Goal: Task Accomplishment & Management: Use online tool/utility

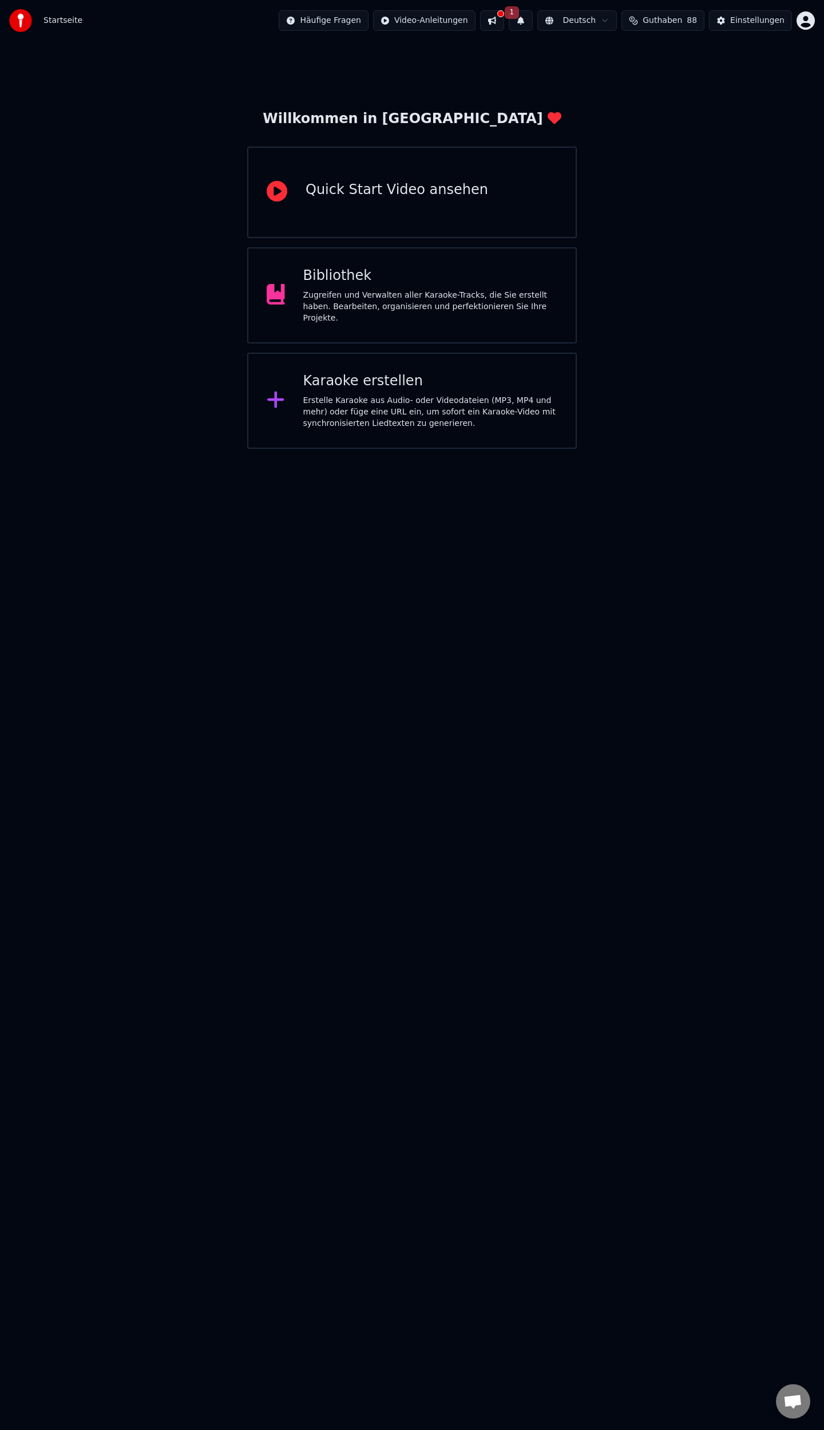
click at [339, 380] on div "Karaoke erstellen" at bounding box center [430, 381] width 255 height 18
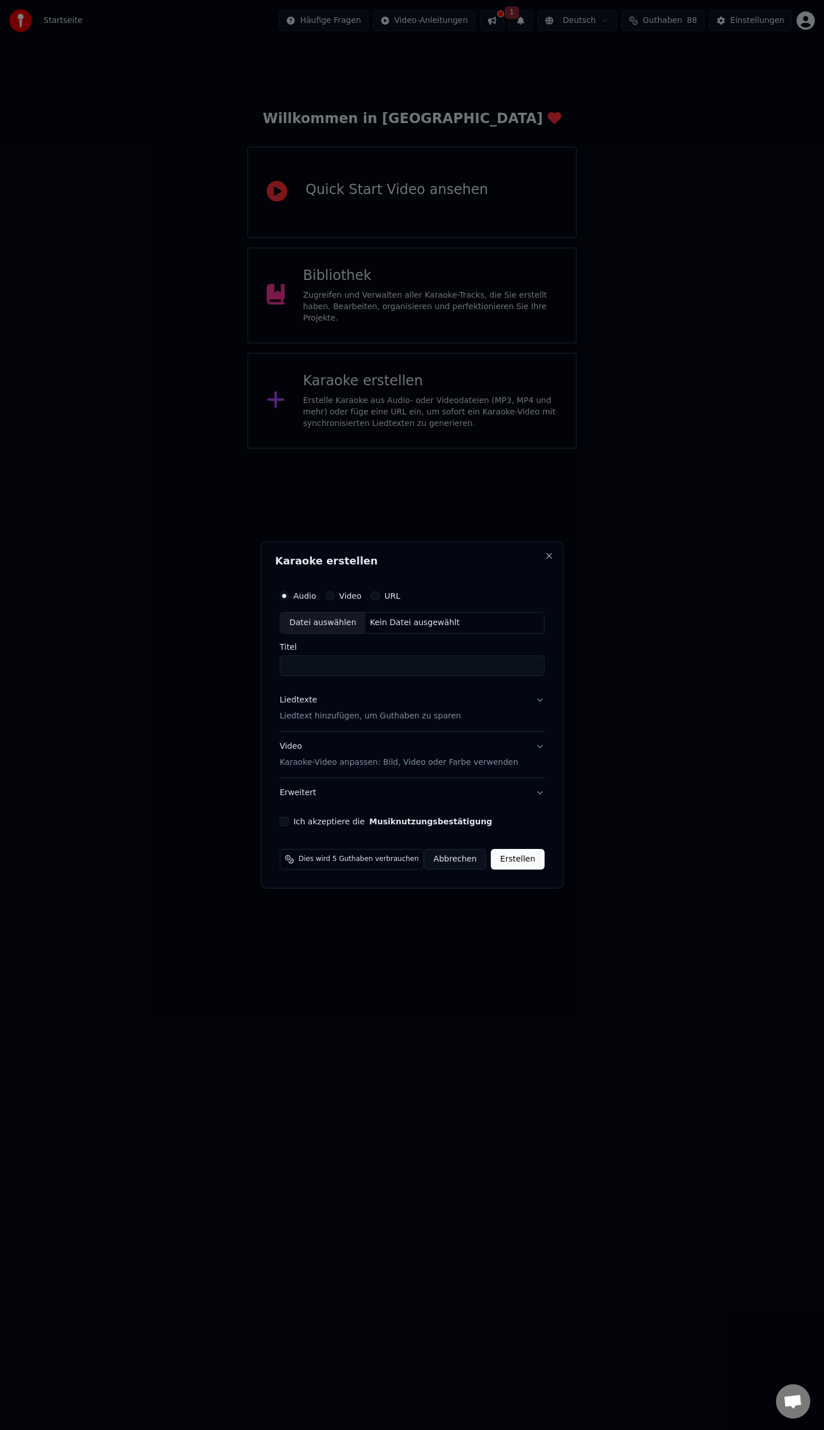
click at [340, 622] on div "Datei auswählen" at bounding box center [322, 622] width 85 height 21
type input "**********"
click at [301, 715] on p "Liedtext hinzufügen, um Guthaben zu sparen" at bounding box center [362, 715] width 181 height 11
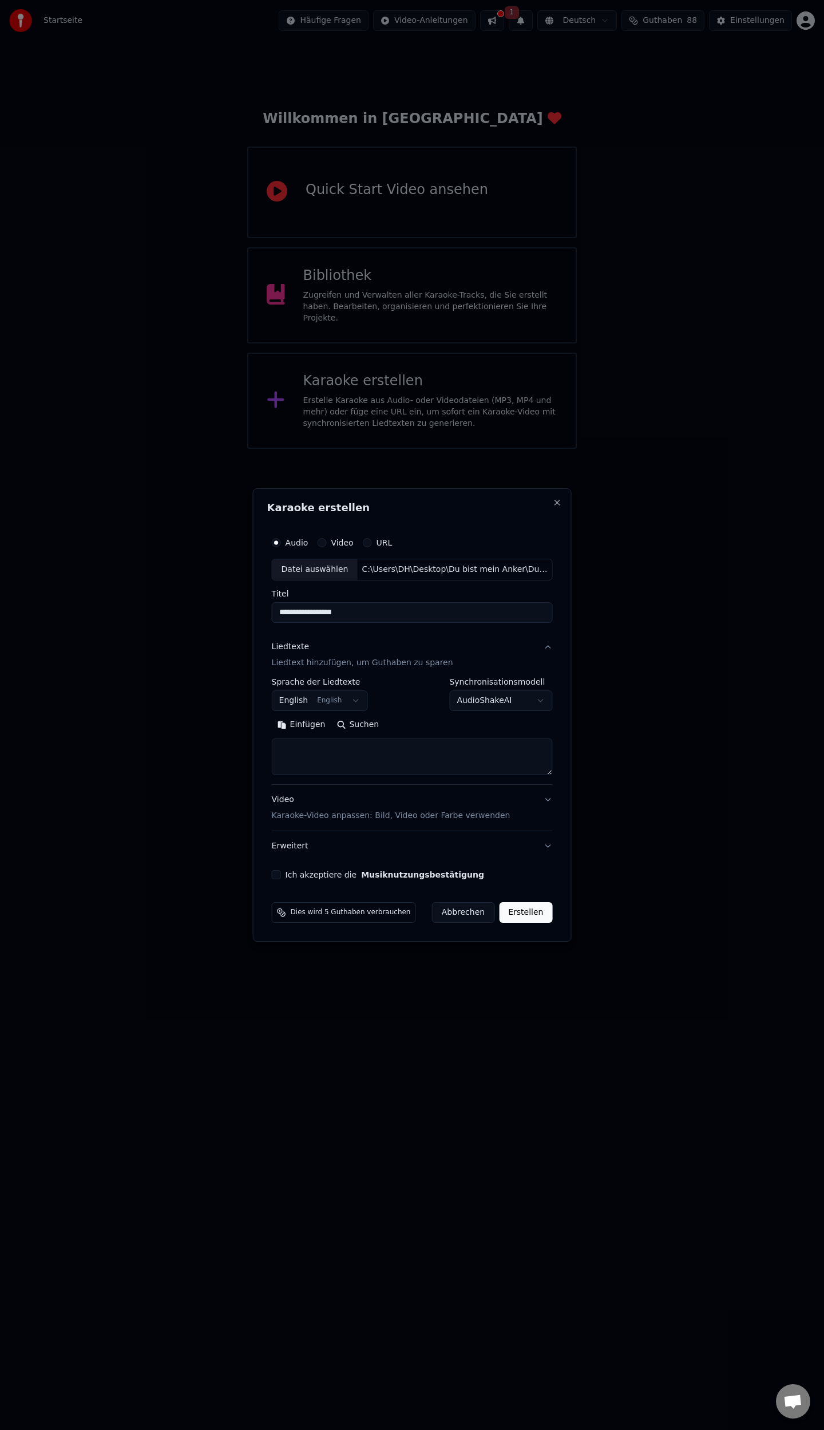
click at [346, 449] on body "**********" at bounding box center [412, 224] width 824 height 449
select select "**"
click at [360, 726] on button "Suchen" at bounding box center [358, 724] width 54 height 18
click at [373, 727] on div "Einfügen Suchen" at bounding box center [412, 724] width 281 height 18
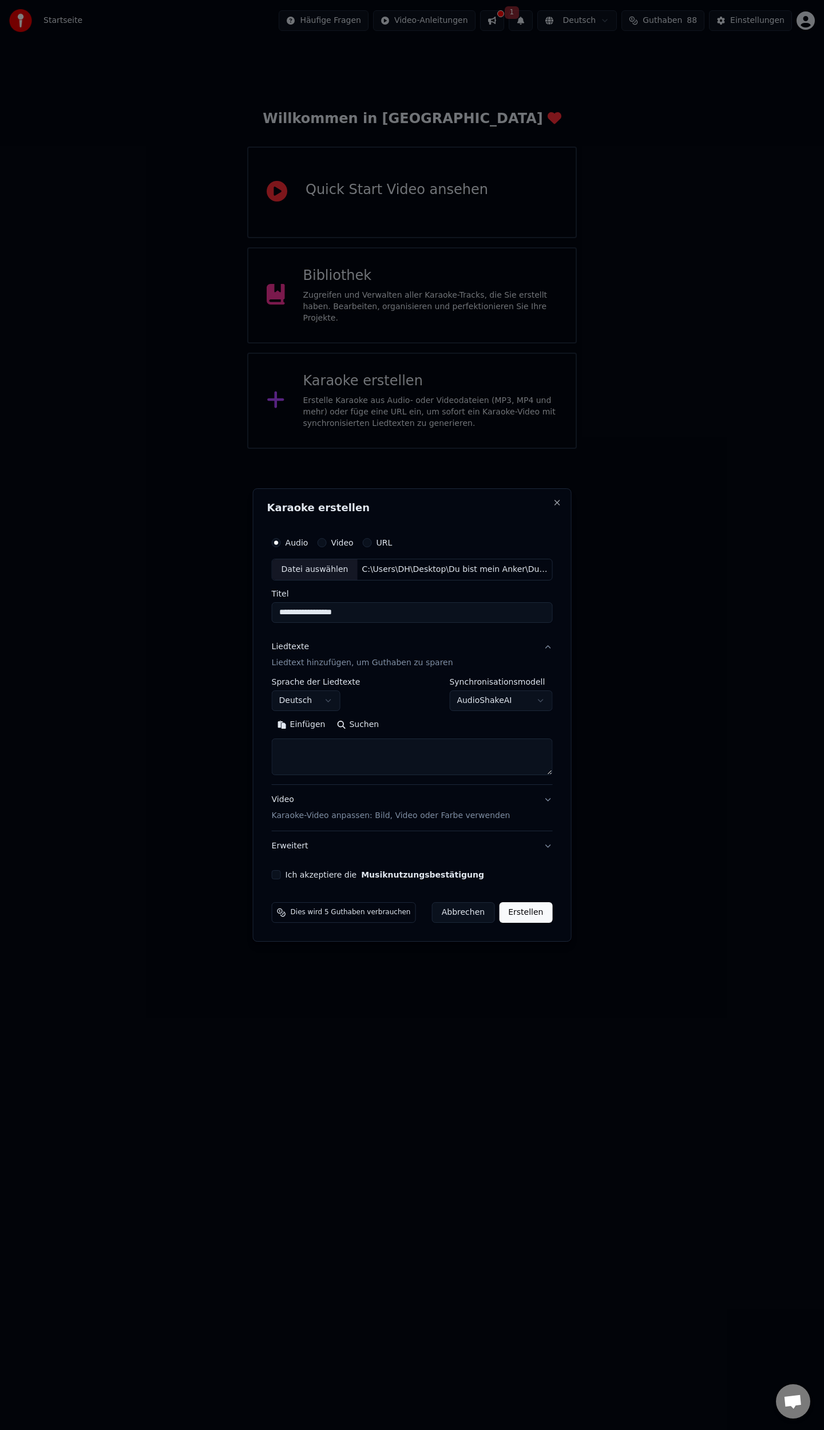
click at [311, 723] on button "Einfügen" at bounding box center [302, 724] width 60 height 18
click at [278, 874] on button "Ich akzeptiere die Musiknutzungsbestätigung" at bounding box center [276, 874] width 9 height 9
drag, startPoint x: 528, startPoint y: 911, endPoint x: 527, endPoint y: 916, distance: 6.0
click at [528, 914] on button "Erstellen" at bounding box center [525, 912] width 53 height 21
type textarea "**********"
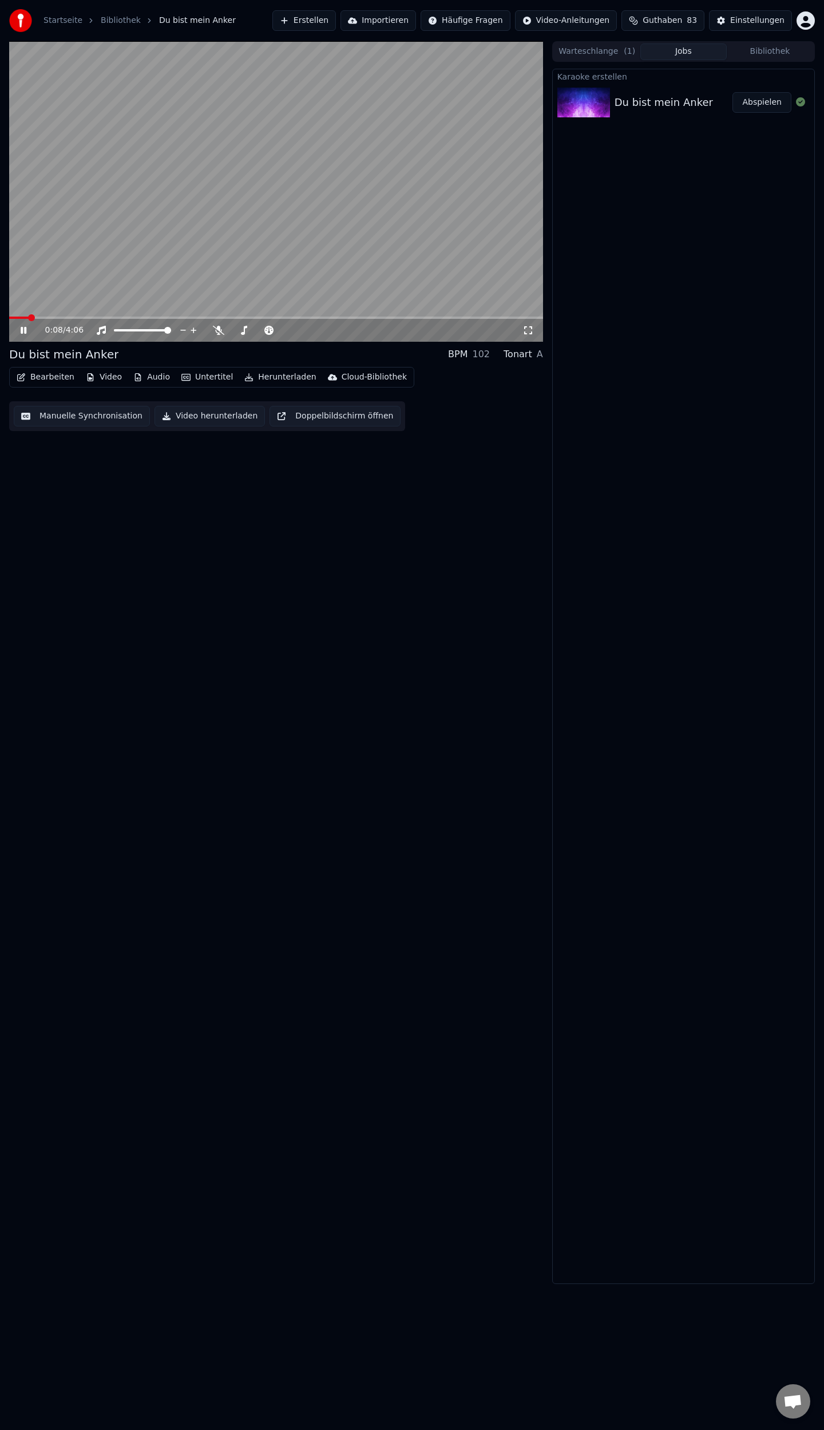
click at [51, 377] on button "Bearbeiten" at bounding box center [45, 377] width 67 height 16
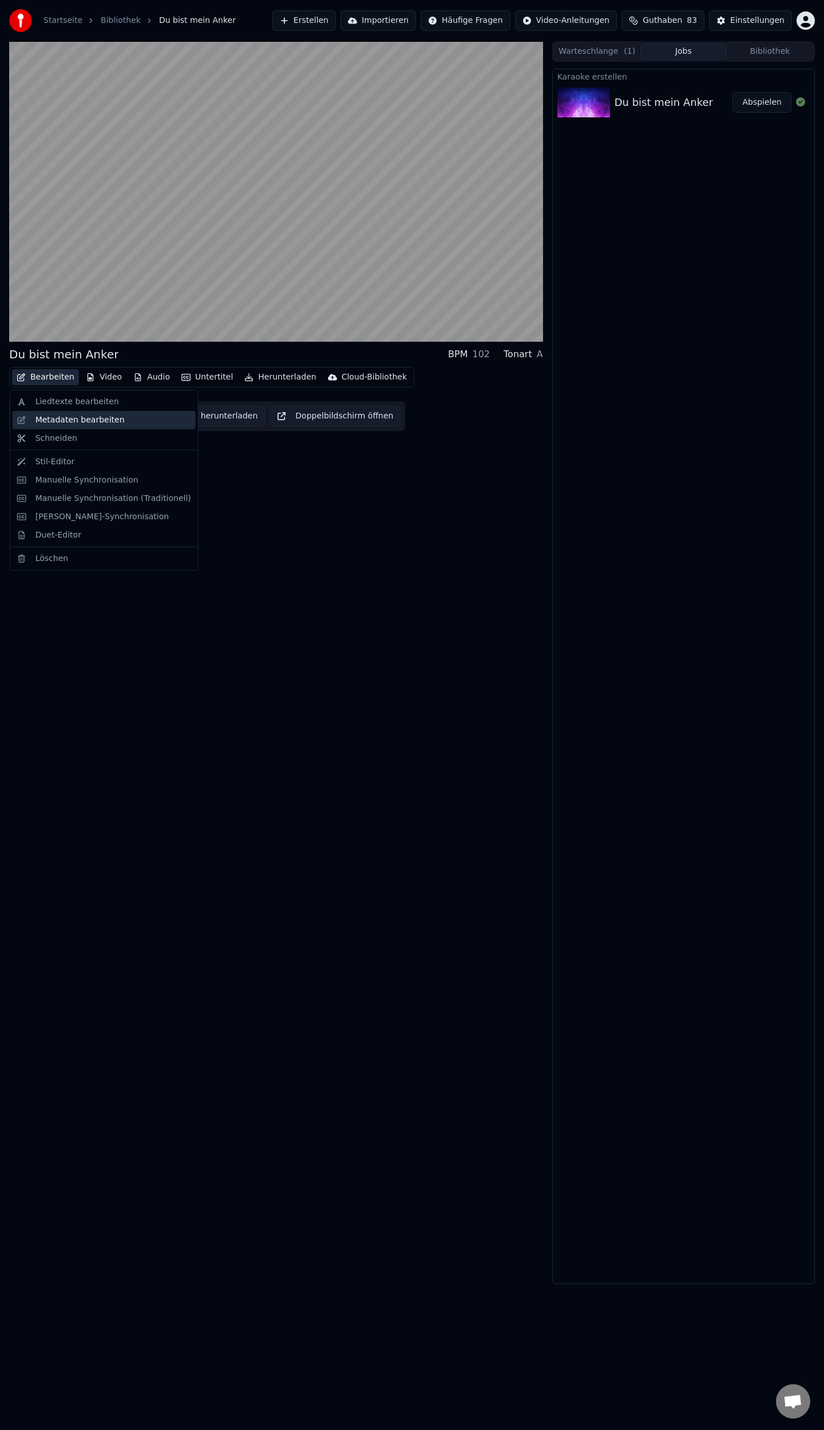
click at [65, 423] on div "Metadaten bearbeiten" at bounding box center [79, 419] width 89 height 11
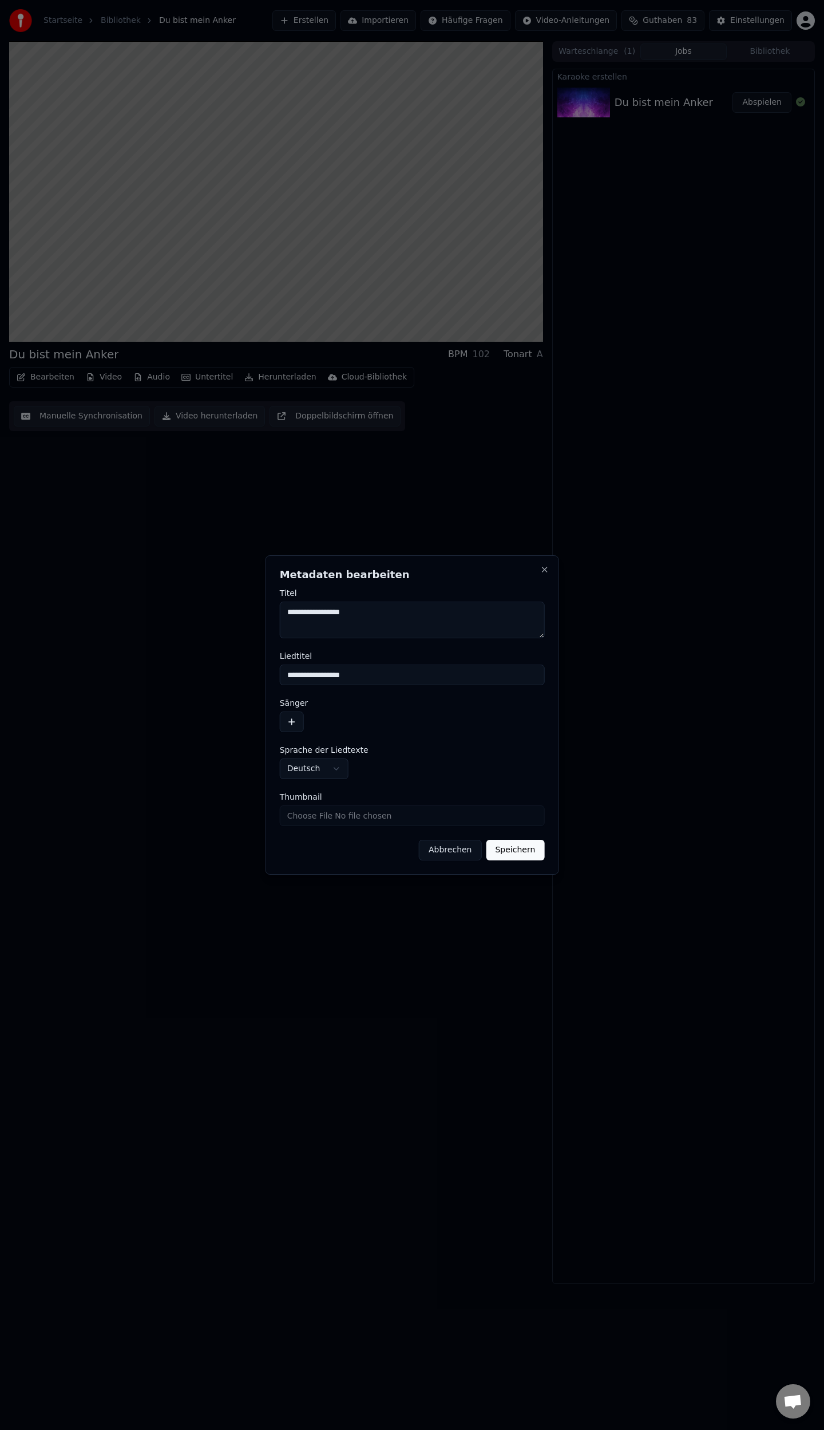
click at [294, 723] on button "button" at bounding box center [292, 721] width 24 height 21
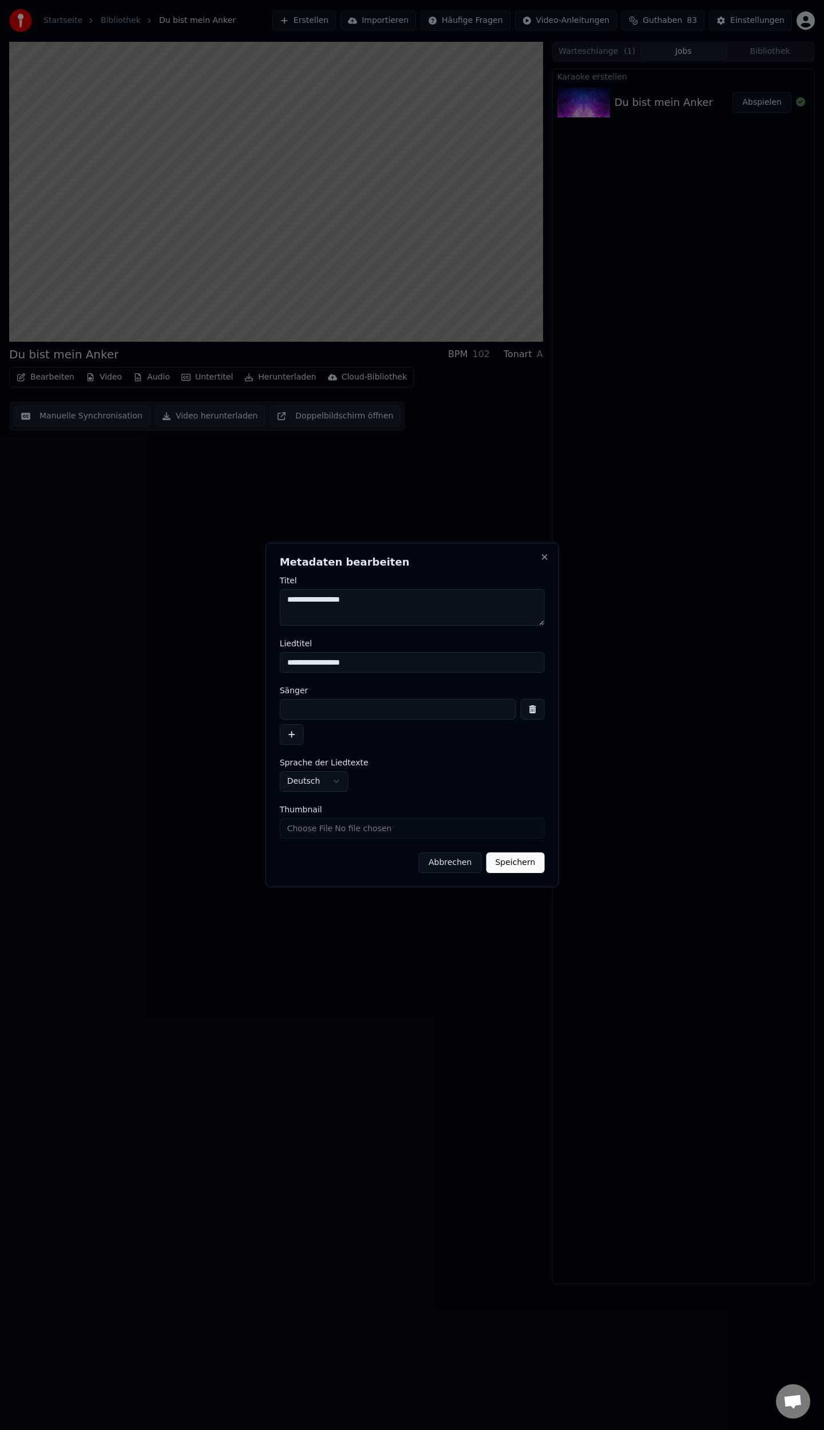
click at [340, 711] on input at bounding box center [398, 709] width 236 height 21
type input "**********"
click at [511, 864] on button "Speichern" at bounding box center [515, 862] width 58 height 21
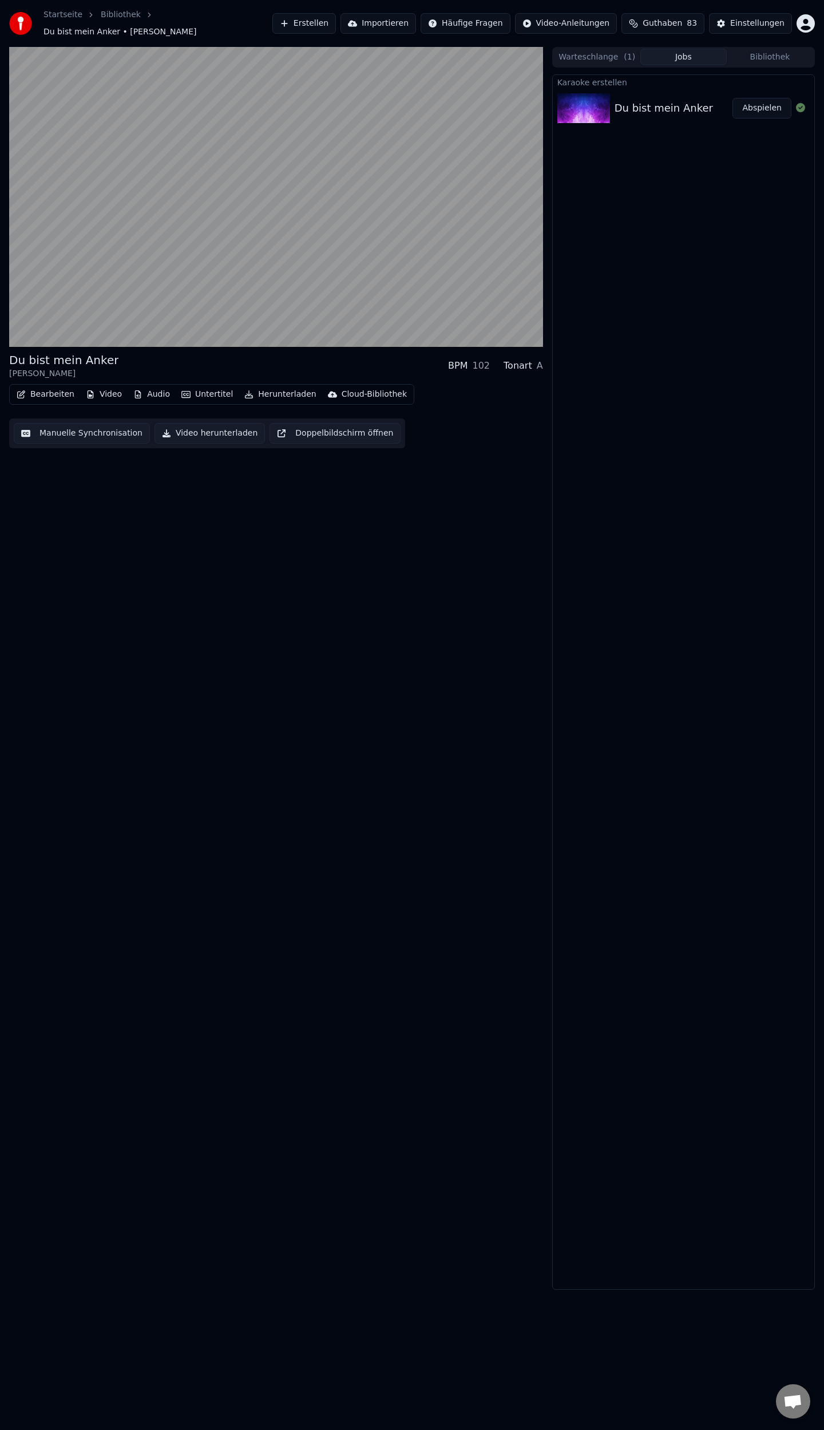
click at [96, 389] on button "Video" at bounding box center [103, 394] width 45 height 16
click at [132, 471] on div "Logo hinzufügen" at bounding box center [133, 473] width 66 height 11
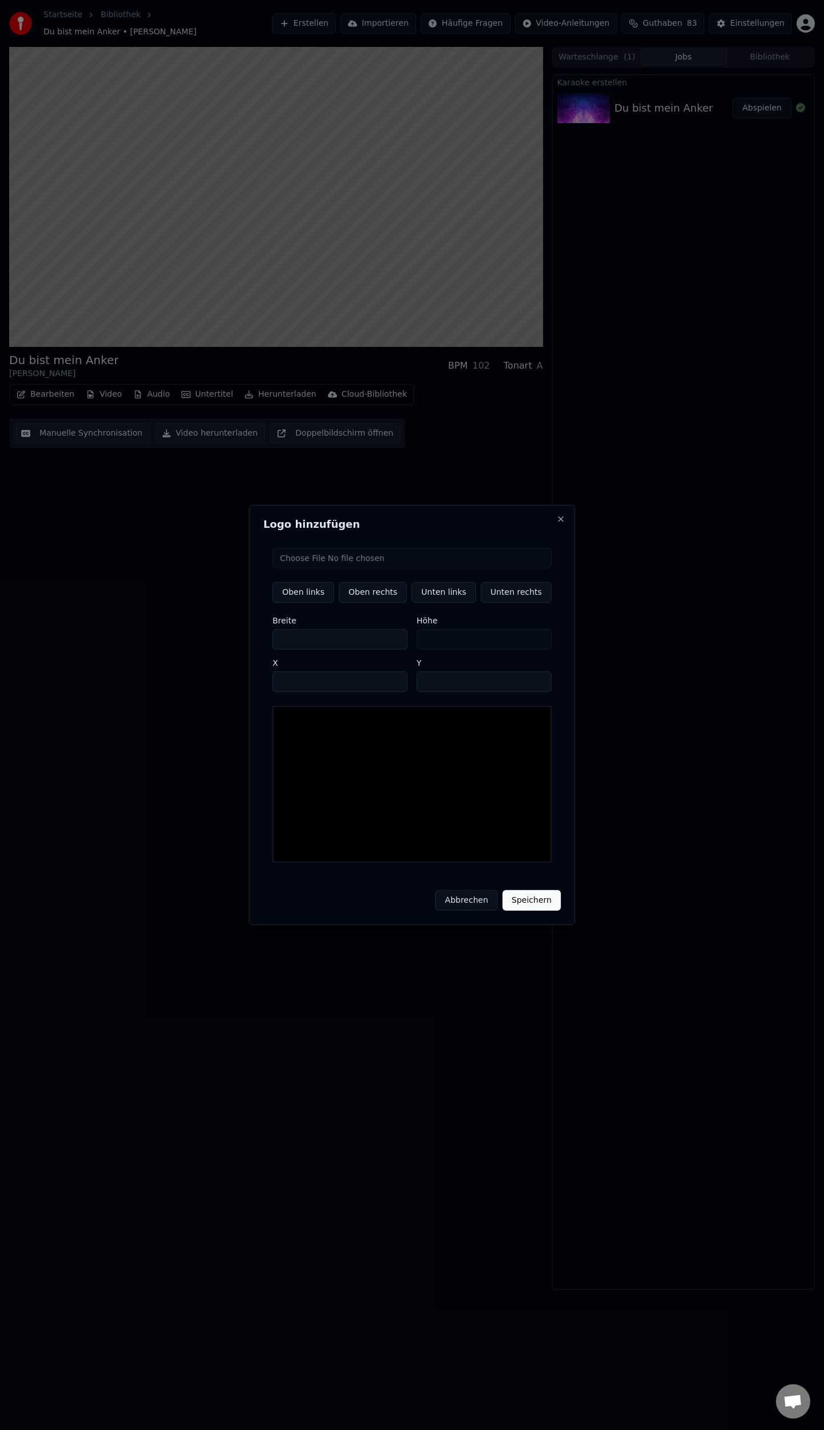
click at [360, 568] on input "file" at bounding box center [411, 558] width 279 height 21
type input "**********"
type input "**"
click at [507, 603] on button "Unten rechts" at bounding box center [516, 592] width 71 height 21
type input "****"
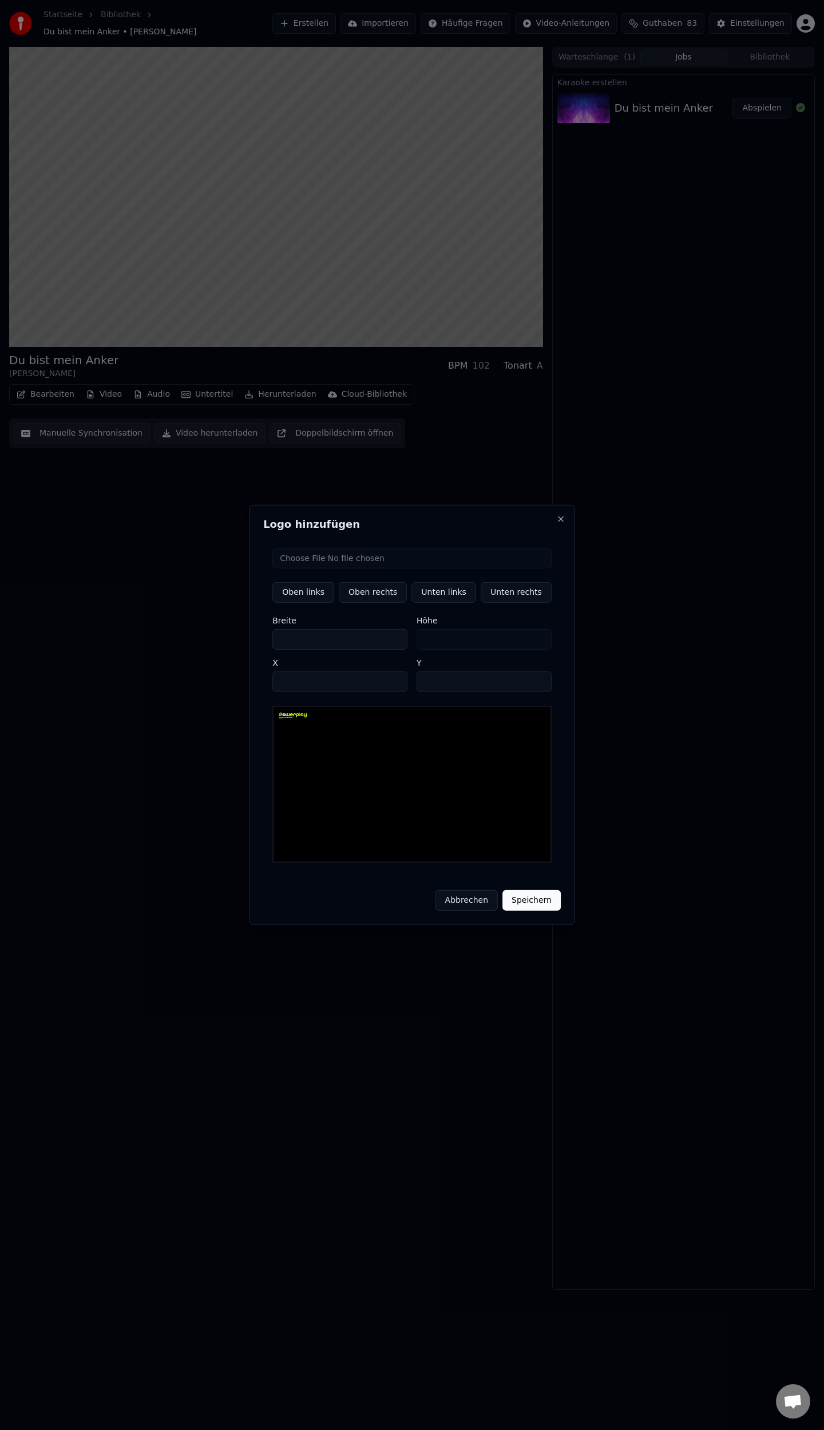
type input "****"
click at [529, 895] on button "Speichern" at bounding box center [532, 900] width 58 height 21
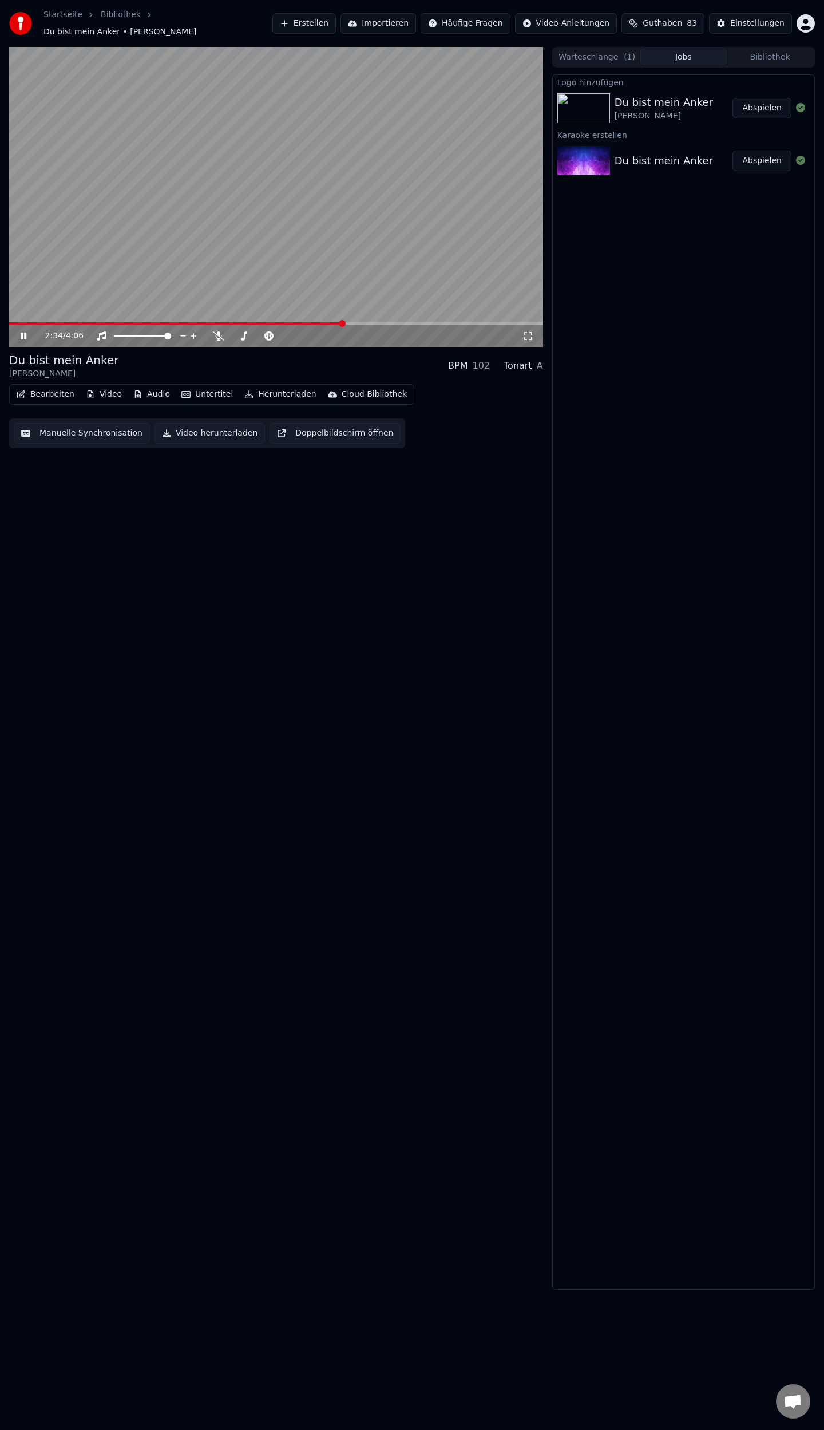
click at [33, 386] on button "Bearbeiten" at bounding box center [45, 394] width 67 height 16
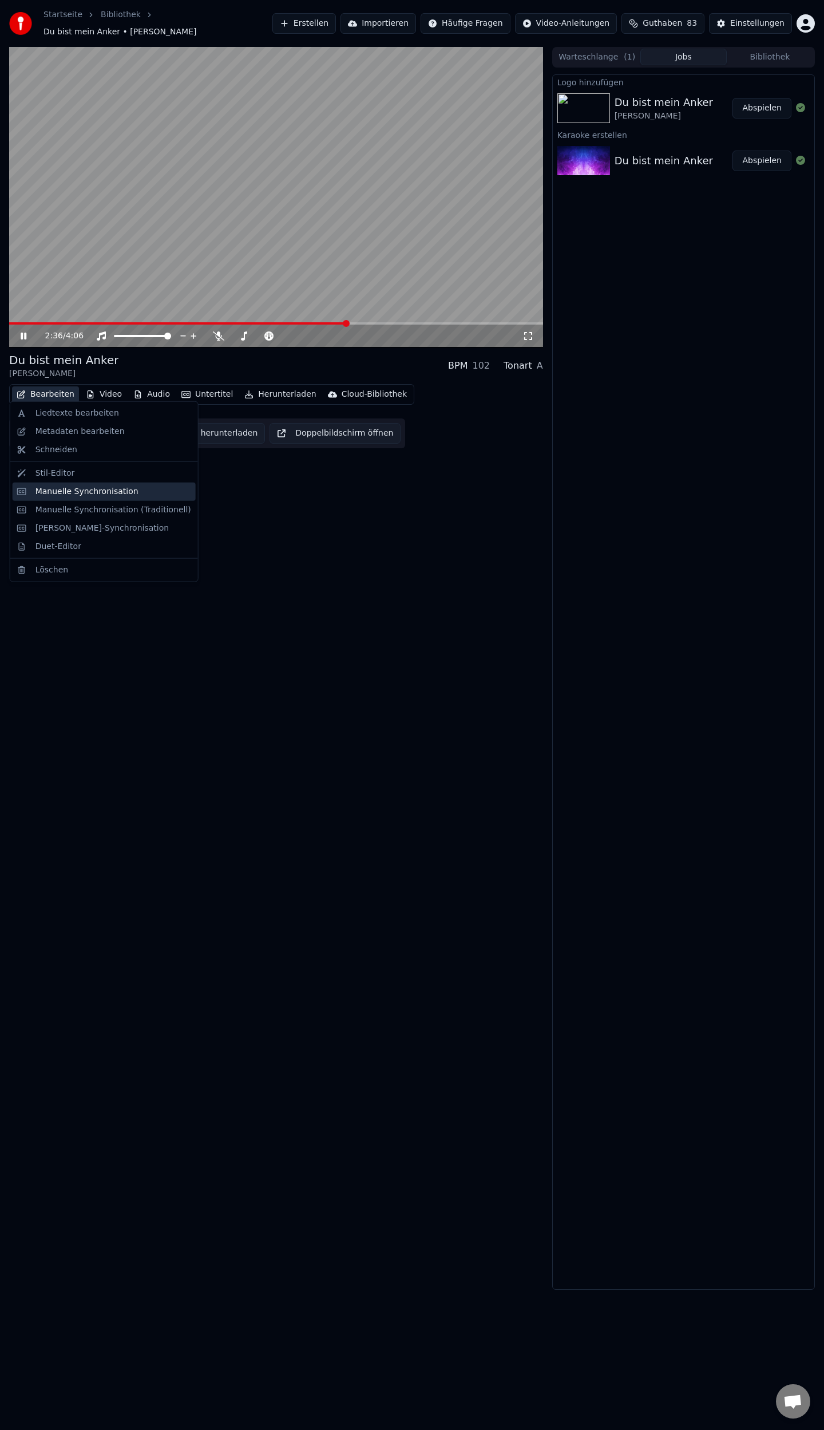
click at [72, 493] on div "Manuelle Synchronisation" at bounding box center [86, 491] width 103 height 11
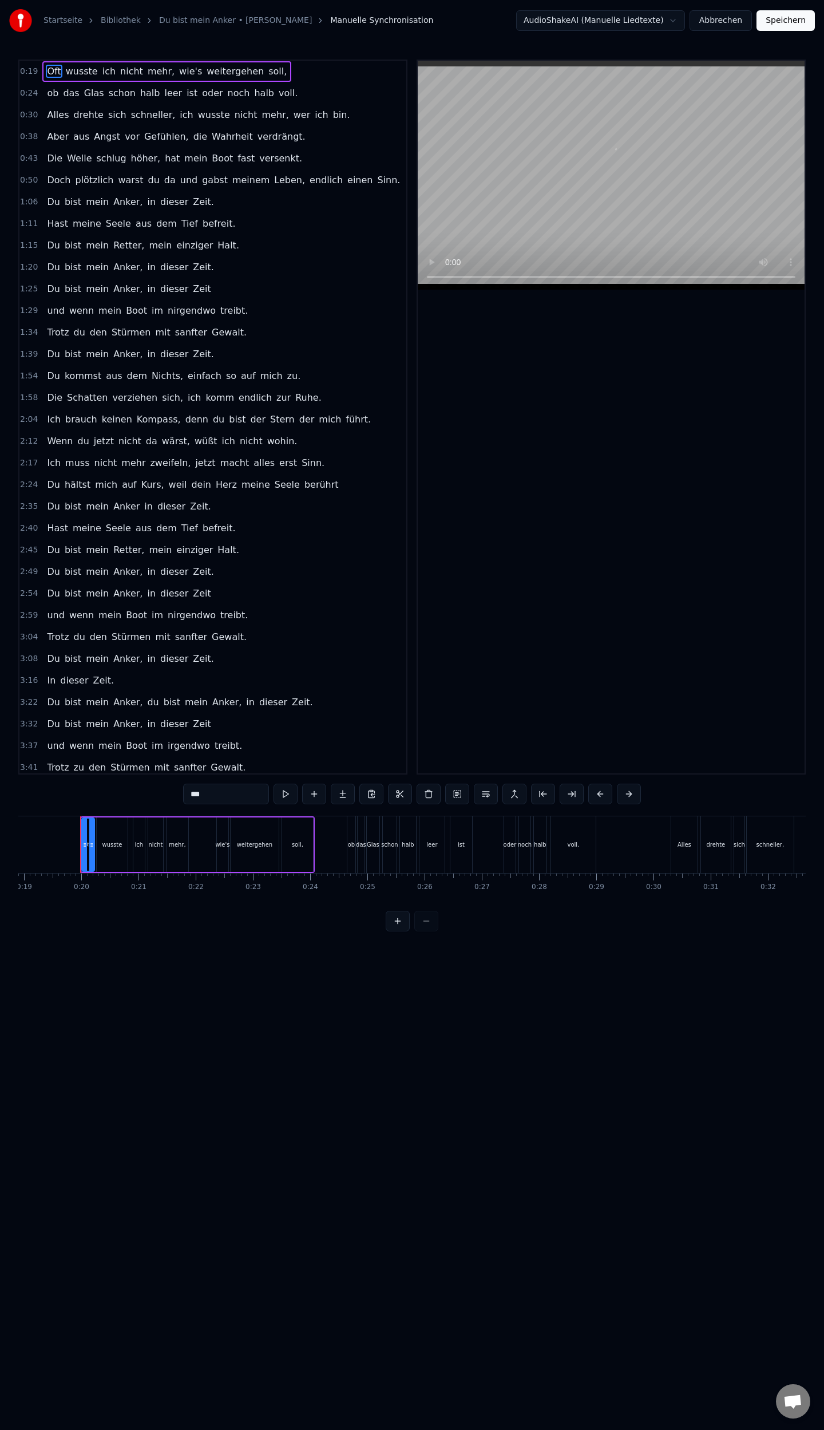
scroll to position [0, 1086]
click at [303, 478] on span "berührt" at bounding box center [321, 484] width 37 height 13
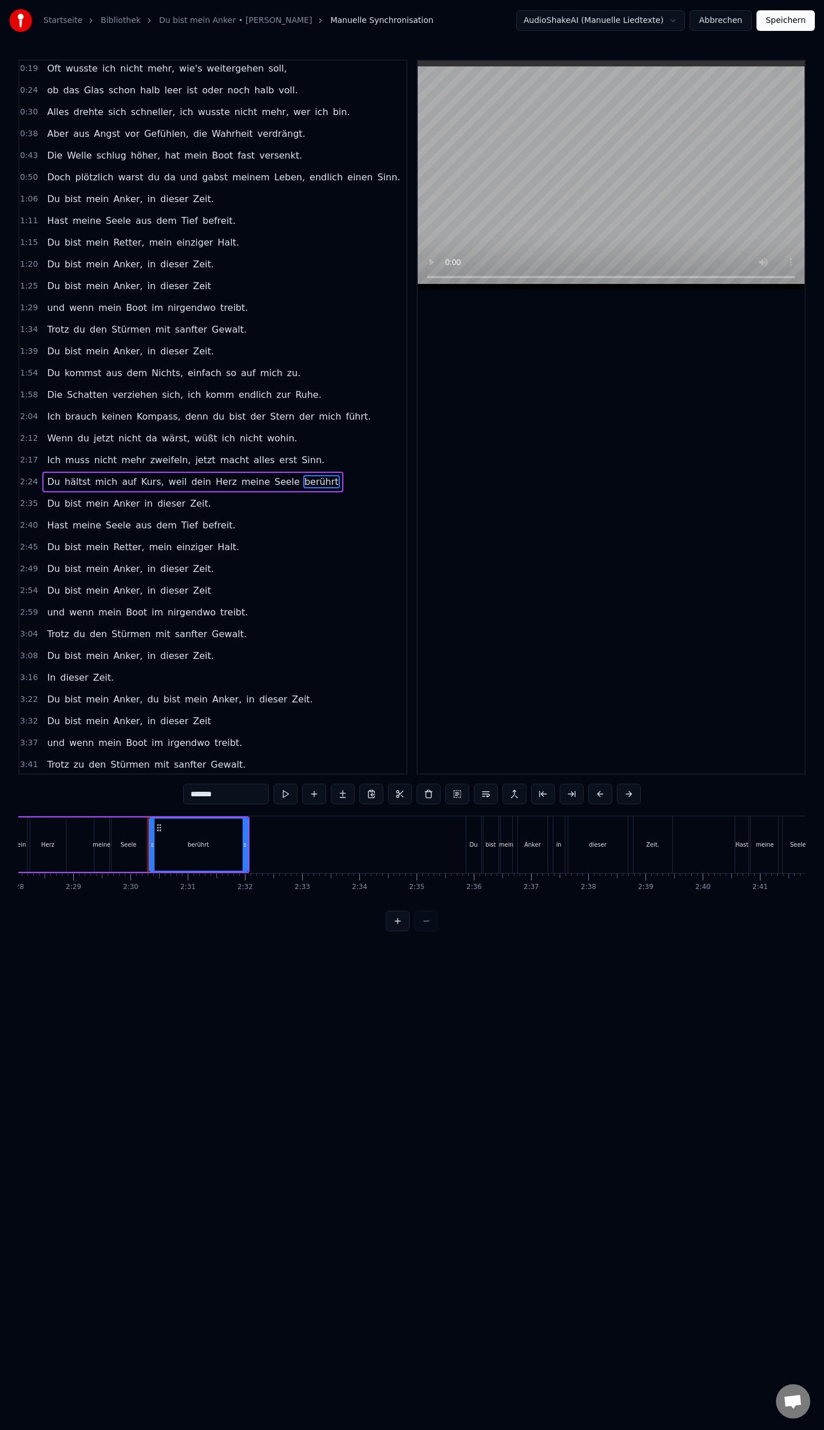
scroll to position [0, 8545]
click at [242, 793] on input "*******" at bounding box center [226, 794] width 86 height 21
type input "********"
click at [782, 21] on button "Speichern" at bounding box center [786, 20] width 58 height 21
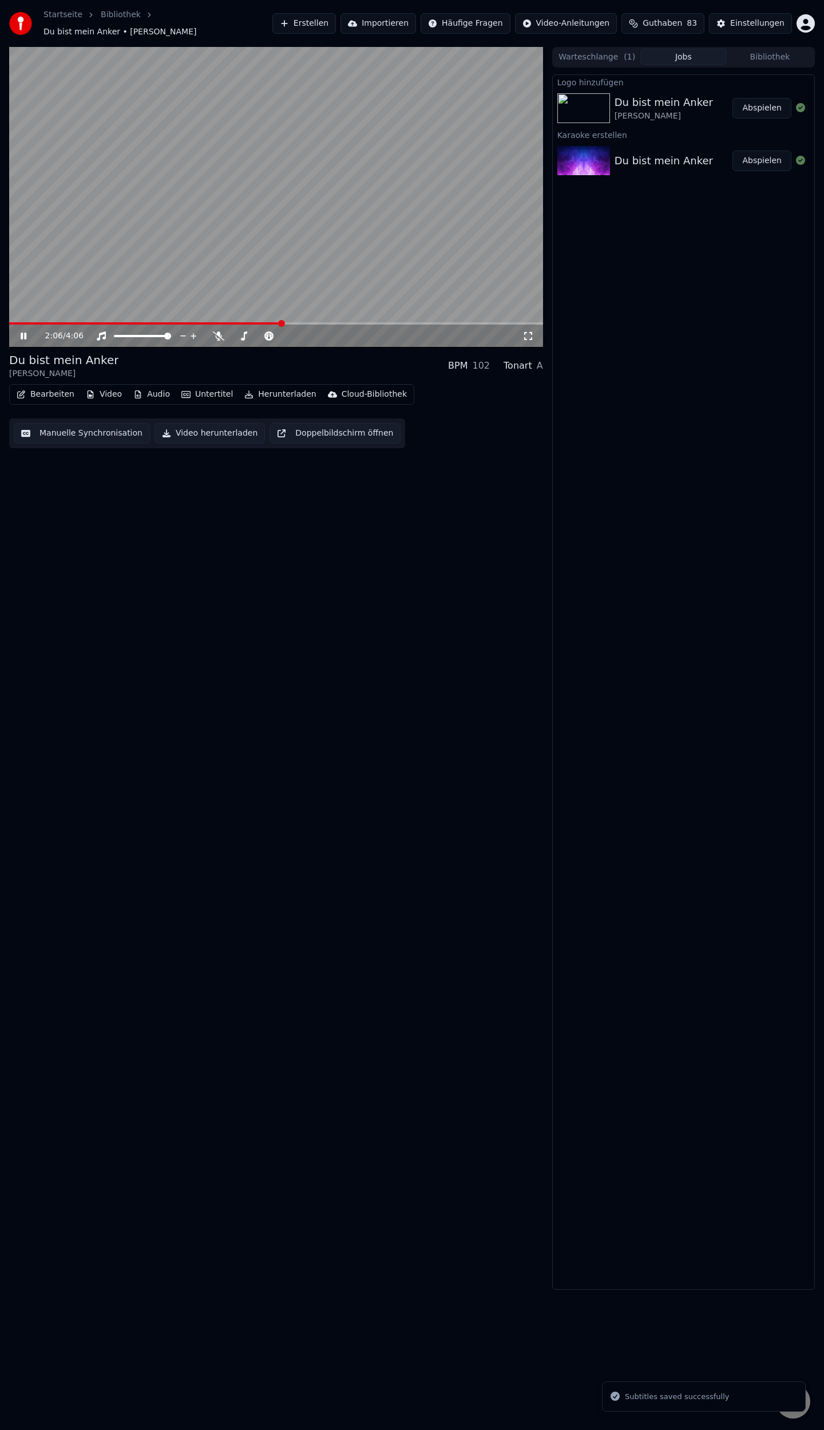
click at [283, 322] on span at bounding box center [276, 323] width 534 height 2
click at [300, 322] on span at bounding box center [276, 323] width 534 height 2
click at [315, 322] on span at bounding box center [276, 323] width 534 height 2
click at [333, 322] on span at bounding box center [276, 323] width 534 height 2
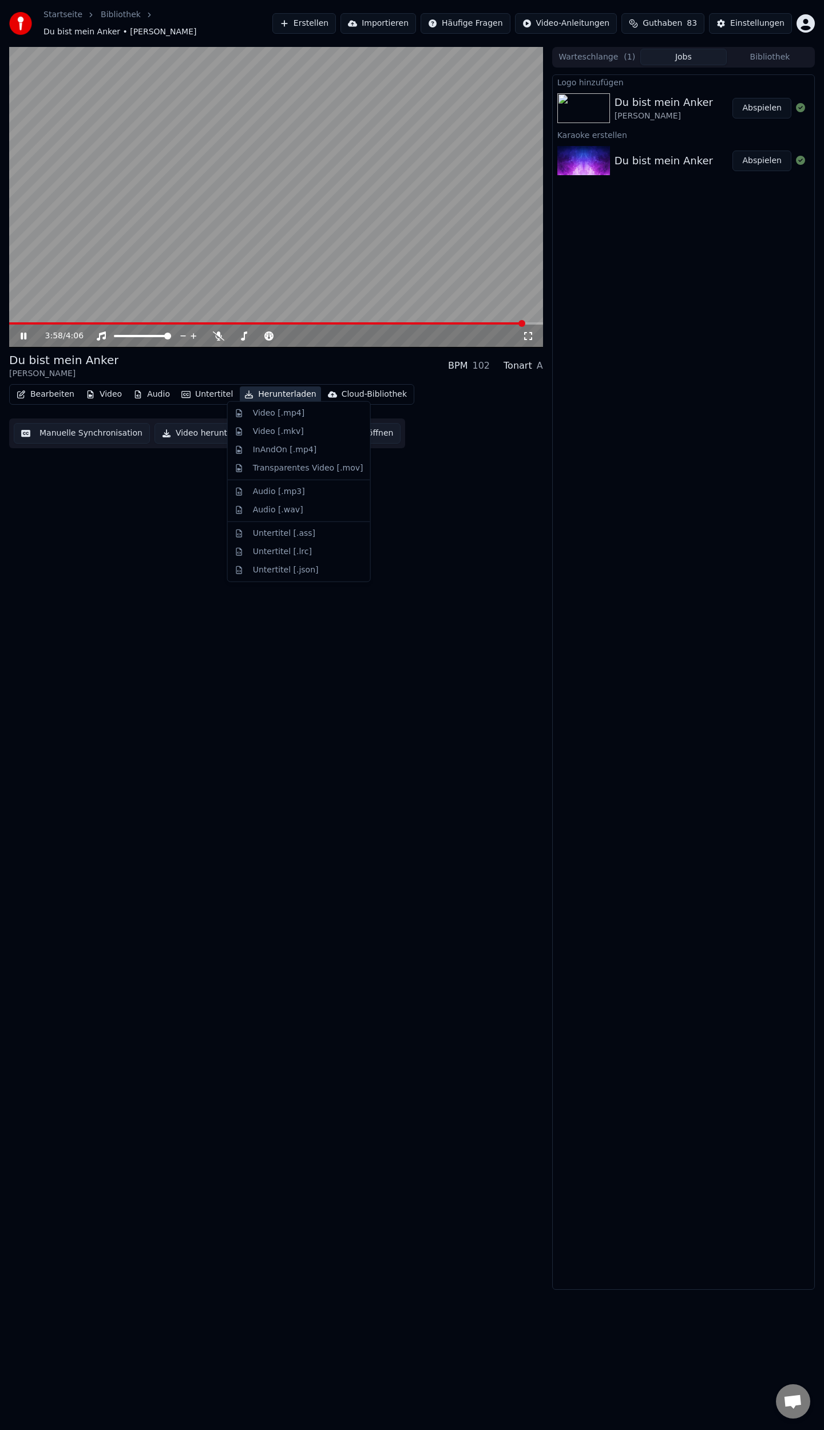
click at [268, 390] on button "Herunterladen" at bounding box center [280, 394] width 81 height 16
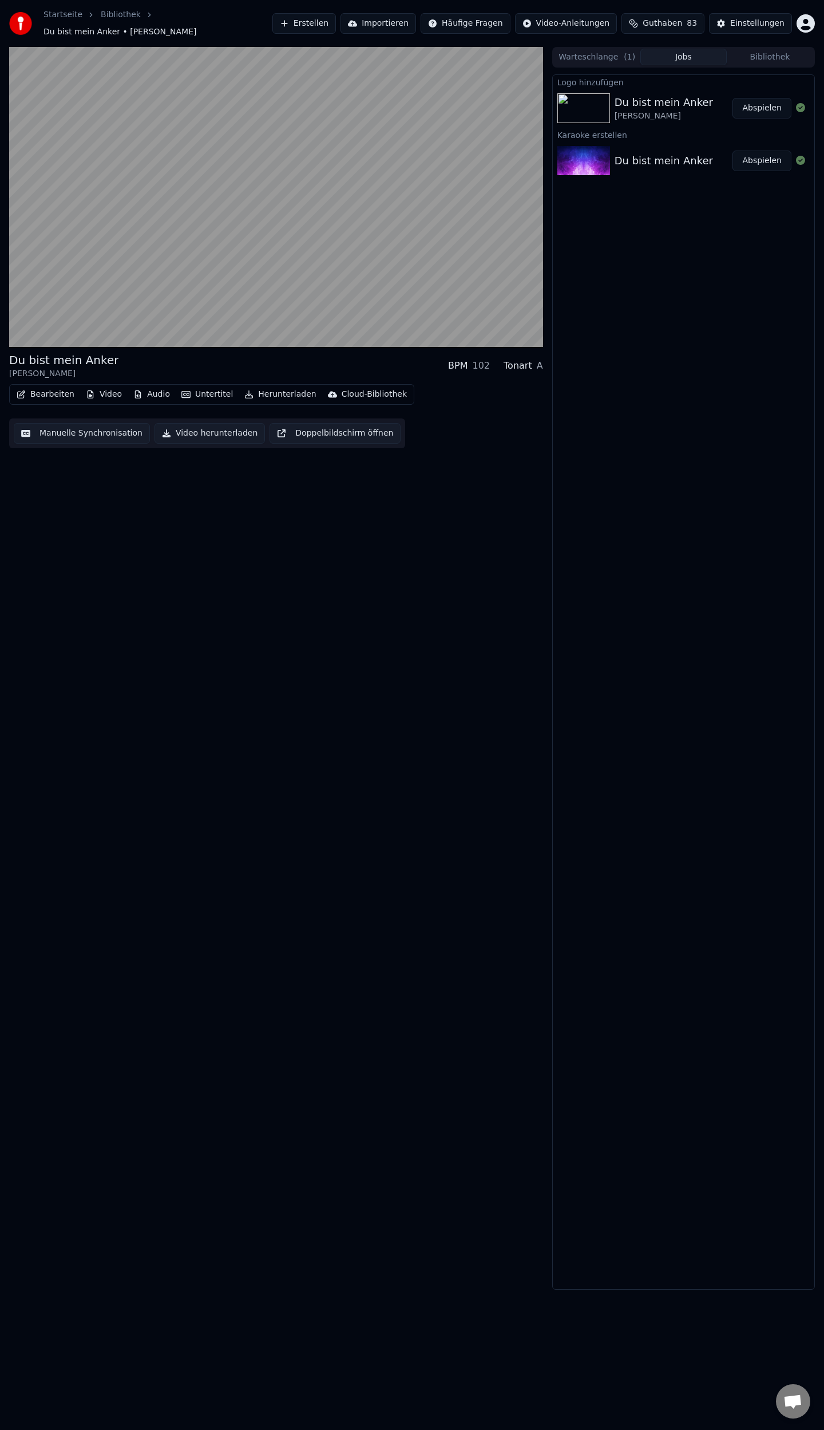
click at [445, 474] on div "Du bist mein Anker [PERSON_NAME] BPM 102 Tonart A Bearbeiten Video Audio Untert…" at bounding box center [276, 668] width 534 height 1243
click at [51, 386] on button "Bearbeiten" at bounding box center [45, 394] width 67 height 16
click at [77, 431] on div "Metadaten bearbeiten" at bounding box center [79, 431] width 89 height 11
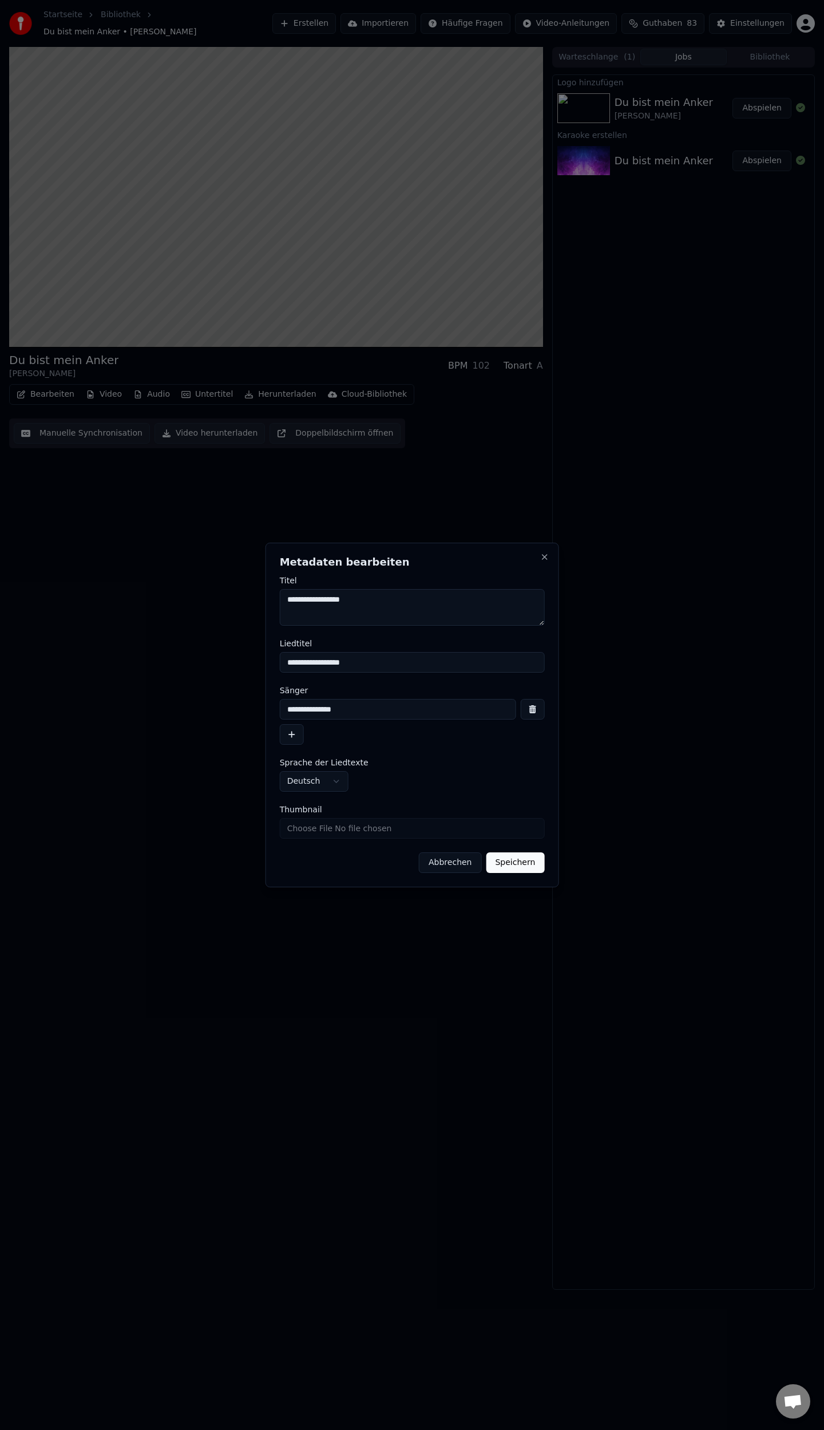
click at [346, 828] on input "Thumbnail" at bounding box center [412, 828] width 265 height 21
type input "**********"
click at [511, 857] on button "Speichern" at bounding box center [515, 862] width 58 height 21
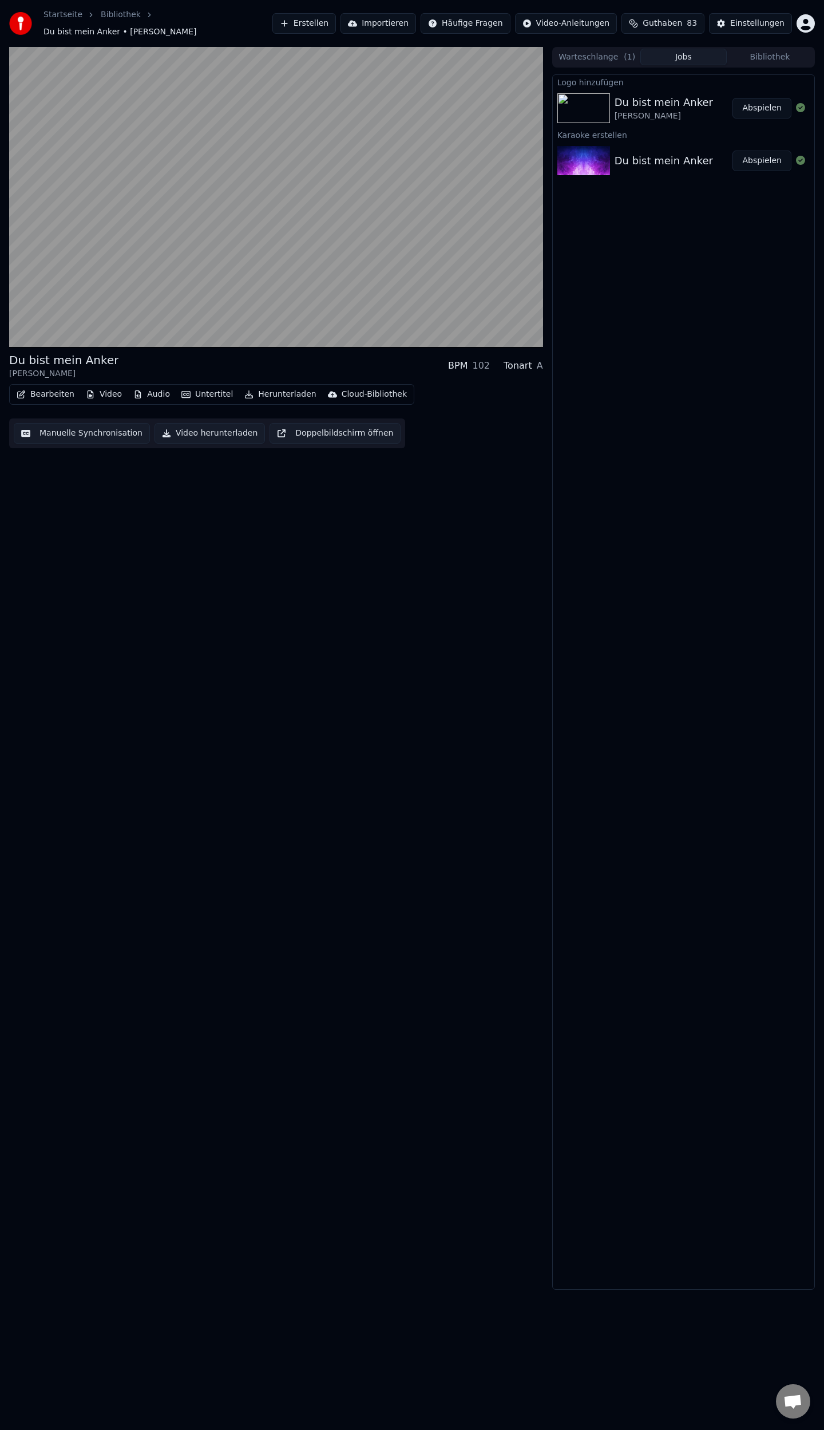
click at [752, 52] on button "Bibliothek" at bounding box center [770, 57] width 86 height 17
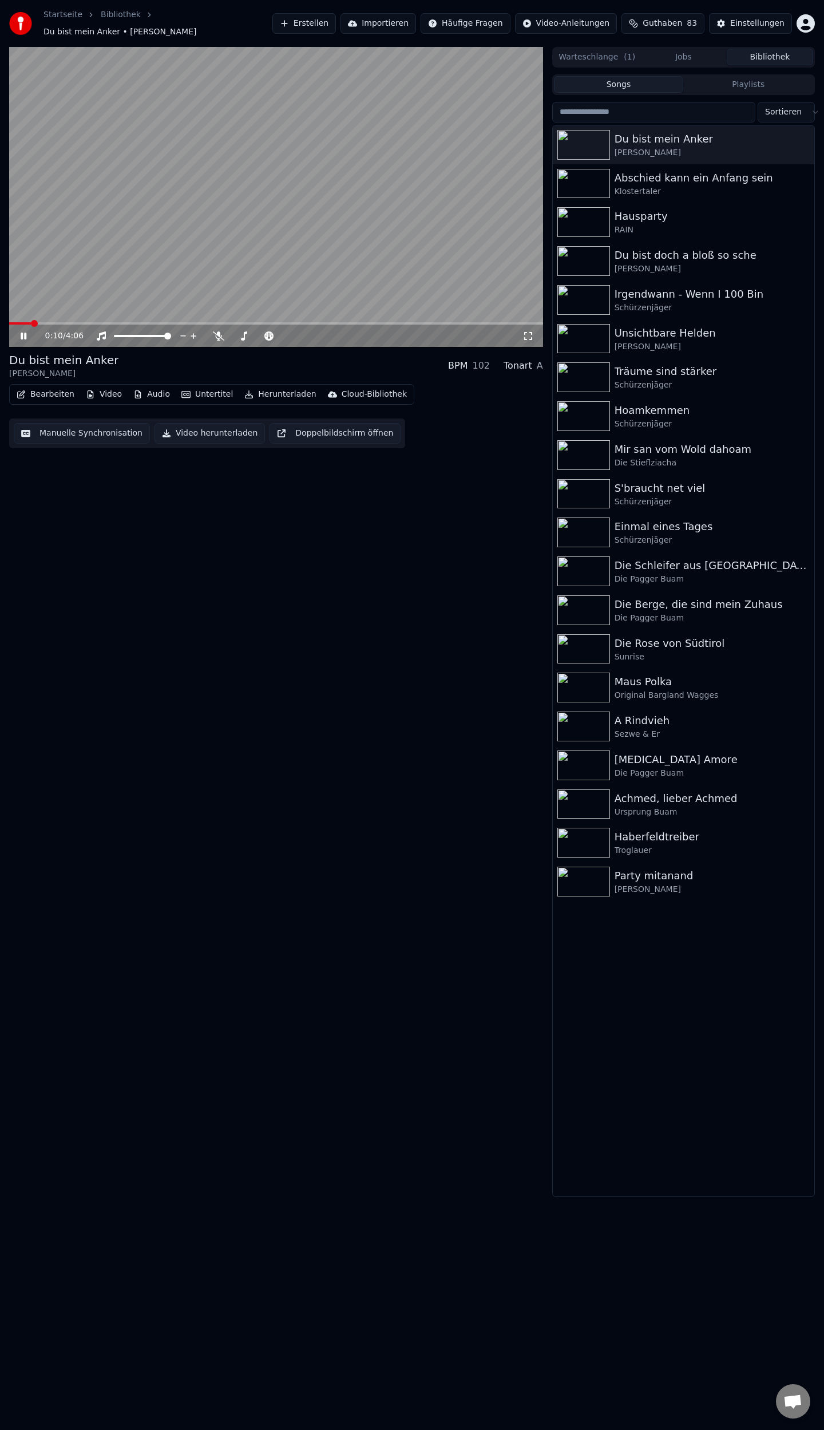
click at [272, 392] on button "Herunterladen" at bounding box center [280, 394] width 81 height 16
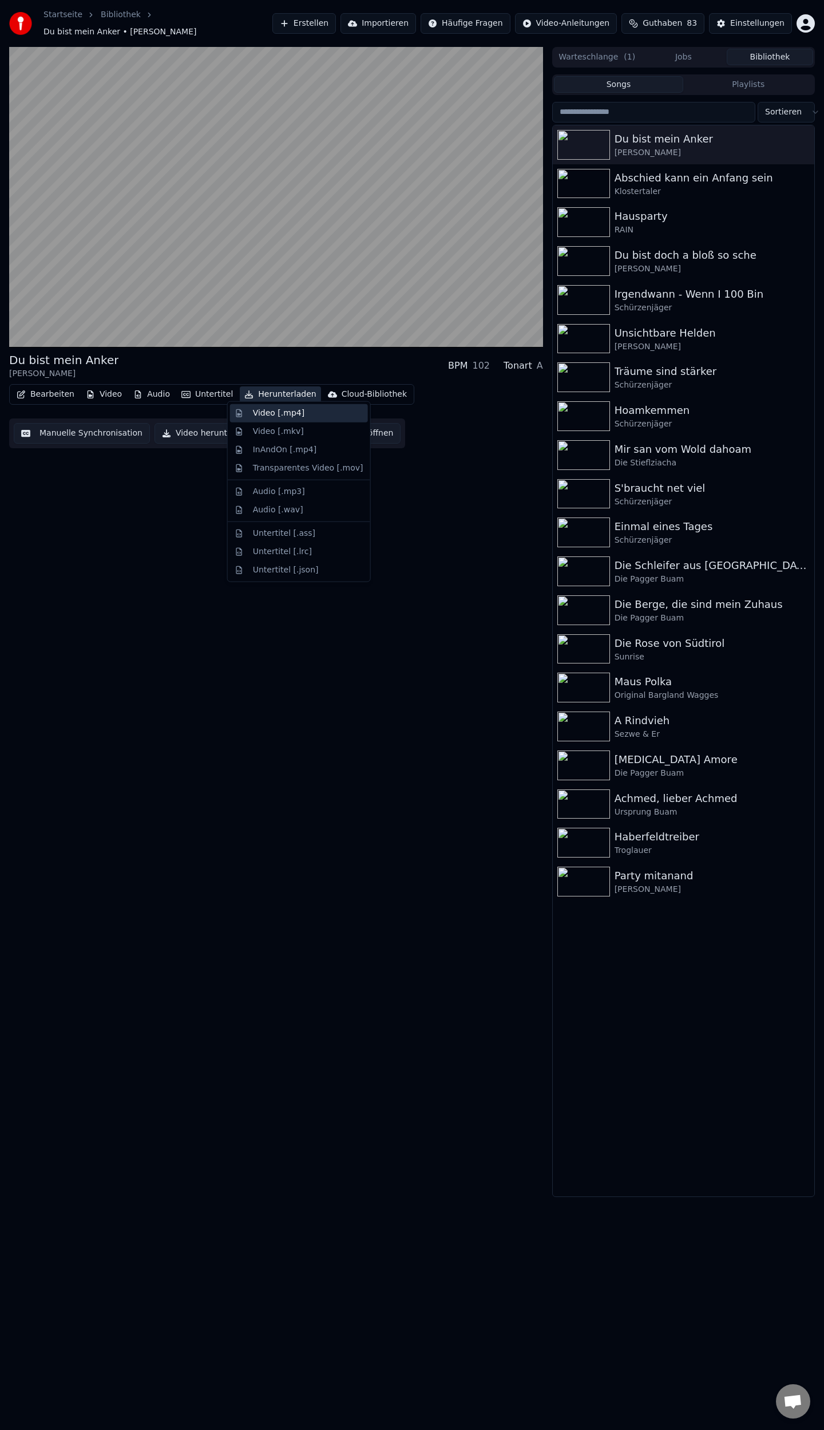
click at [280, 416] on div "Video [.mp4]" at bounding box center [279, 413] width 52 height 11
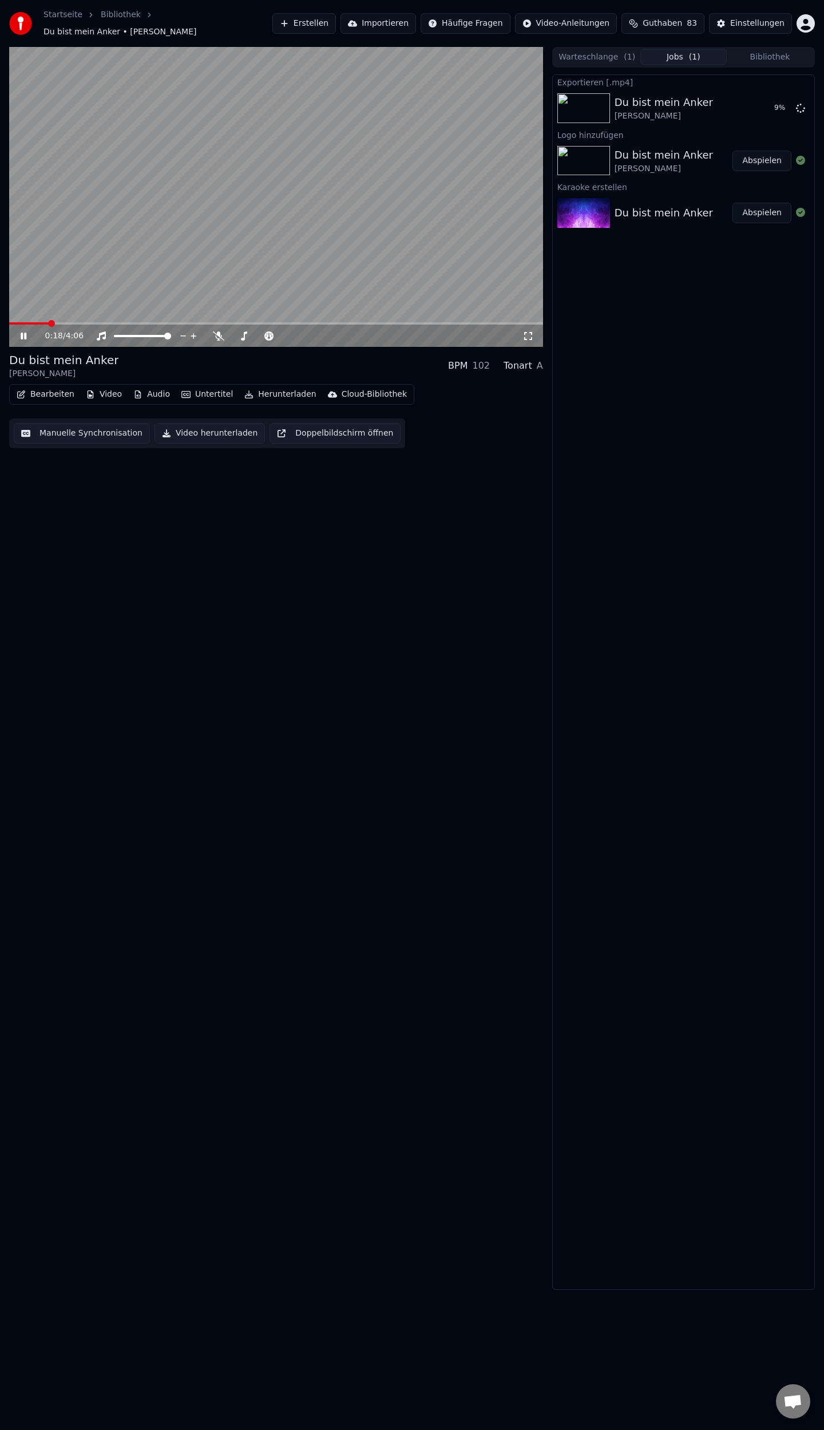
click at [23, 332] on icon at bounding box center [31, 335] width 27 height 9
click at [324, 21] on button "Erstellen" at bounding box center [304, 23] width 64 height 21
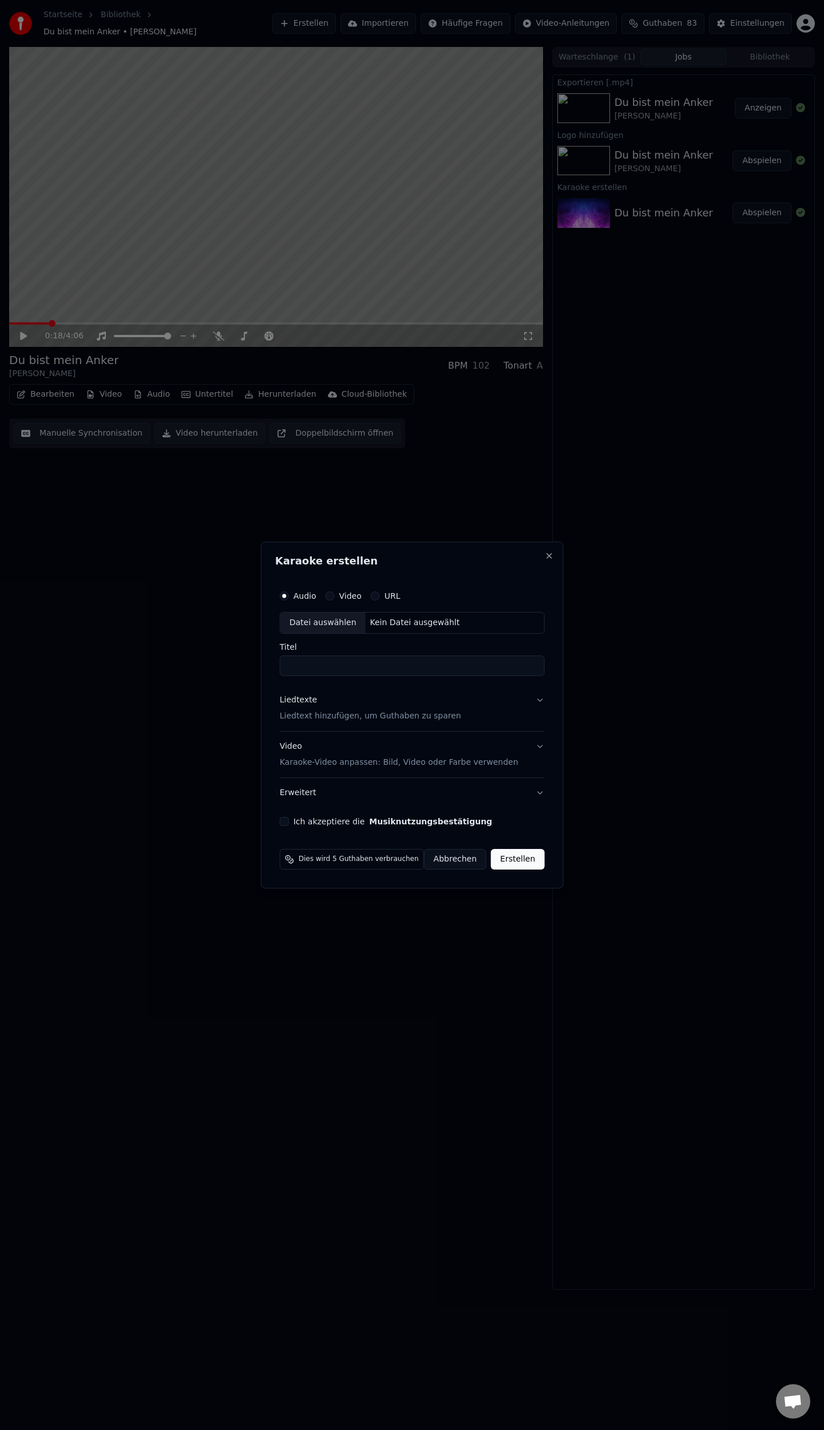
click at [323, 622] on div "Datei auswählen" at bounding box center [322, 622] width 85 height 21
type input "**********"
click at [304, 718] on p "Liedtext hinzufügen, um Guthaben zu sparen" at bounding box center [362, 715] width 181 height 11
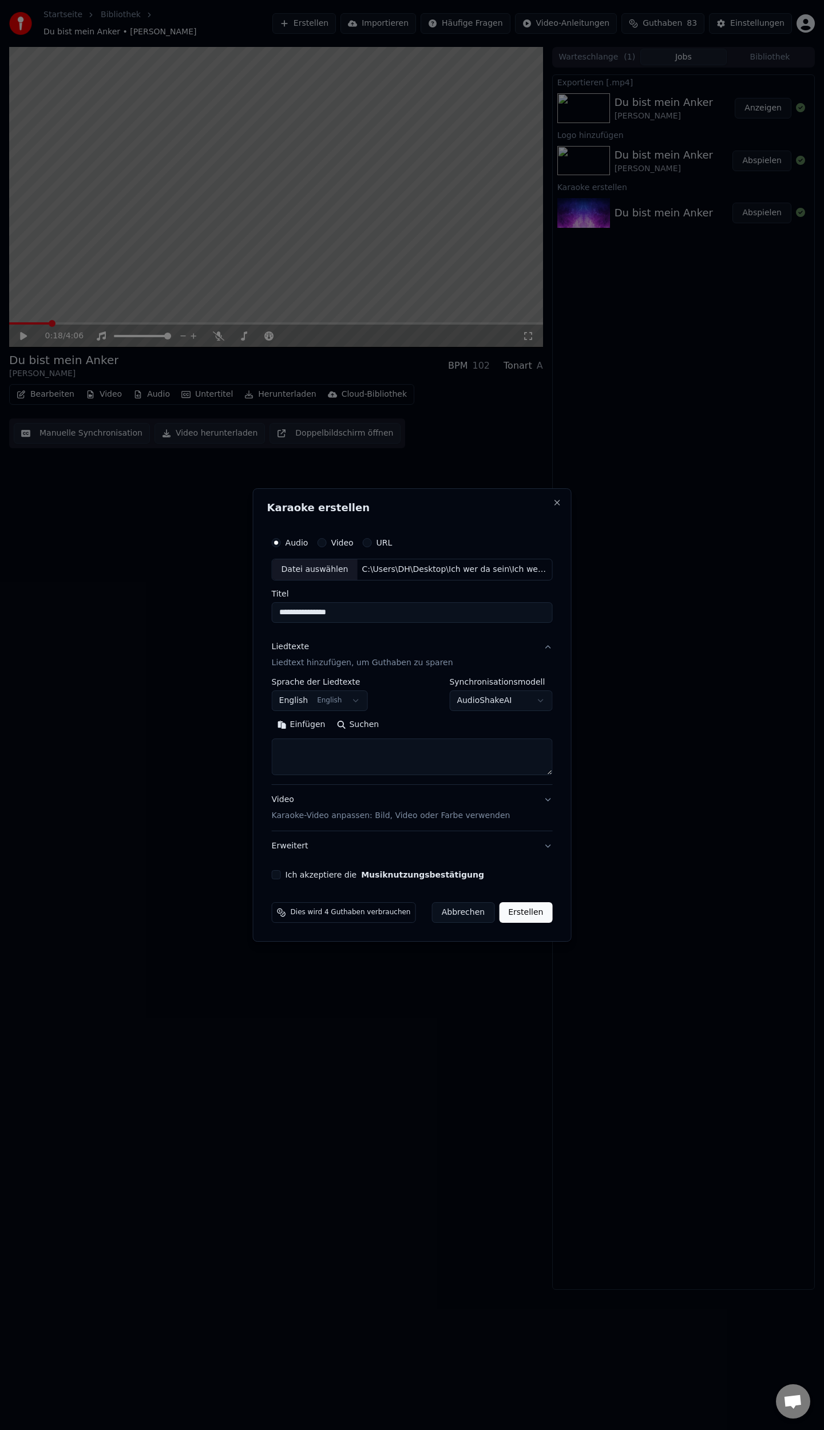
click at [322, 697] on body "**********" at bounding box center [412, 715] width 824 height 1430
select select "**"
click at [294, 725] on button "Einfügen" at bounding box center [302, 724] width 60 height 18
click at [281, 875] on button "Ich akzeptiere die Musiknutzungsbestätigung" at bounding box center [276, 874] width 9 height 9
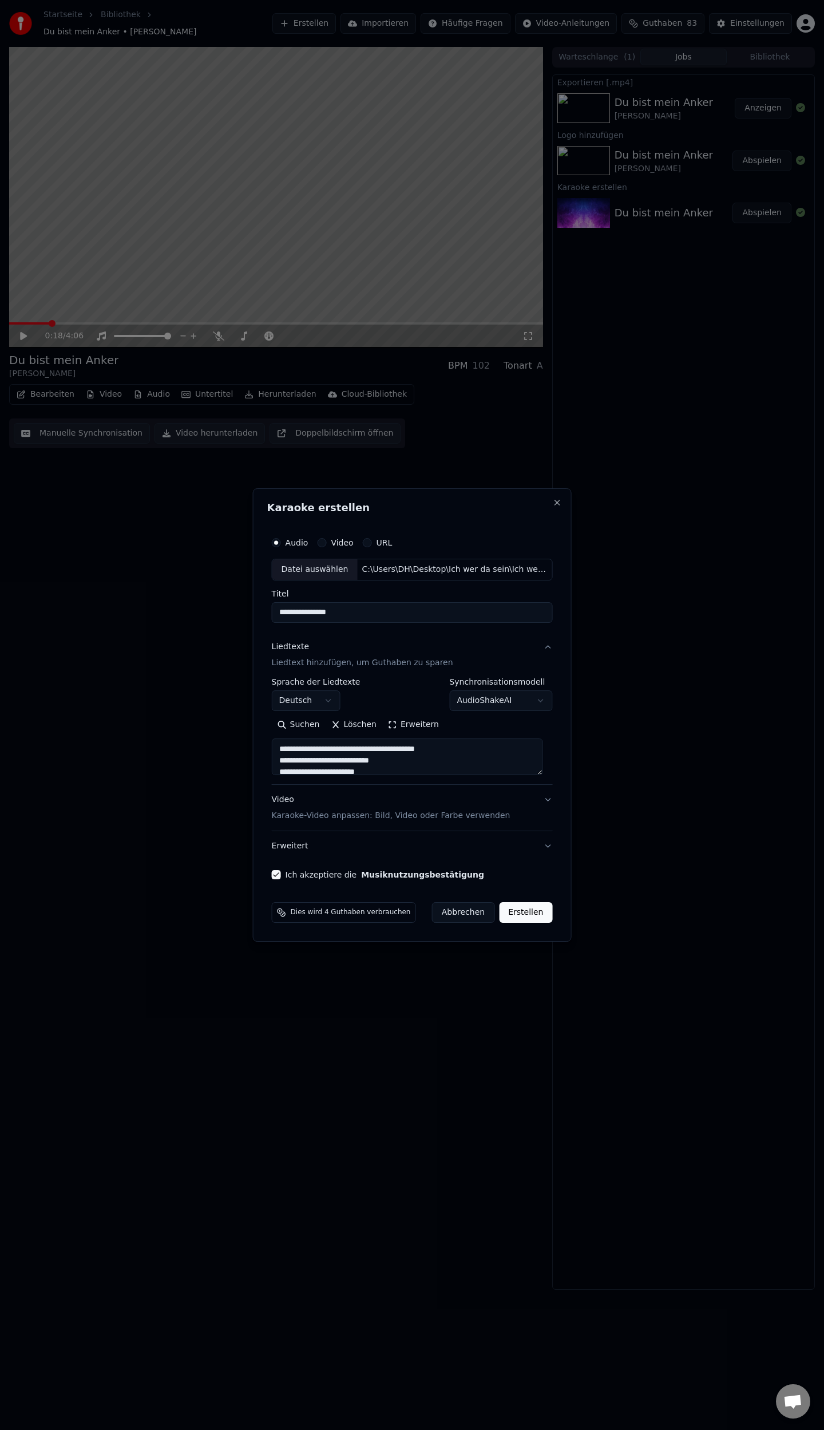
click at [526, 919] on button "Erstellen" at bounding box center [525, 912] width 53 height 21
type textarea "**********"
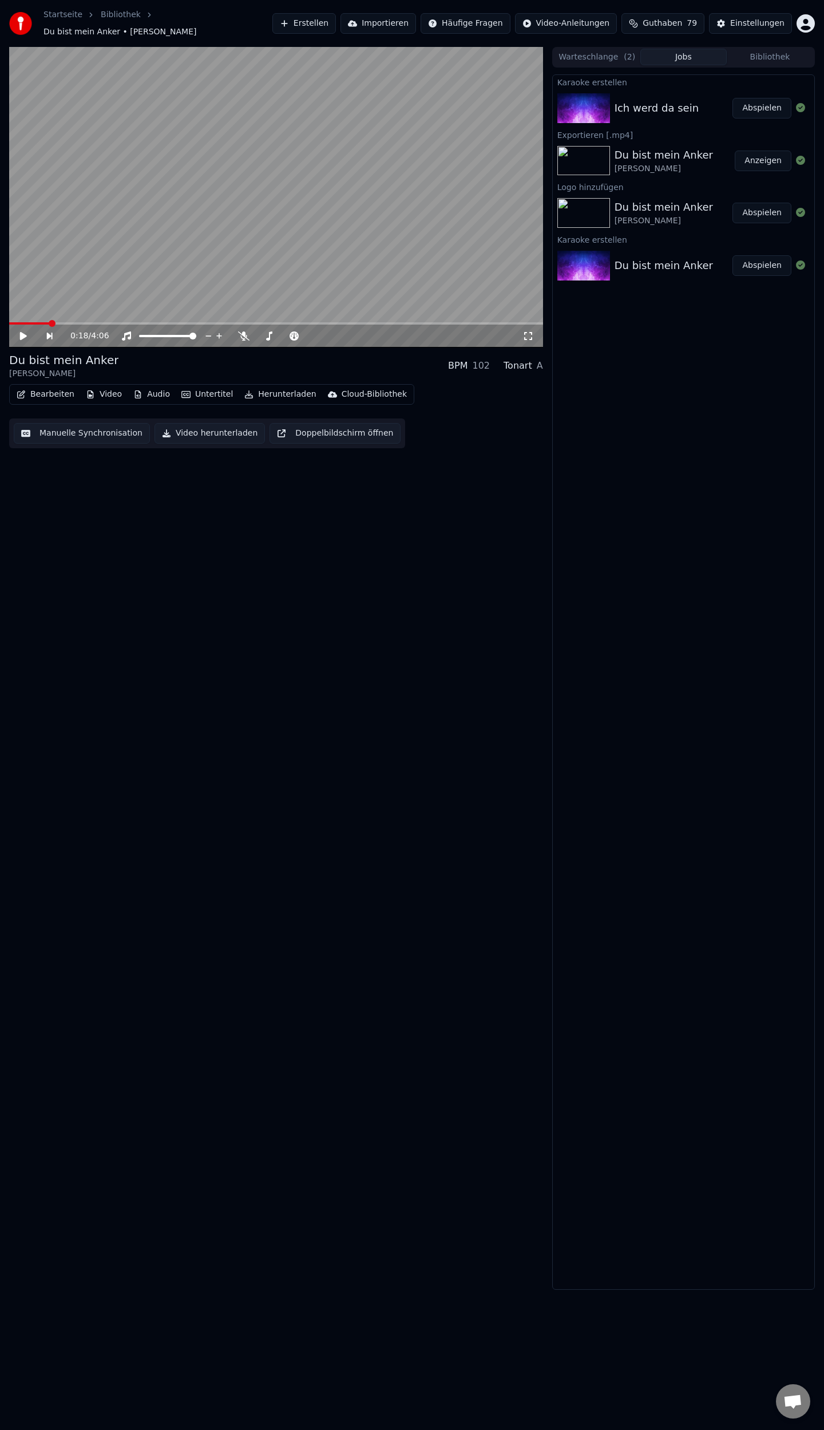
click at [757, 101] on button "Abspielen" at bounding box center [762, 108] width 59 height 21
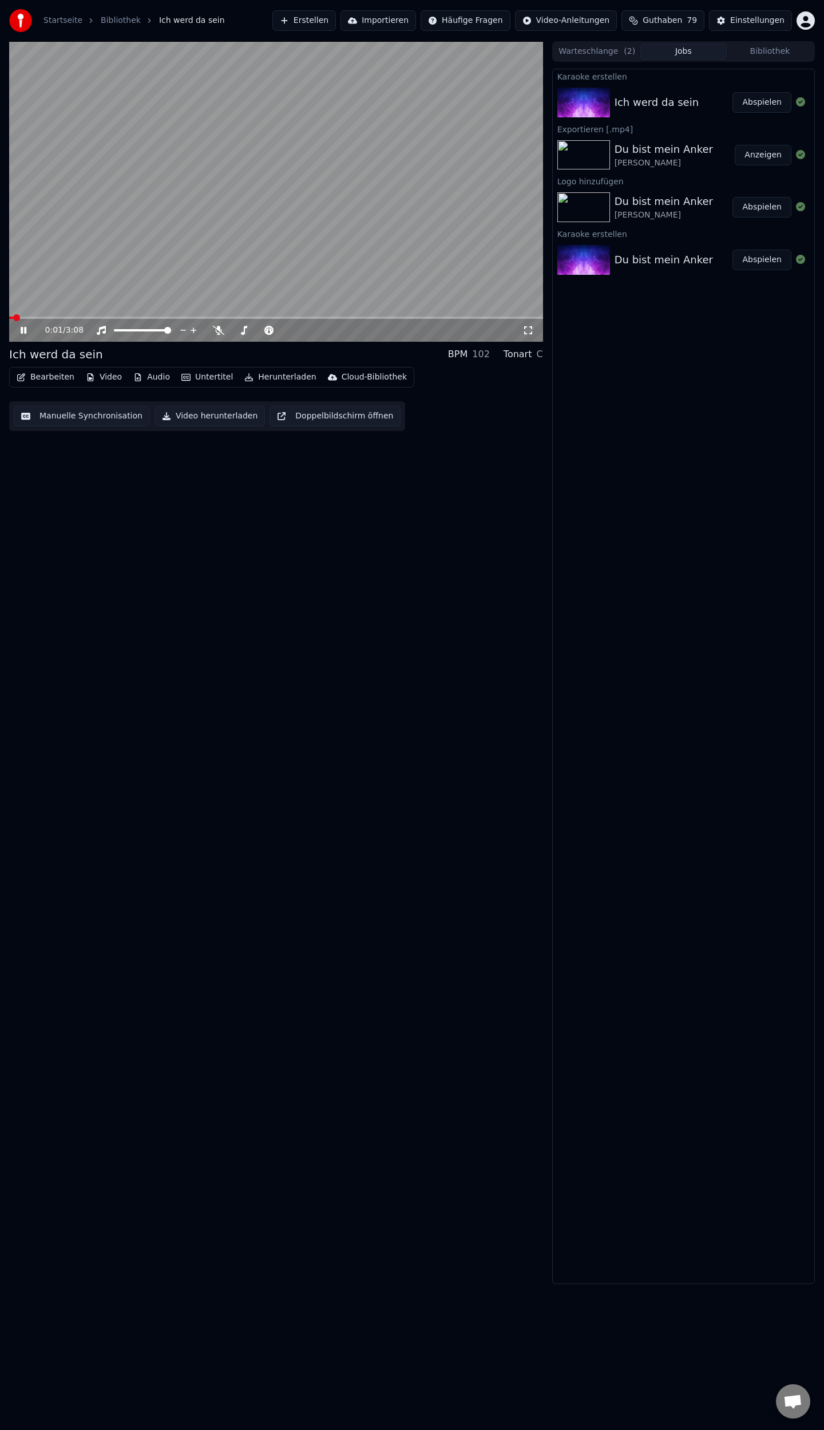
click at [25, 327] on icon at bounding box center [24, 330] width 6 height 7
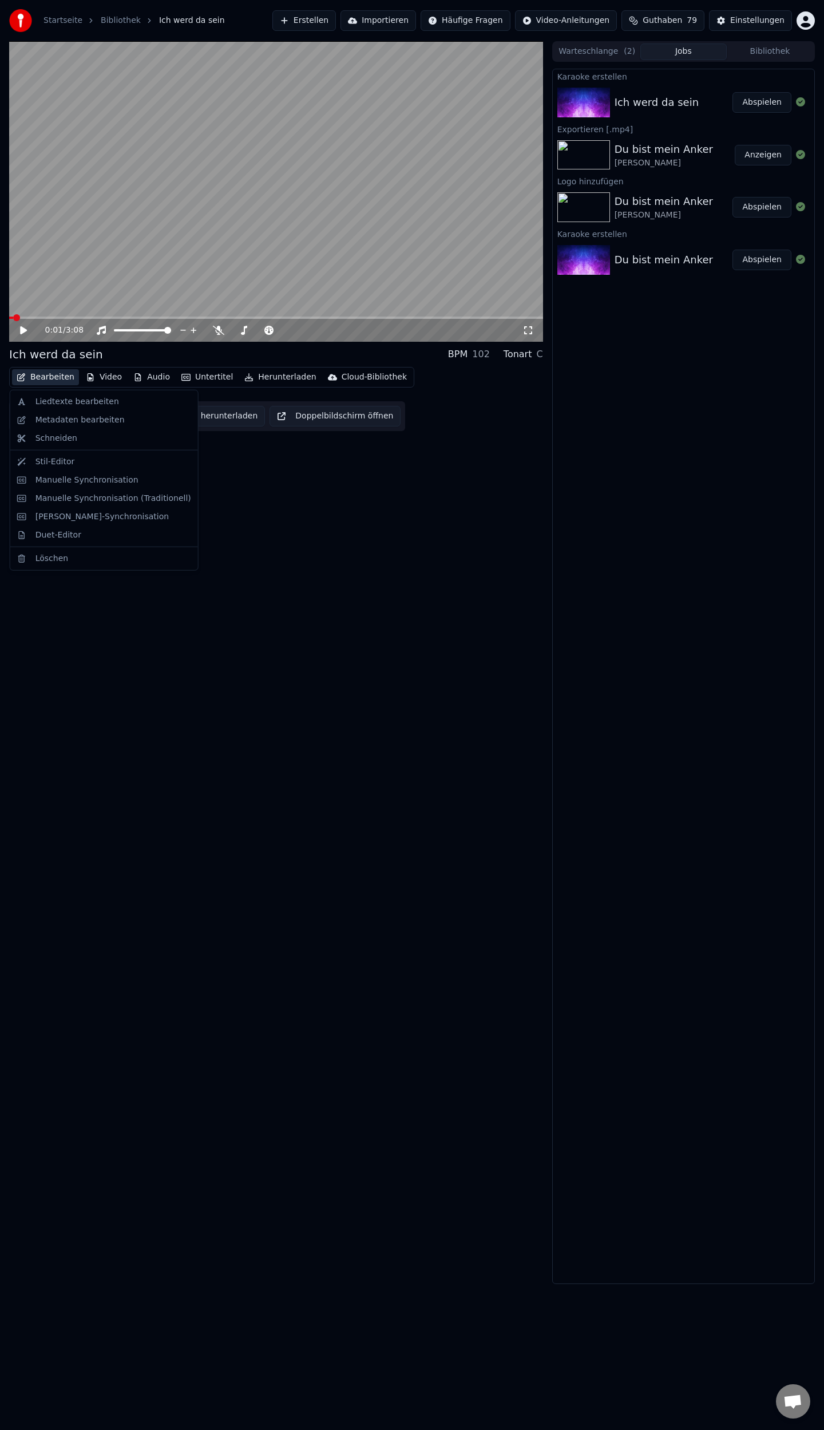
click at [44, 378] on button "Bearbeiten" at bounding box center [45, 377] width 67 height 16
click at [70, 420] on div "Metadaten bearbeiten" at bounding box center [79, 419] width 89 height 11
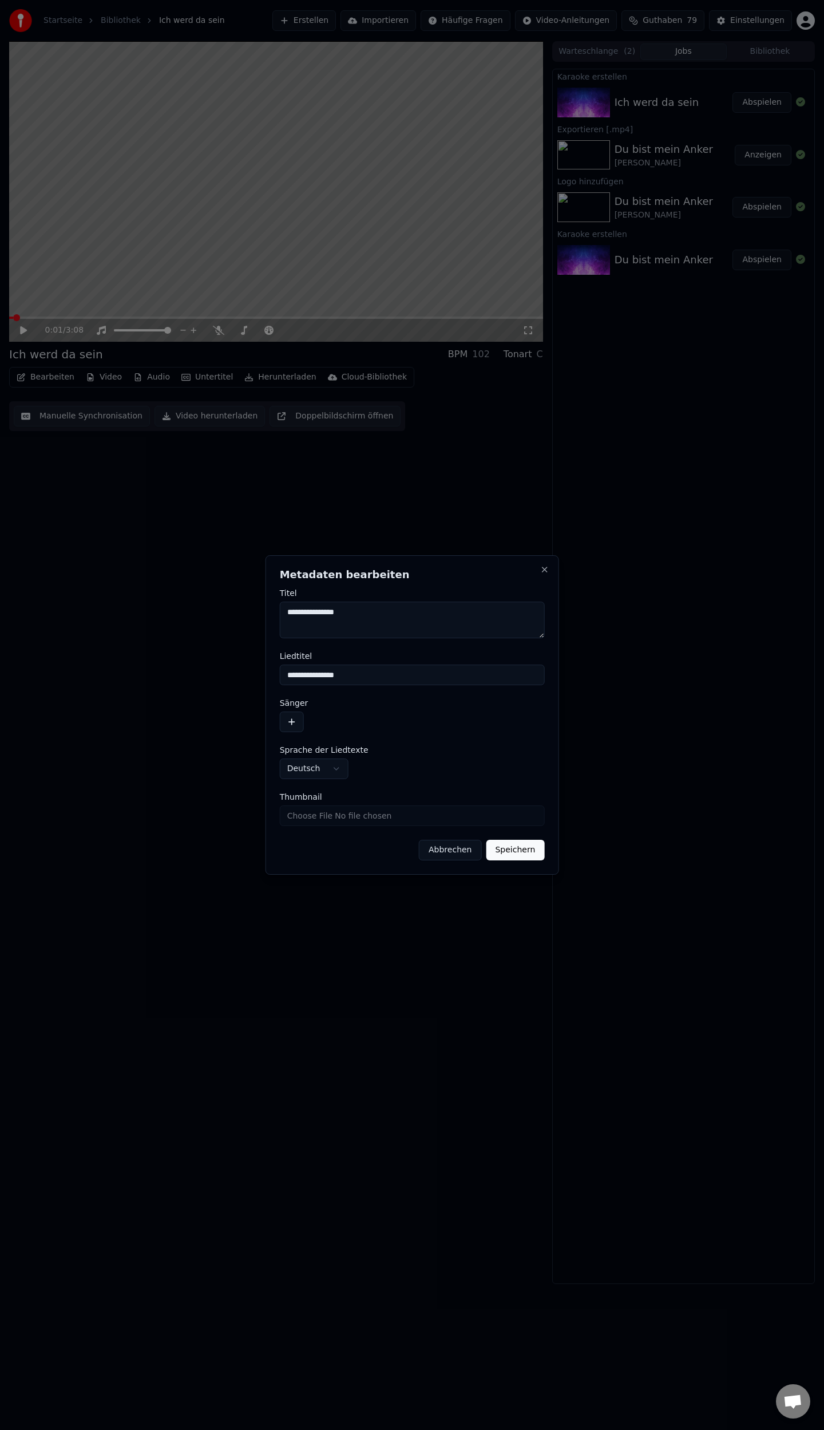
click at [352, 817] on input "Thumbnail" at bounding box center [412, 815] width 265 height 21
type input "**********"
click at [290, 723] on button "button" at bounding box center [292, 721] width 24 height 21
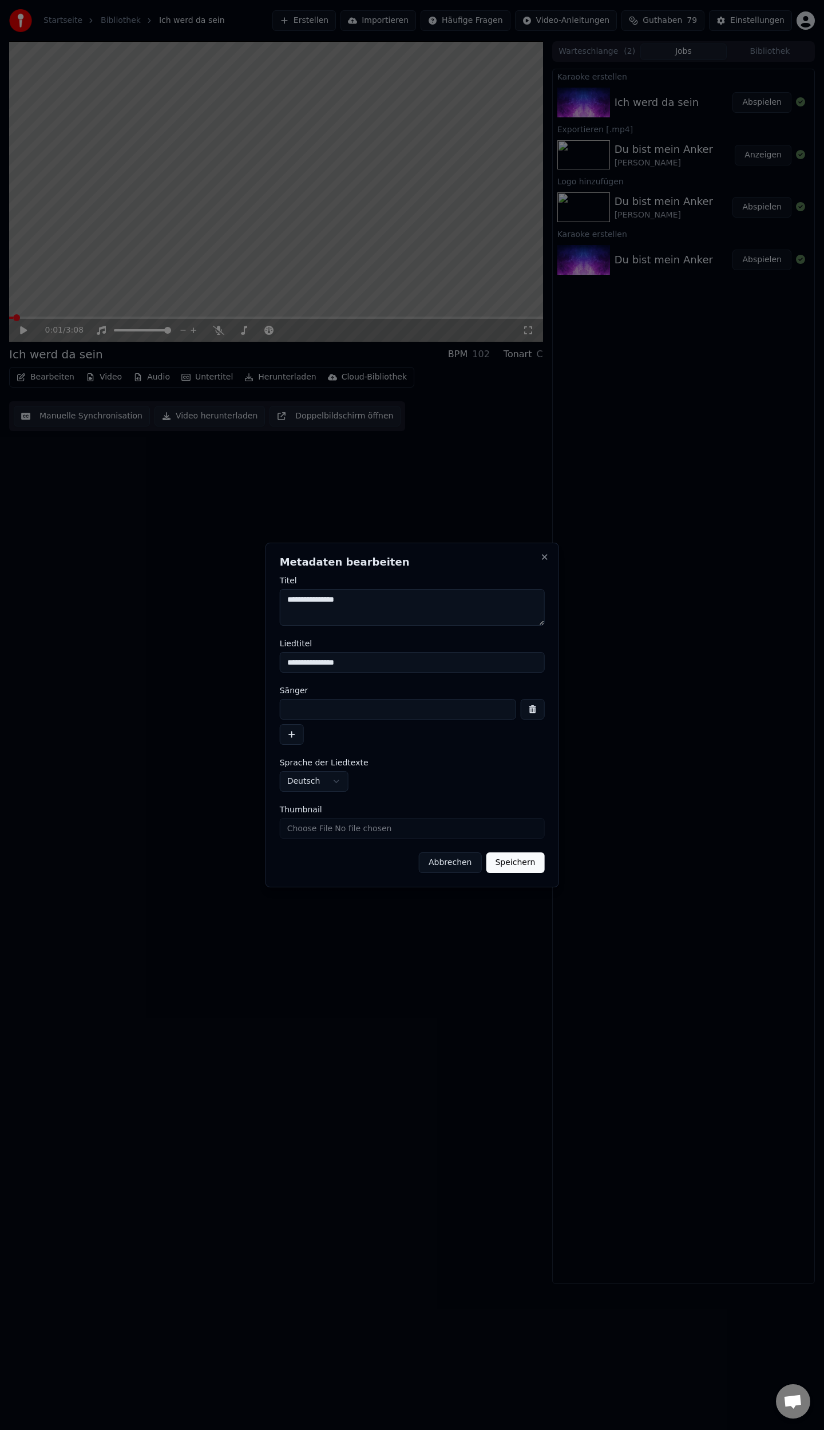
click at [310, 712] on input at bounding box center [398, 709] width 236 height 21
type input "**********"
click at [512, 859] on button "Speichern" at bounding box center [515, 862] width 58 height 21
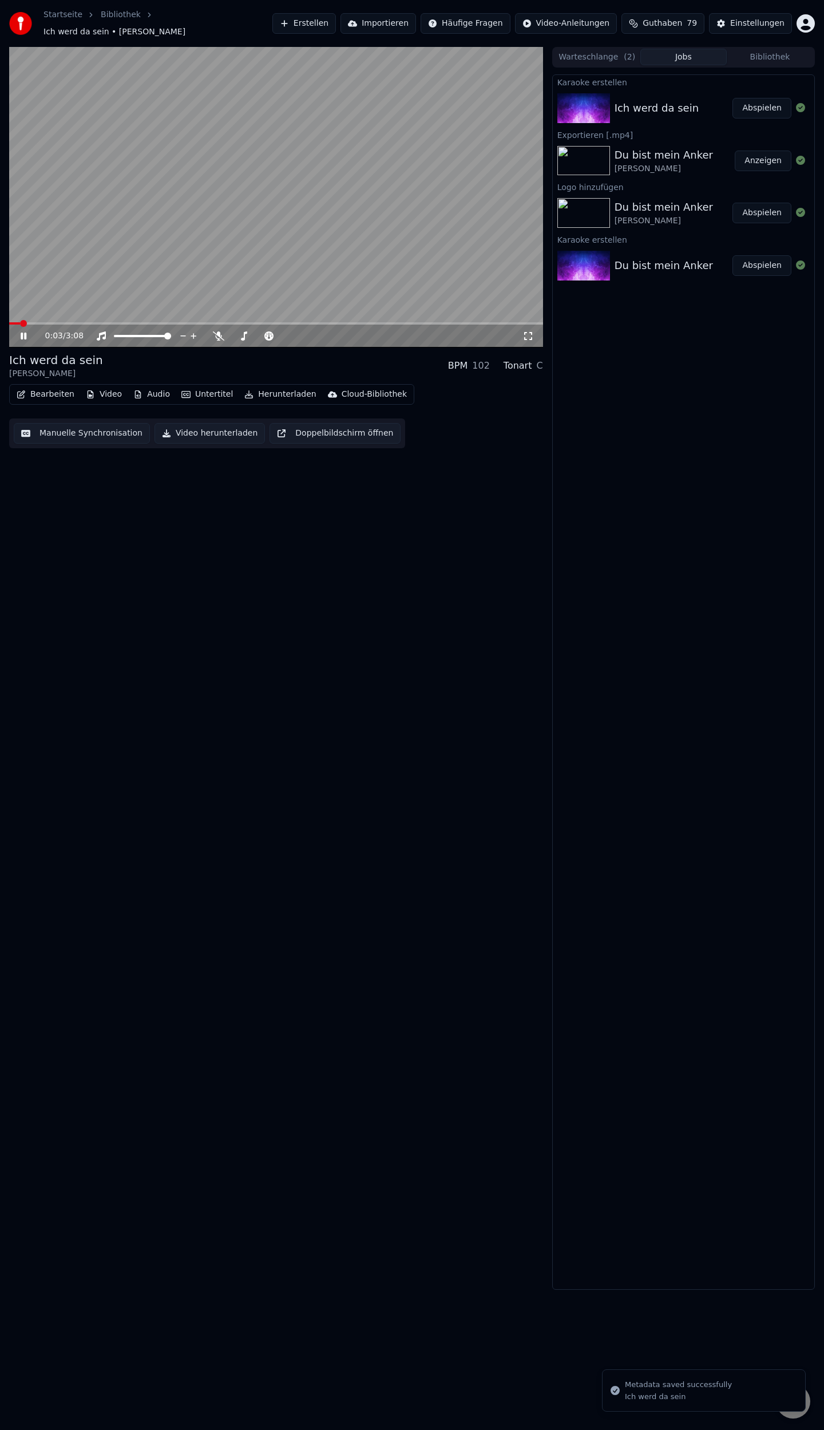
click at [21, 333] on icon at bounding box center [24, 336] width 6 height 7
click at [110, 387] on button "Video" at bounding box center [103, 394] width 45 height 16
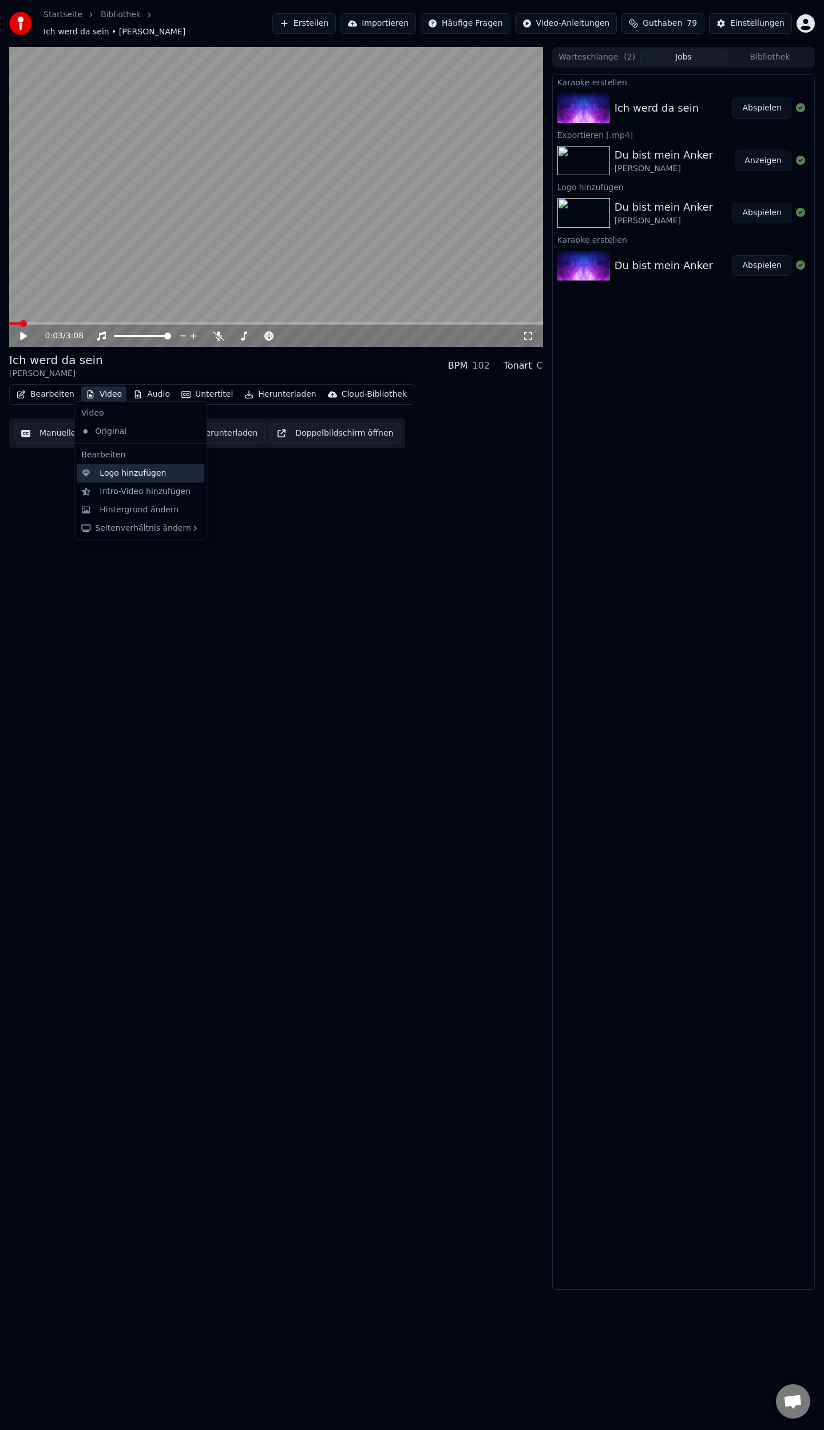
click at [131, 472] on div "Logo hinzufügen" at bounding box center [133, 473] width 66 height 11
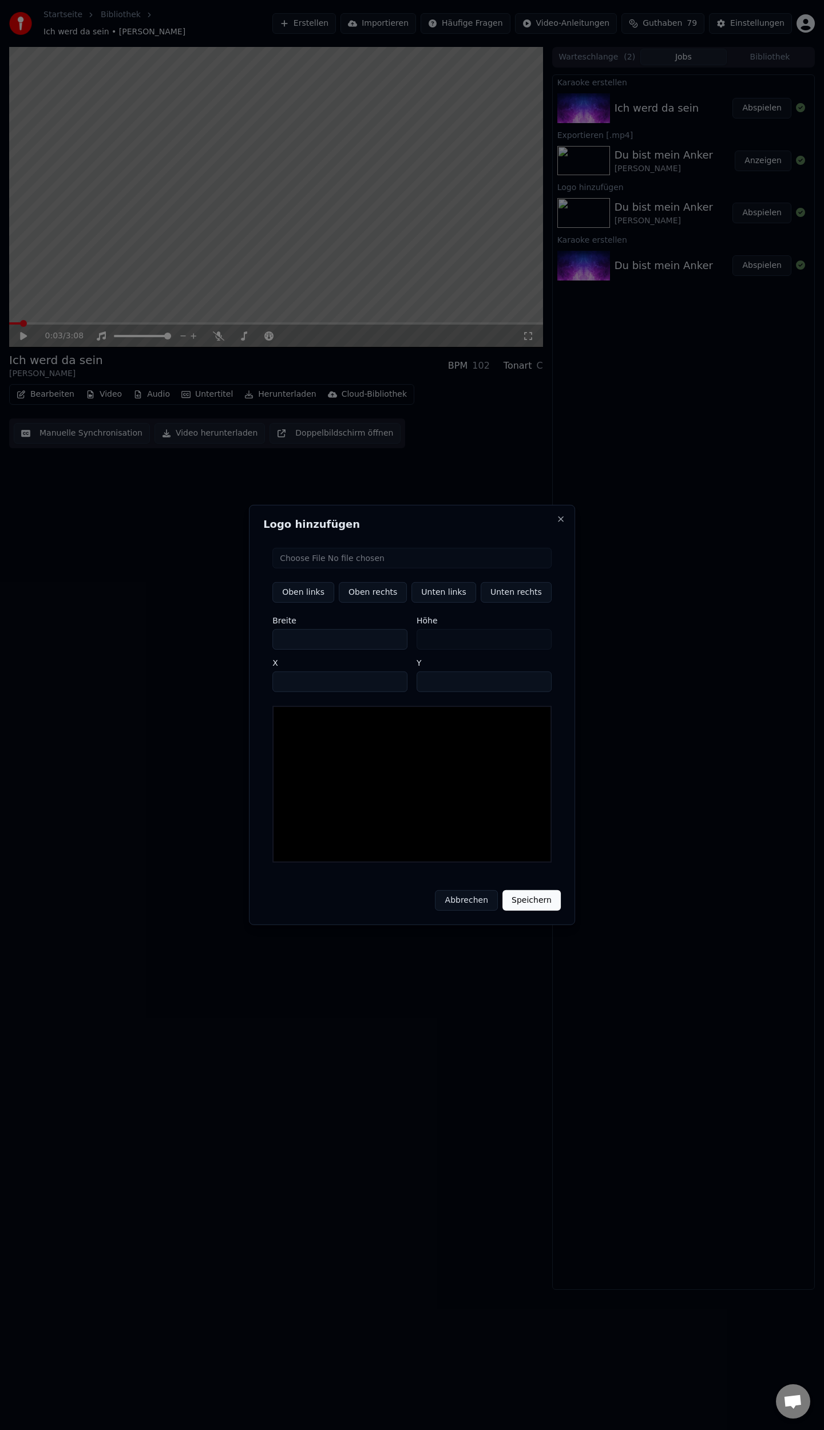
click at [402, 563] on input "file" at bounding box center [411, 558] width 279 height 21
type input "**********"
type input "**"
click at [514, 596] on button "Unten rechts" at bounding box center [516, 592] width 71 height 21
type input "****"
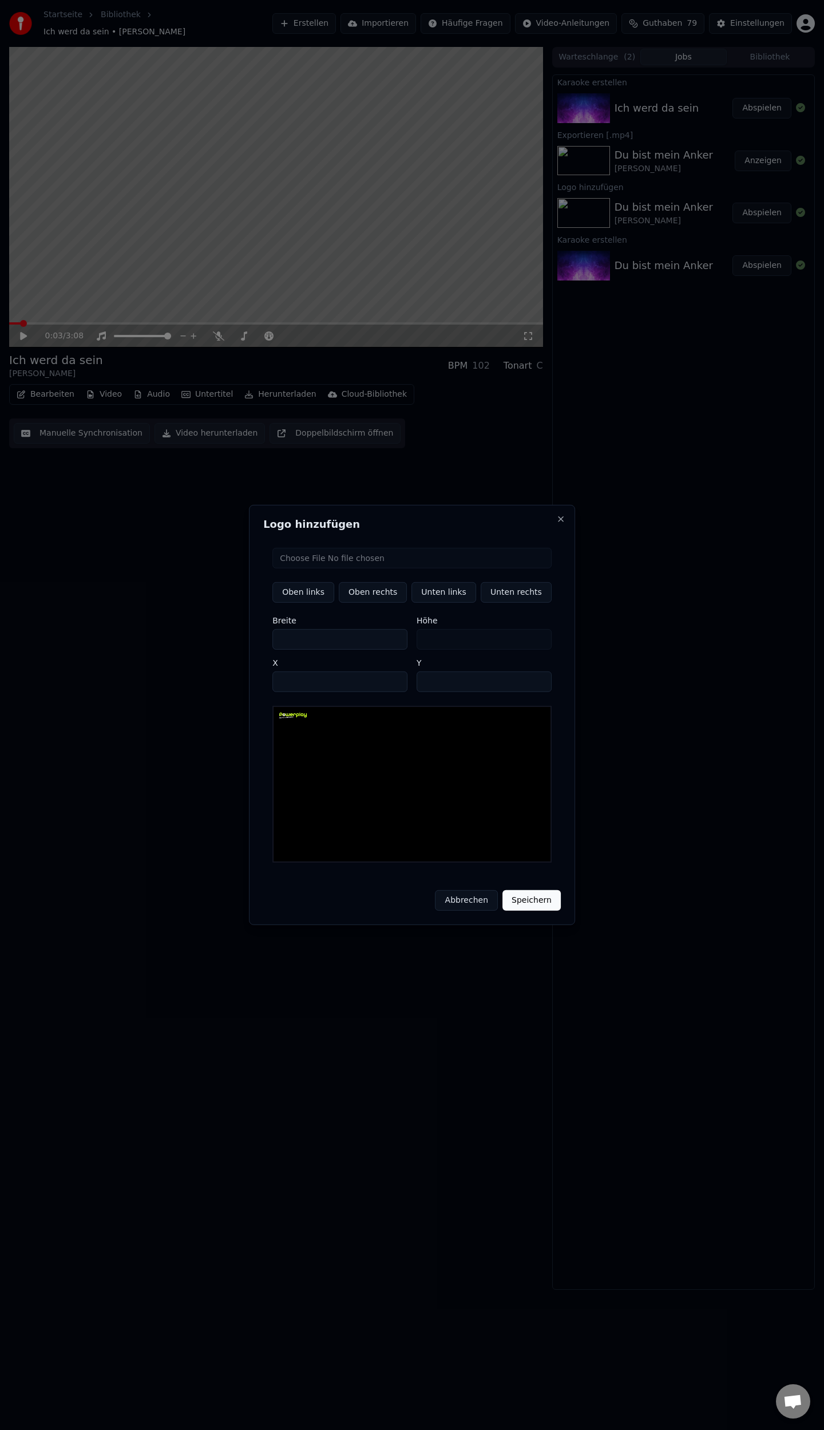
type input "****"
click at [522, 897] on button "Speichern" at bounding box center [532, 900] width 58 height 21
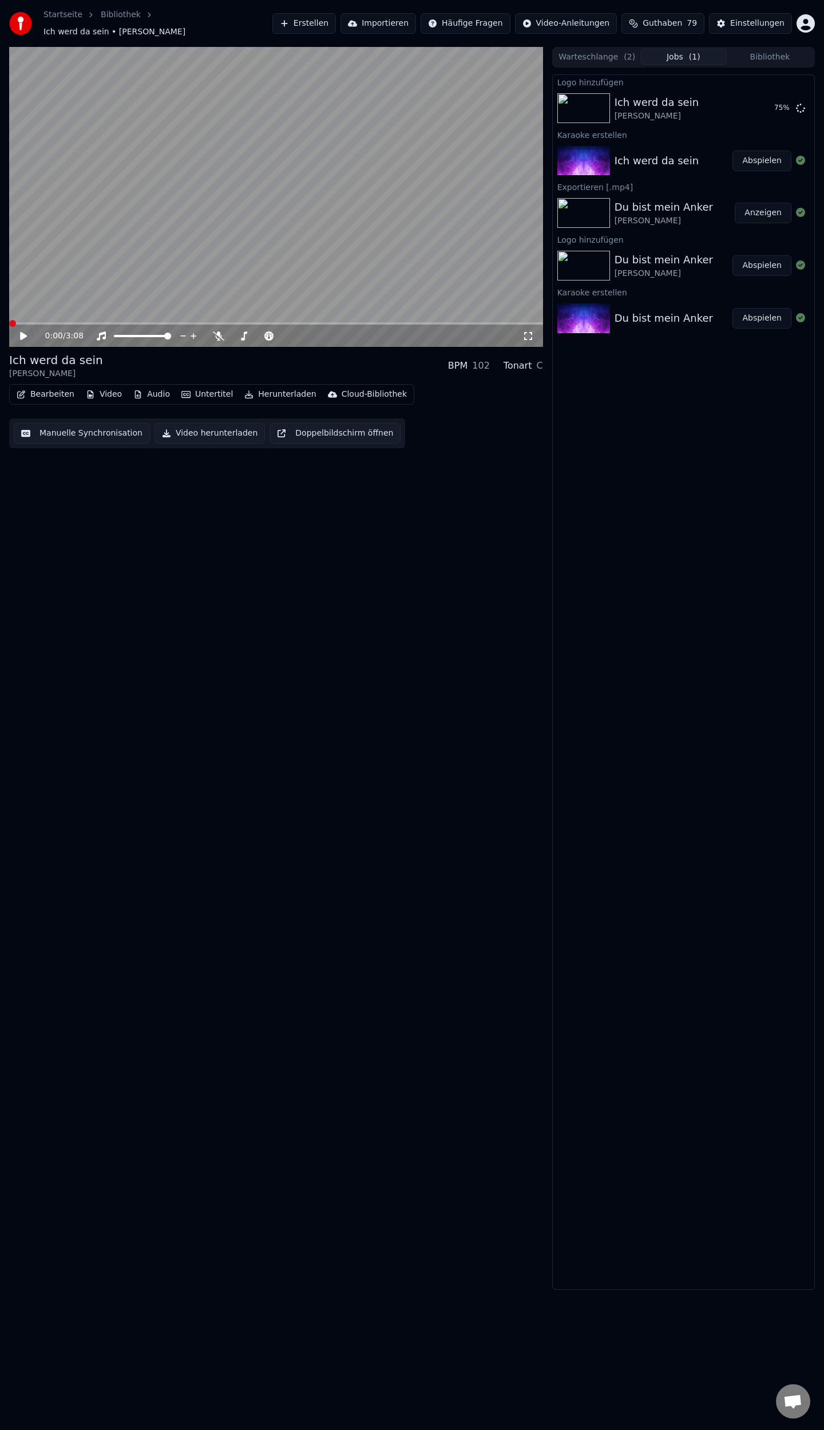
click at [9, 320] on span at bounding box center [12, 323] width 7 height 7
click at [769, 102] on button "Abspielen" at bounding box center [762, 108] width 59 height 21
click at [133, 390] on icon "button" at bounding box center [137, 394] width 9 height 8
click at [448, 474] on div "Ich werd da sein [PERSON_NAME] BPM 102 Tonart C Bearbeiten Video Audio Untertit…" at bounding box center [276, 668] width 534 height 1243
click at [262, 392] on button "Herunterladen" at bounding box center [280, 394] width 81 height 16
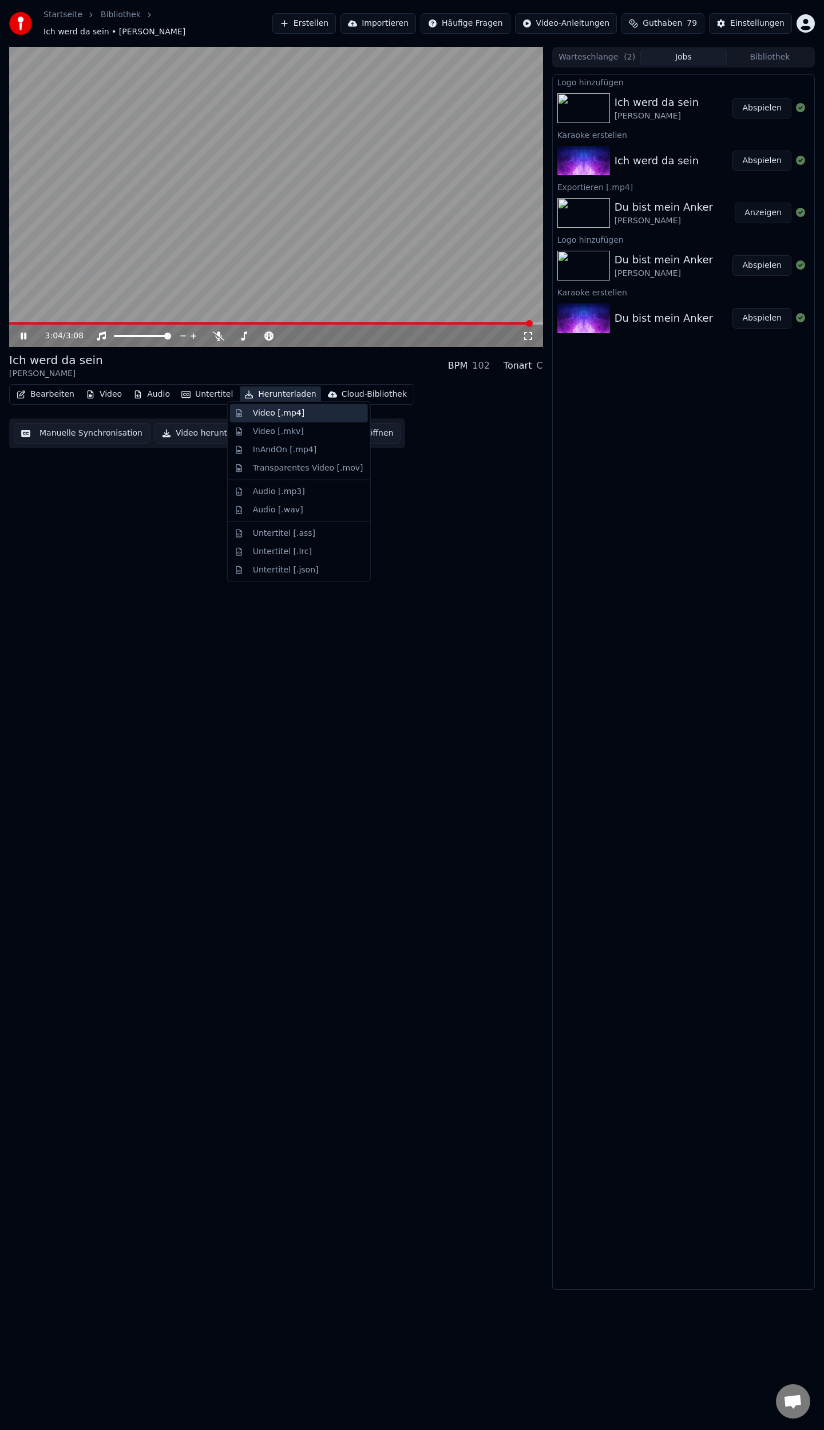
click at [269, 410] on div "Video [.mp4]" at bounding box center [279, 413] width 52 height 11
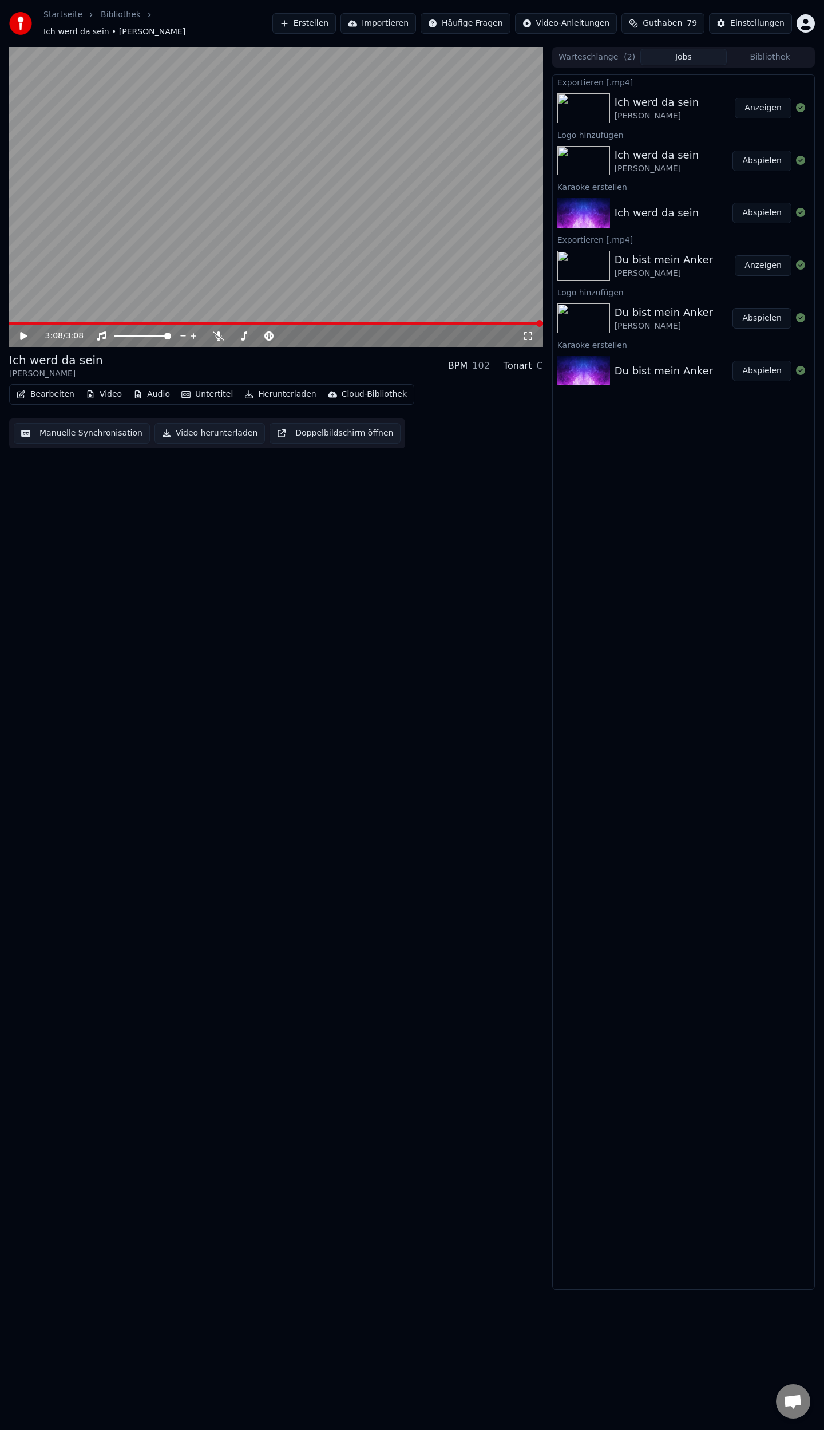
click at [333, 23] on button "Erstellen" at bounding box center [304, 23] width 64 height 21
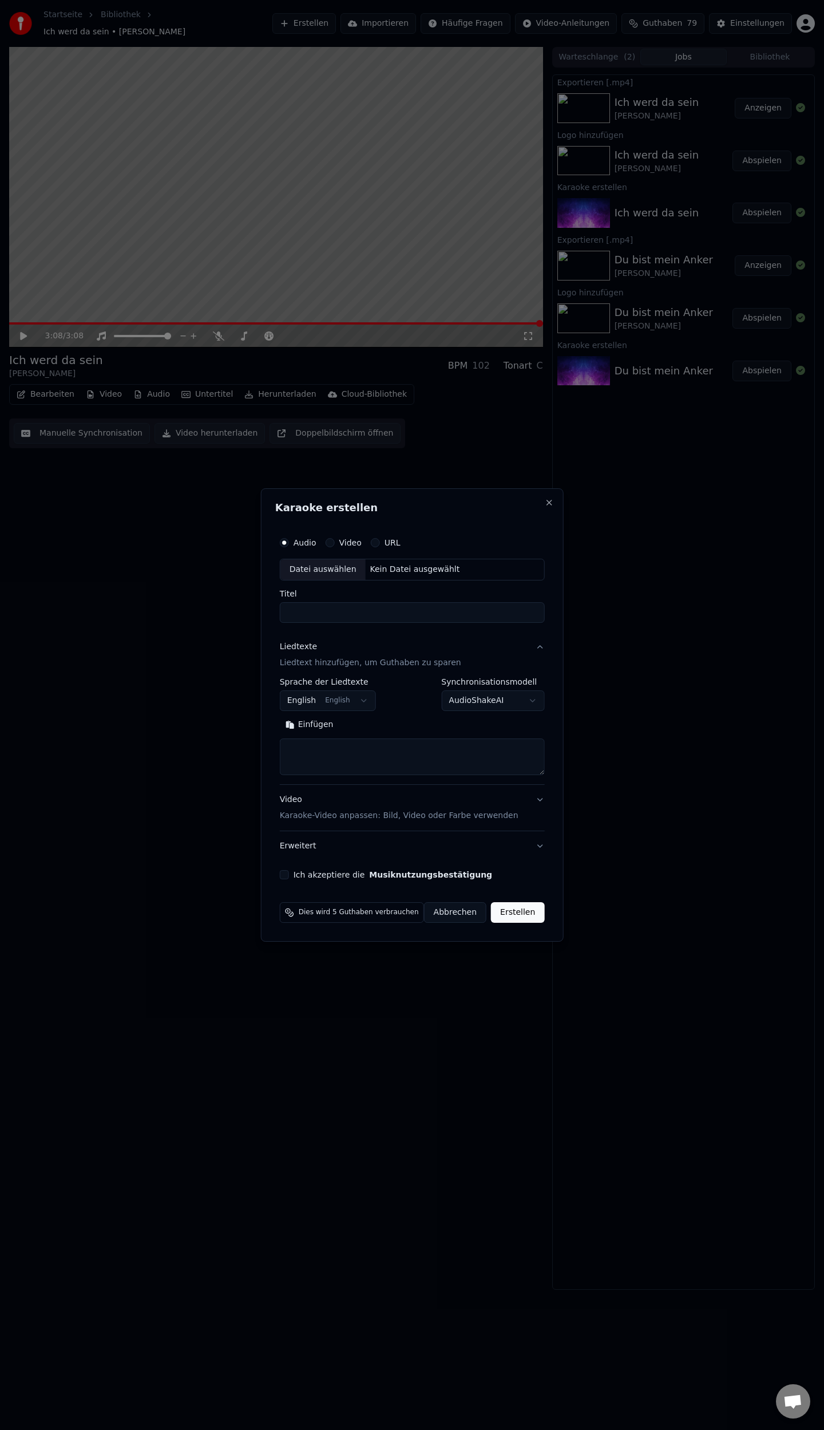
click at [298, 575] on div "Datei auswählen" at bounding box center [322, 569] width 85 height 21
type input "**********"
click at [342, 699] on body "**********" at bounding box center [412, 715] width 824 height 1430
select select "**"
drag, startPoint x: 300, startPoint y: 722, endPoint x: 315, endPoint y: 744, distance: 26.2
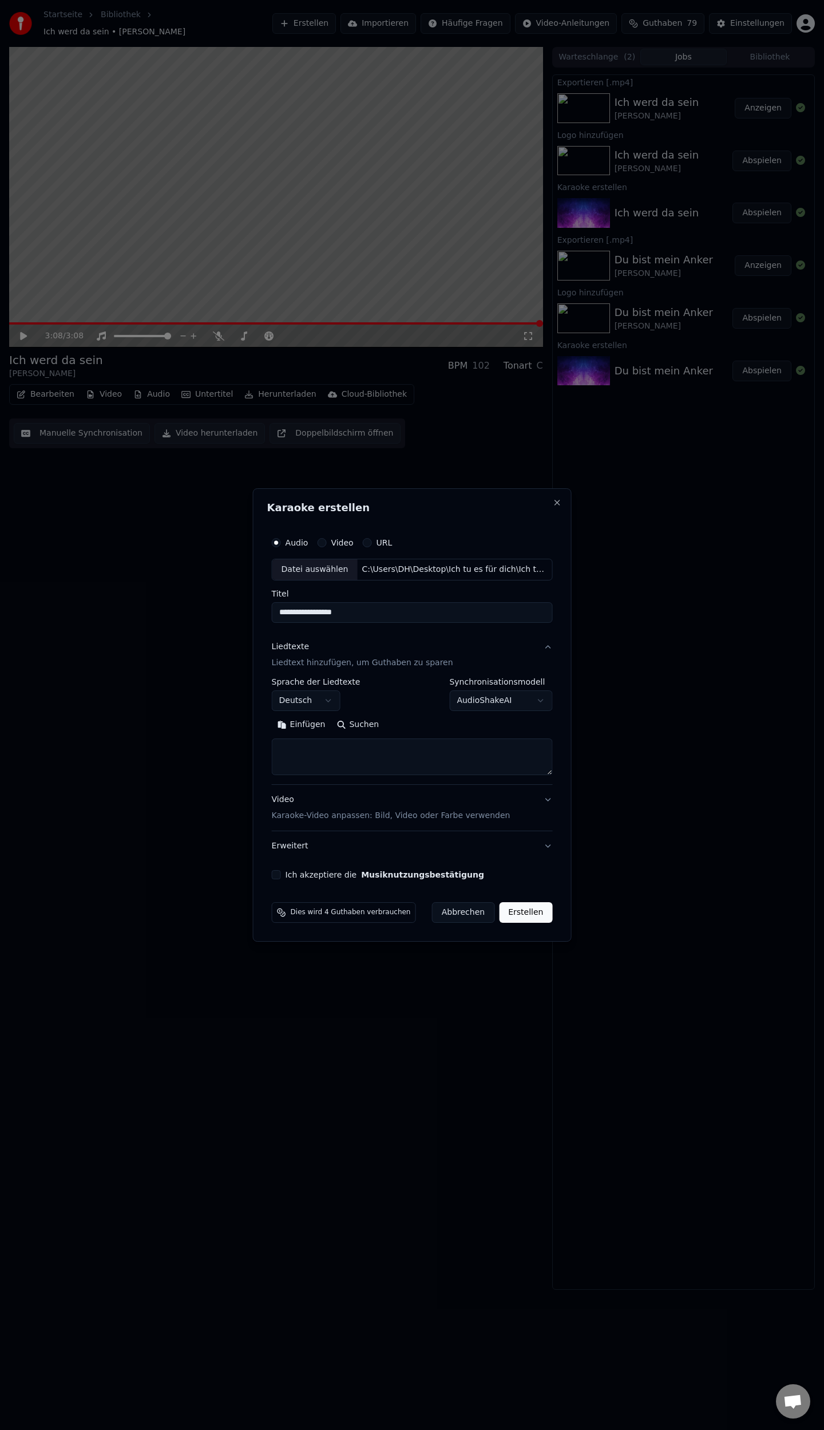
click at [313, 727] on button "Einfügen" at bounding box center [302, 724] width 60 height 18
drag, startPoint x: 287, startPoint y: 872, endPoint x: 366, endPoint y: 909, distance: 87.8
click at [298, 879] on div "Ich akzeptiere die Musiknutzungsbestätigung" at bounding box center [412, 874] width 281 height 9
click at [281, 872] on button "Ich akzeptiere die Musiknutzungsbestätigung" at bounding box center [276, 874] width 9 height 9
click at [527, 911] on button "Erstellen" at bounding box center [525, 912] width 53 height 21
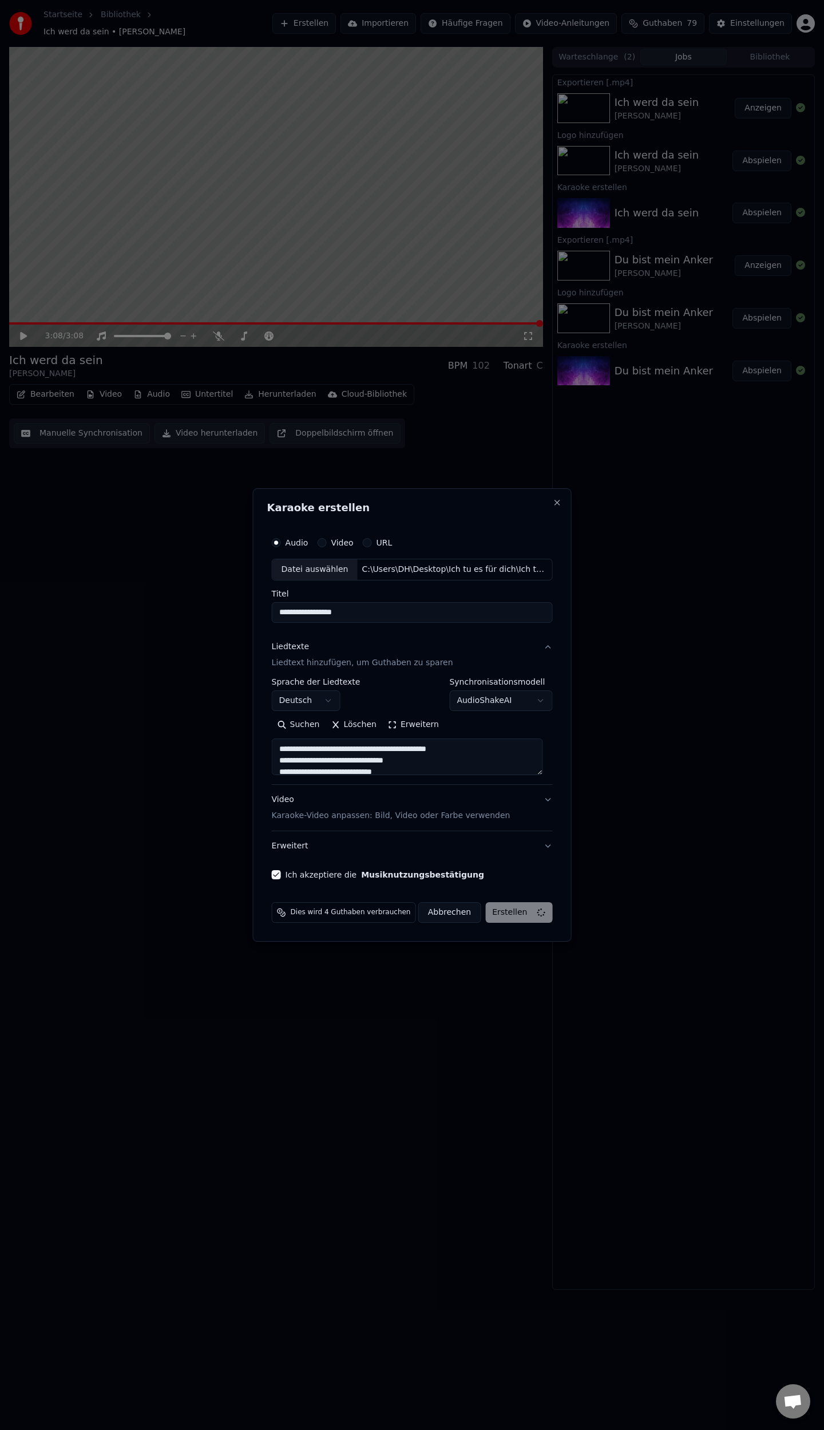
type textarea "**********"
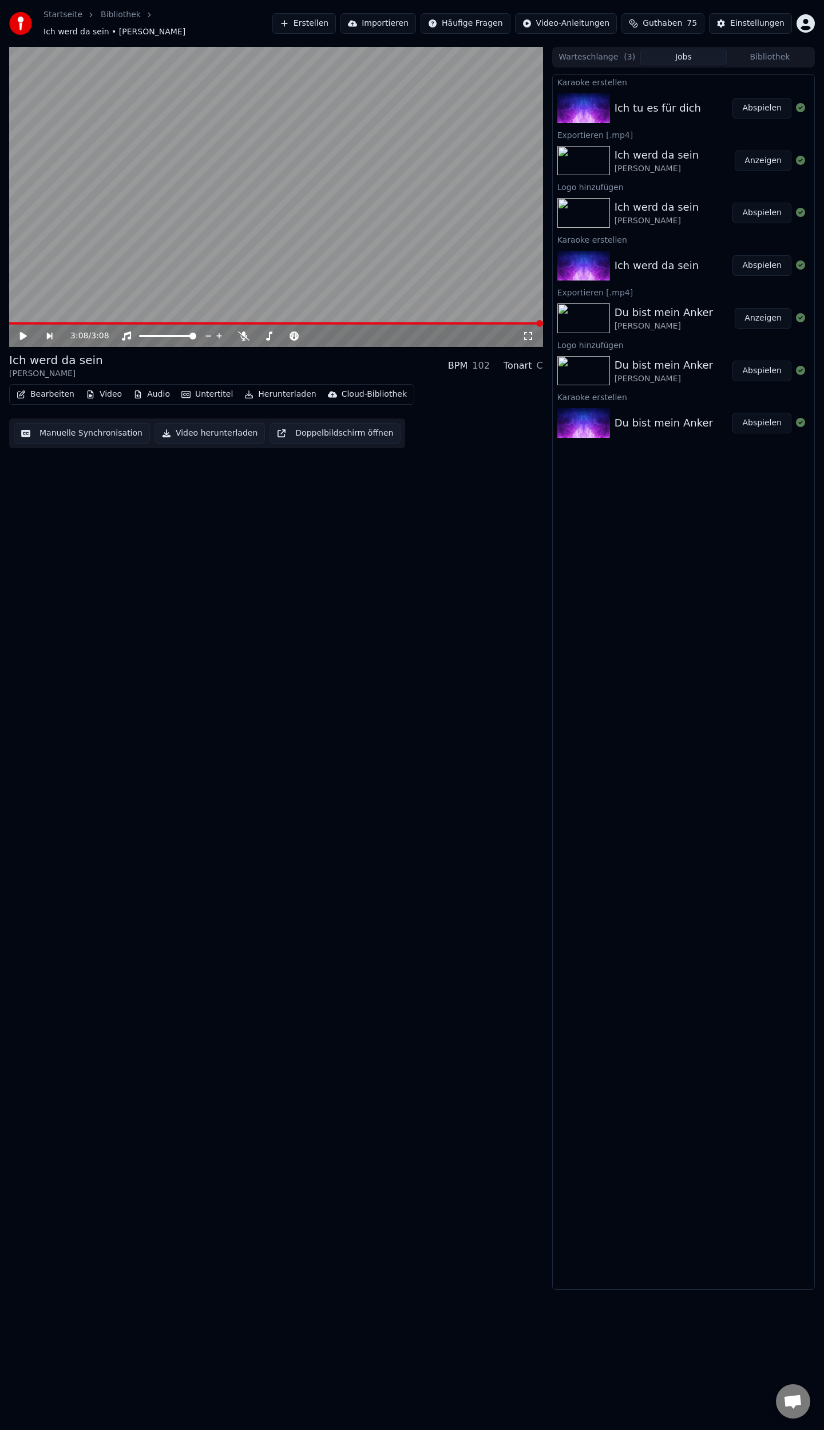
click at [765, 99] on button "Abspielen" at bounding box center [762, 108] width 59 height 21
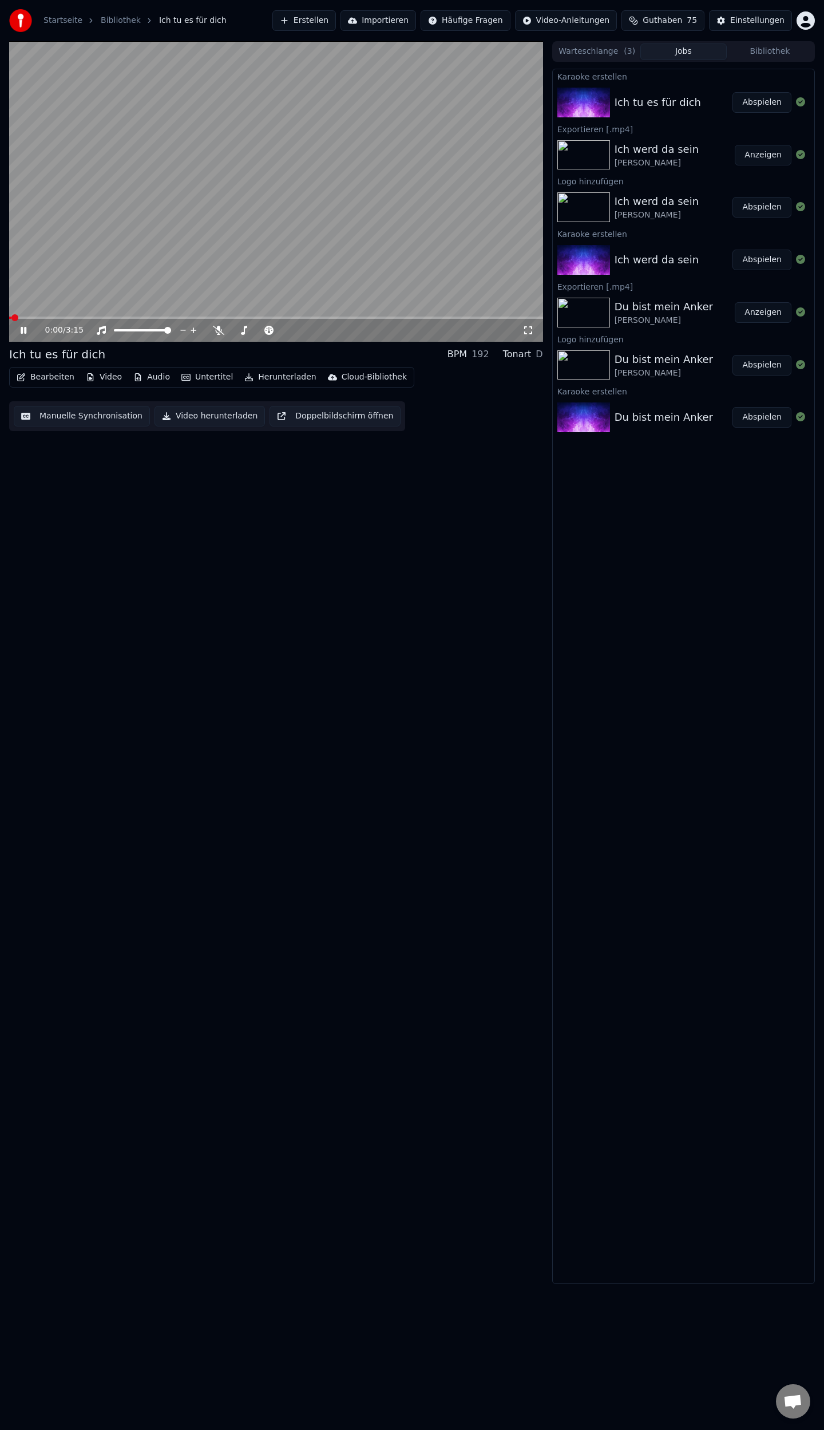
drag, startPoint x: 21, startPoint y: 330, endPoint x: 24, endPoint y: 335, distance: 6.4
click at [21, 330] on icon at bounding box center [24, 330] width 6 height 7
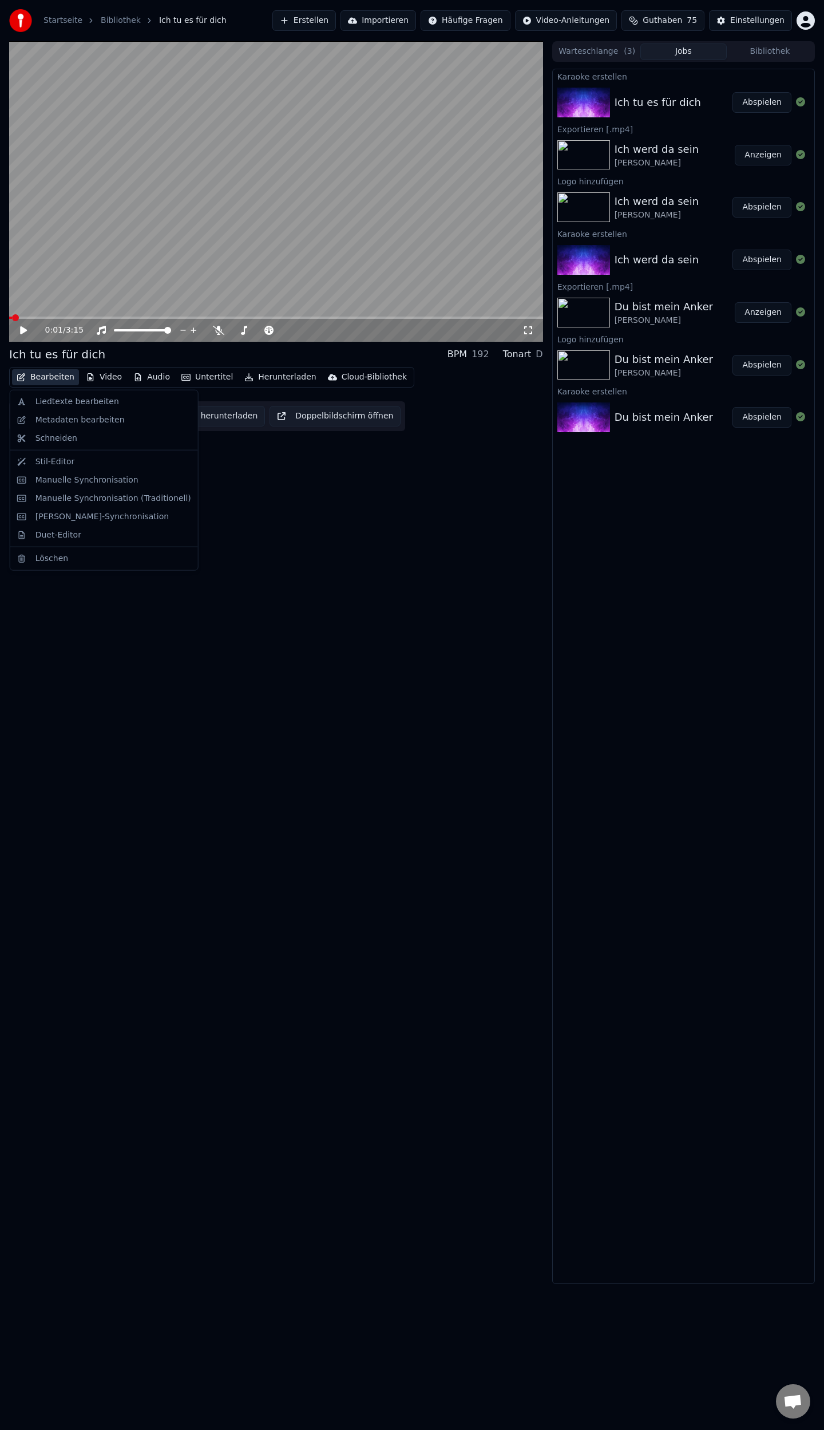
click at [42, 375] on button "Bearbeiten" at bounding box center [45, 377] width 67 height 16
click at [79, 418] on div "Metadaten bearbeiten" at bounding box center [79, 419] width 89 height 11
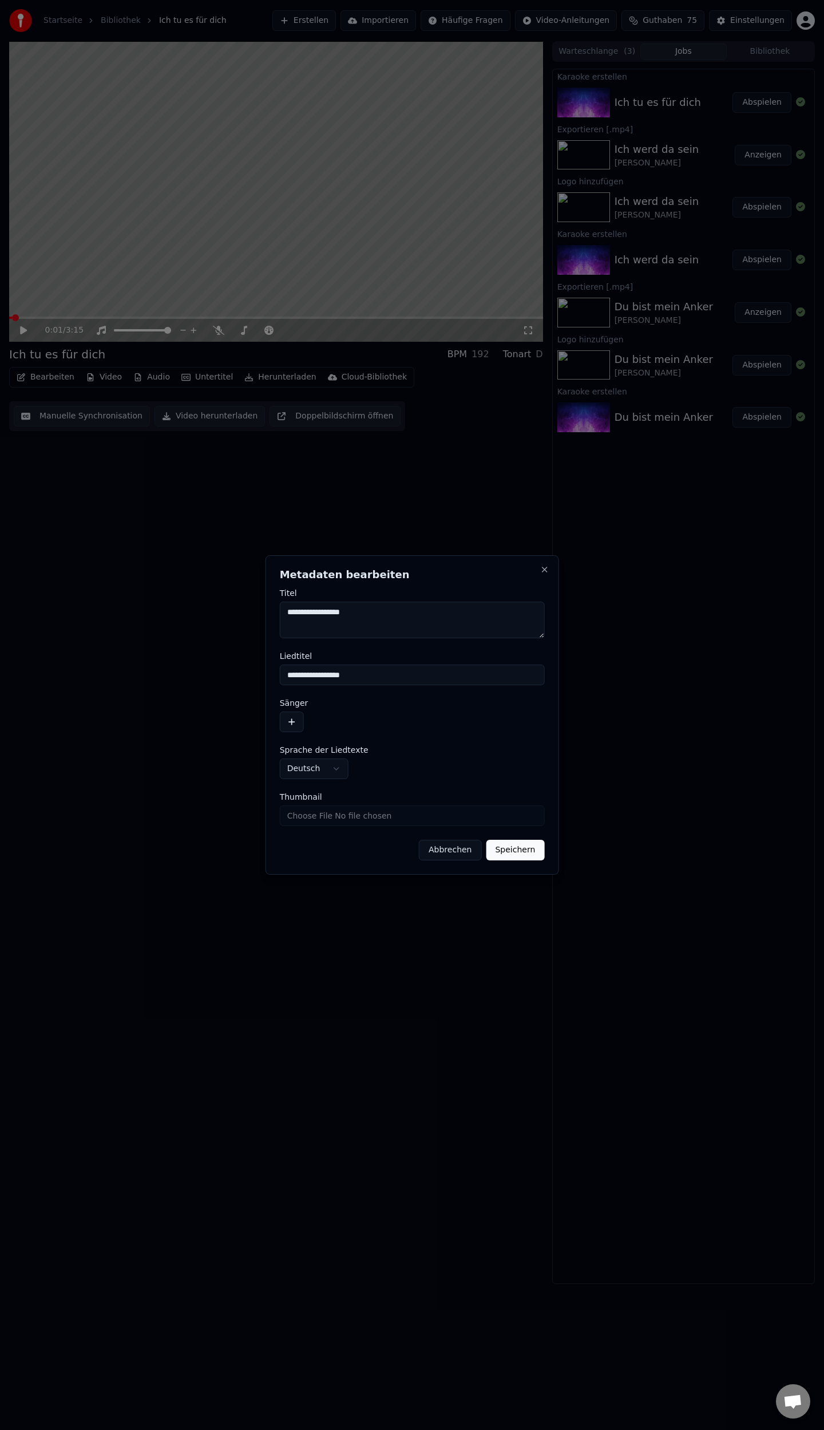
click at [332, 820] on input "Thumbnail" at bounding box center [412, 815] width 265 height 21
type input "**********"
click at [293, 722] on button "button" at bounding box center [292, 721] width 24 height 21
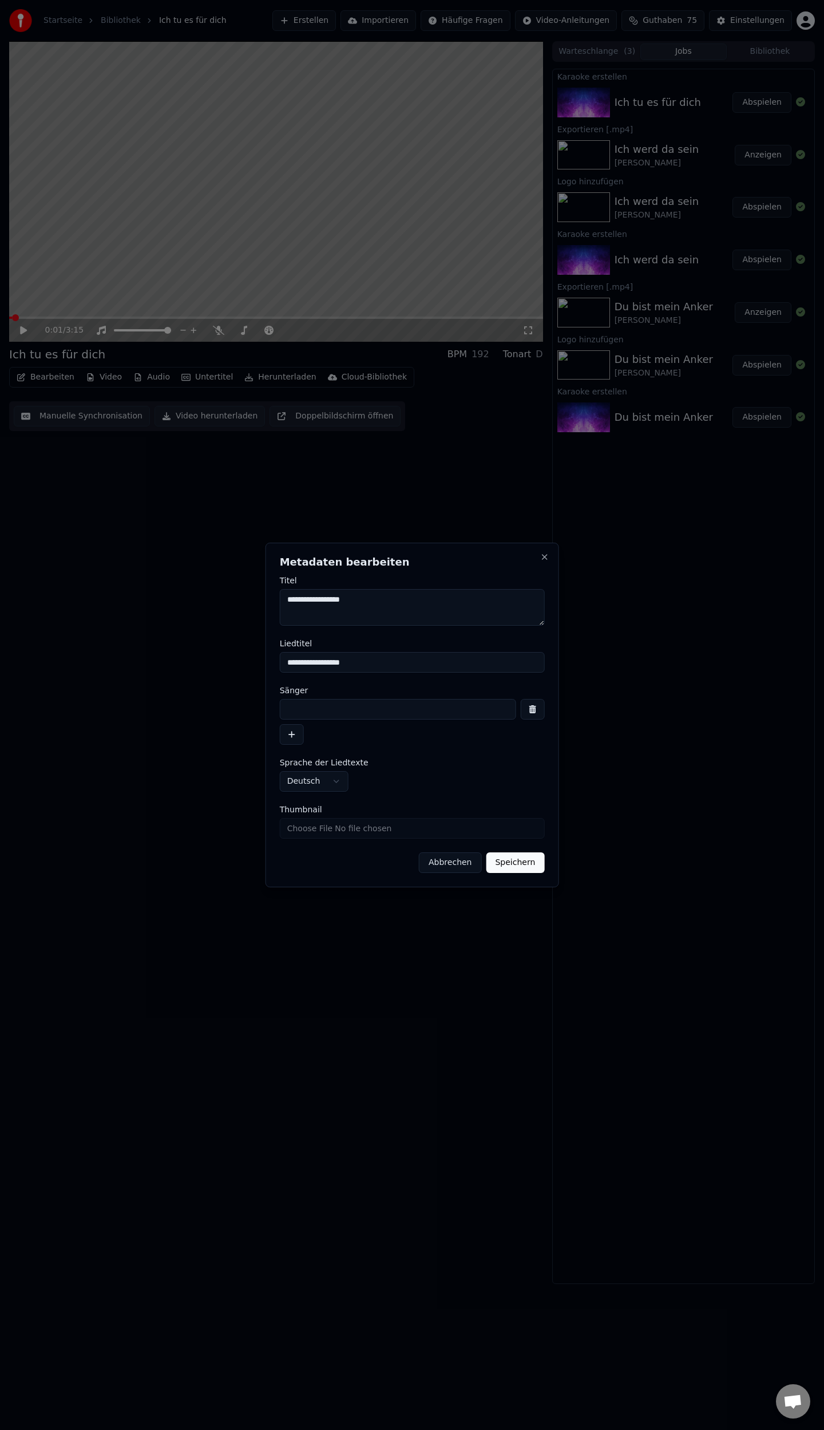
click at [324, 711] on input at bounding box center [398, 709] width 236 height 21
type input "**********"
click at [515, 860] on button "Speichern" at bounding box center [515, 862] width 58 height 21
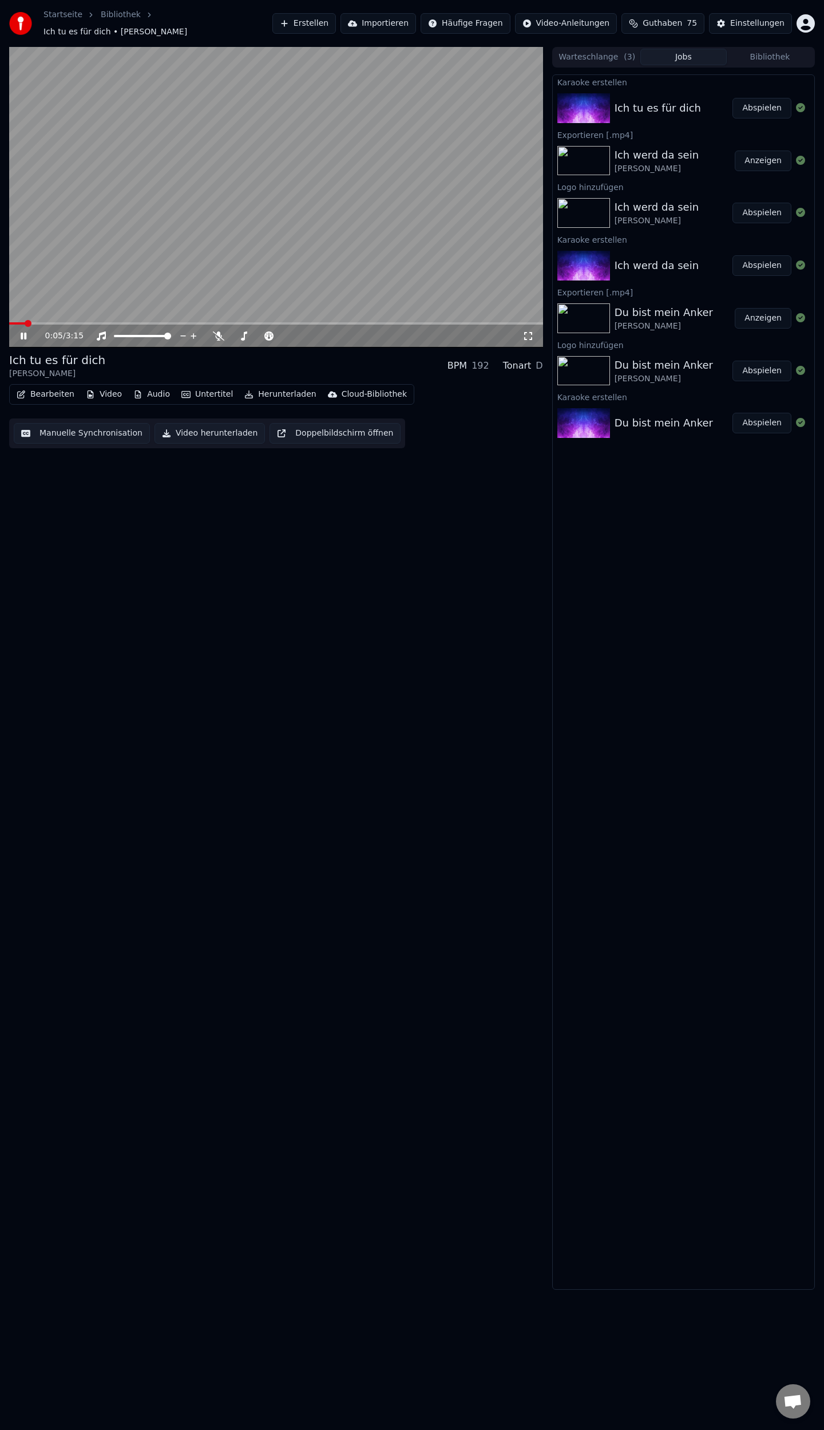
click at [110, 389] on button "Video" at bounding box center [103, 394] width 45 height 16
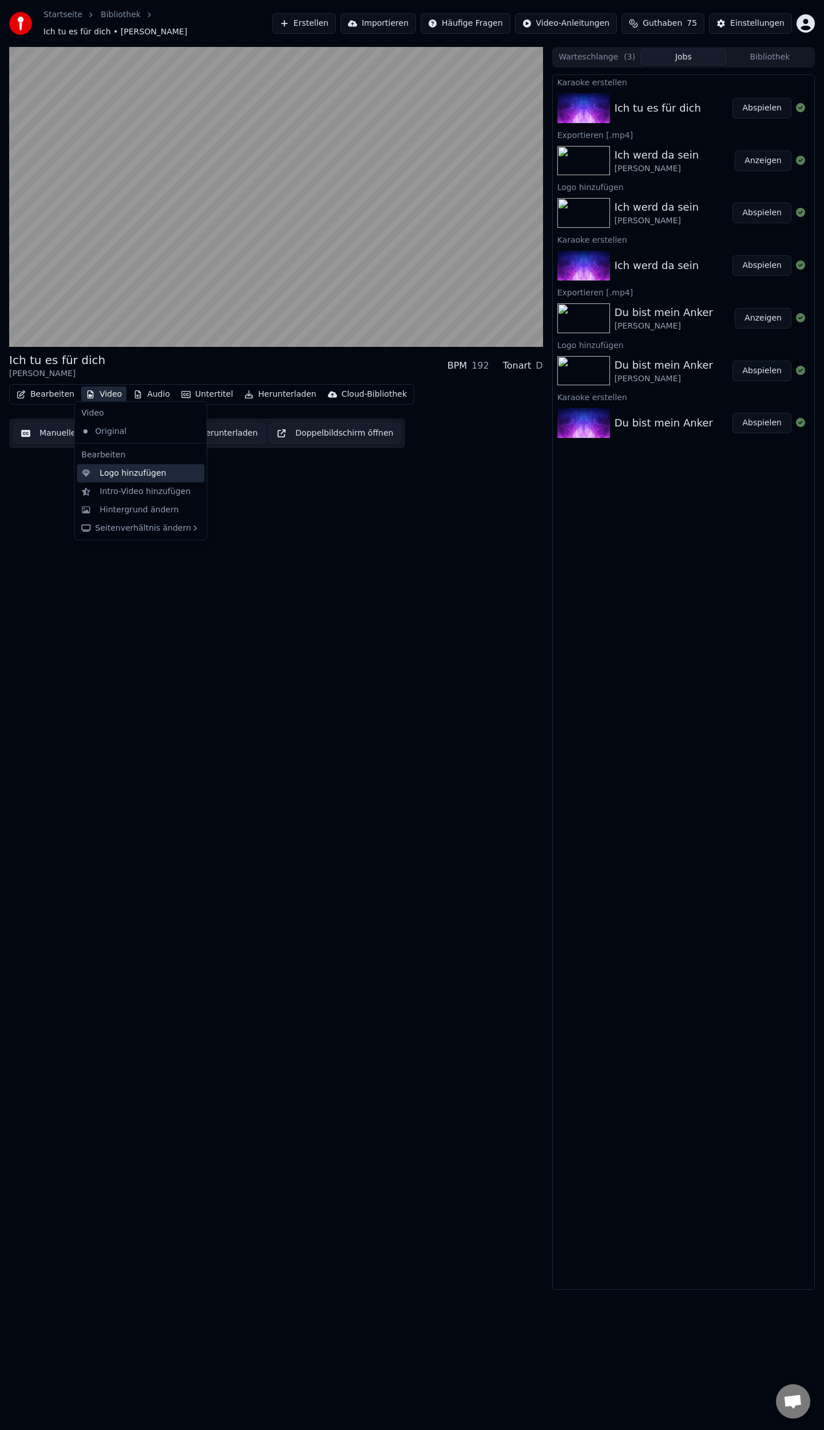
click at [120, 470] on div "Logo hinzufügen" at bounding box center [133, 473] width 66 height 11
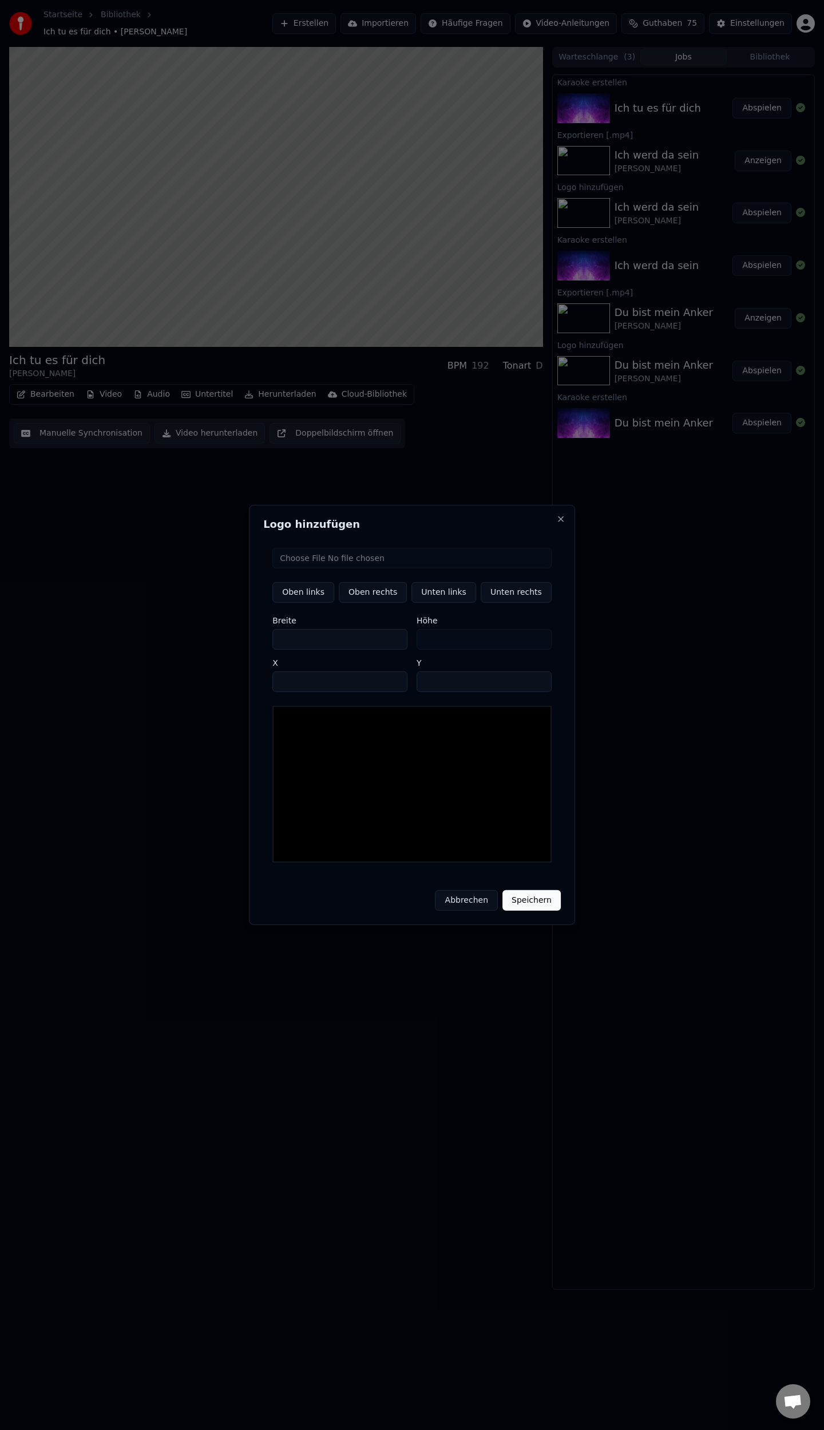
click at [394, 568] on input "file" at bounding box center [411, 558] width 279 height 21
type input "**********"
type input "**"
drag, startPoint x: 516, startPoint y: 599, endPoint x: 568, endPoint y: 765, distance: 174.0
click at [517, 599] on button "Unten rechts" at bounding box center [516, 592] width 71 height 21
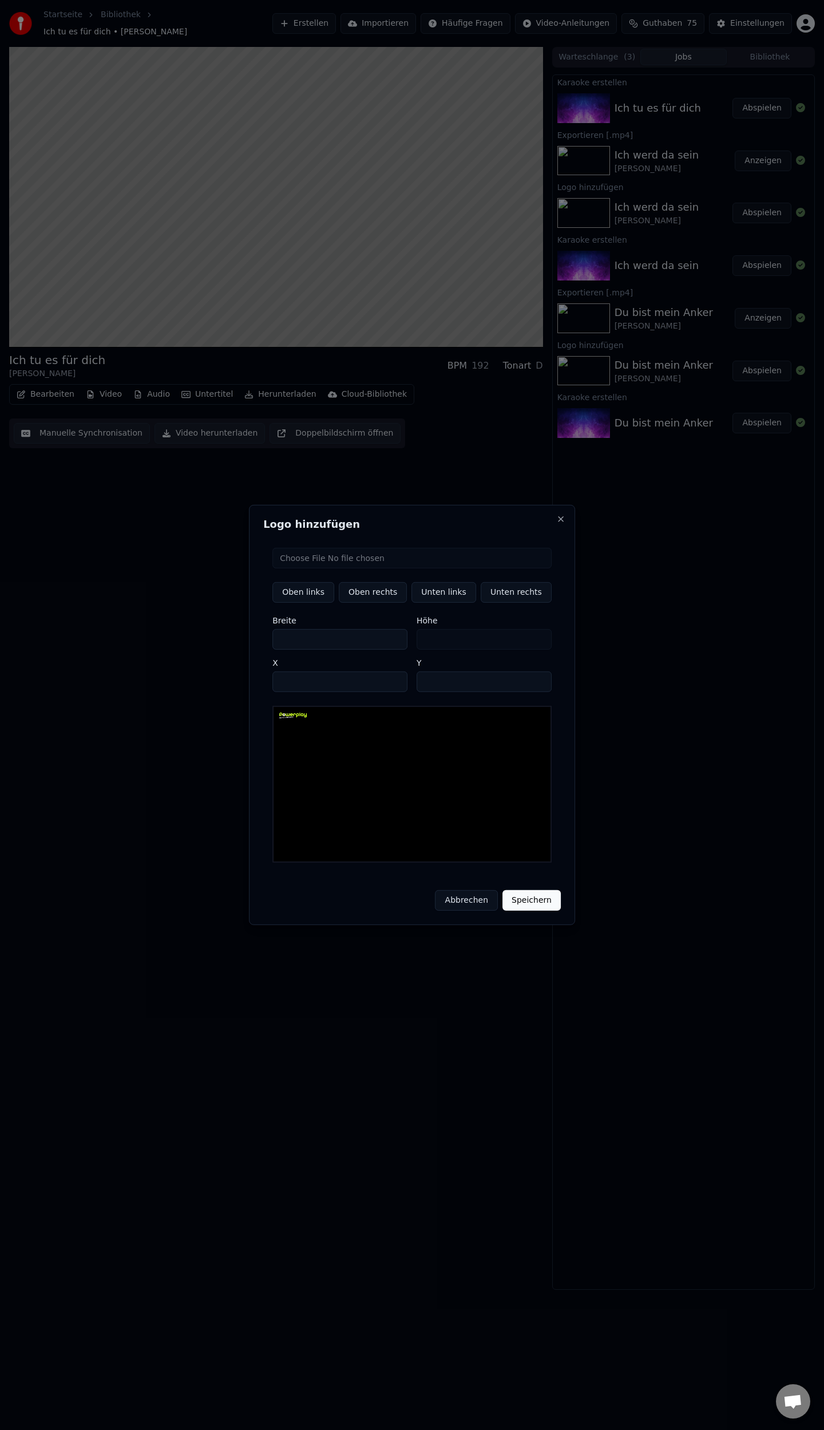
type input "****"
click at [528, 890] on button "Speichern" at bounding box center [532, 900] width 58 height 21
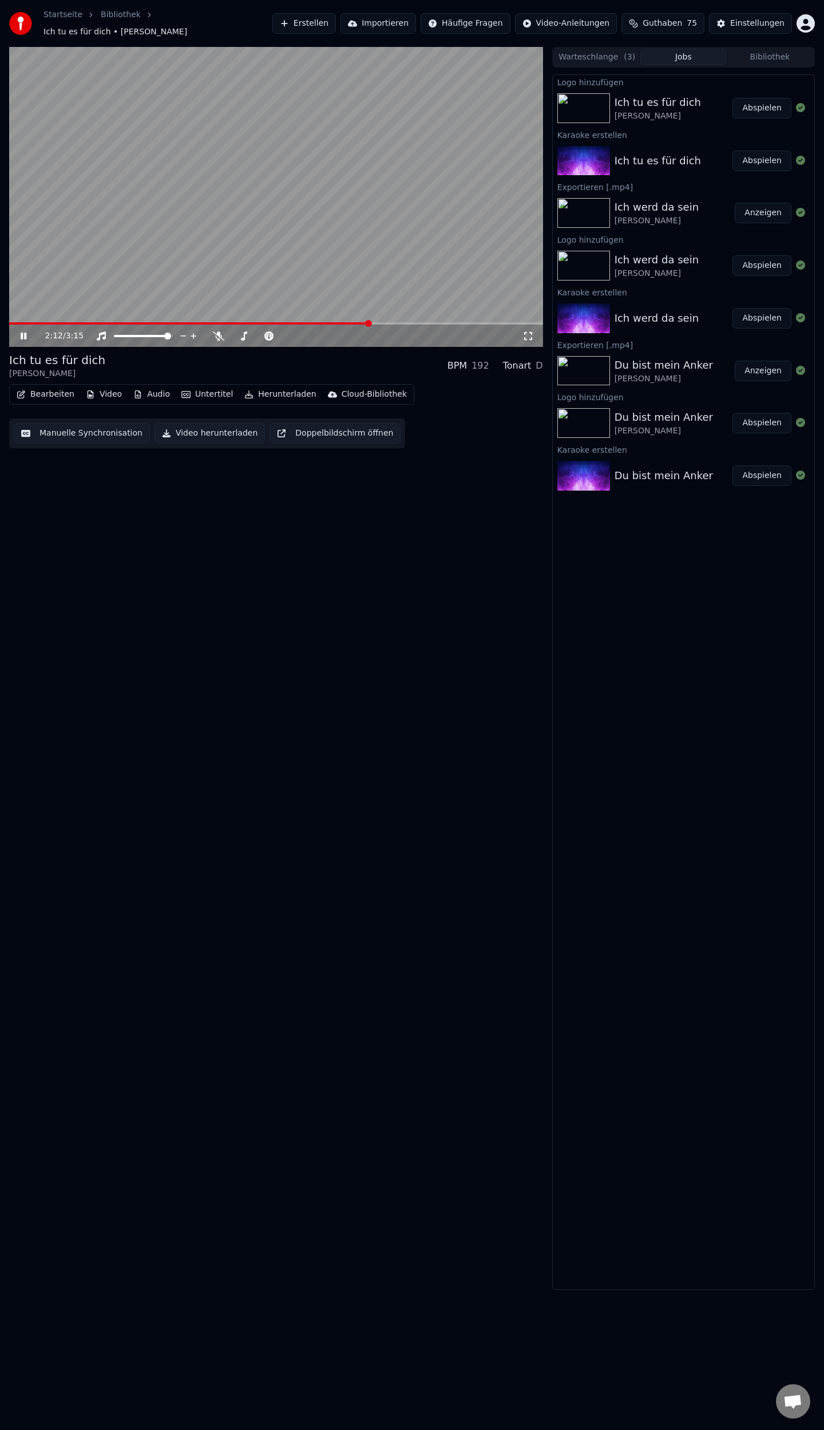
click at [21, 333] on icon at bounding box center [24, 336] width 6 height 7
click at [41, 387] on button "Bearbeiten" at bounding box center [45, 394] width 67 height 16
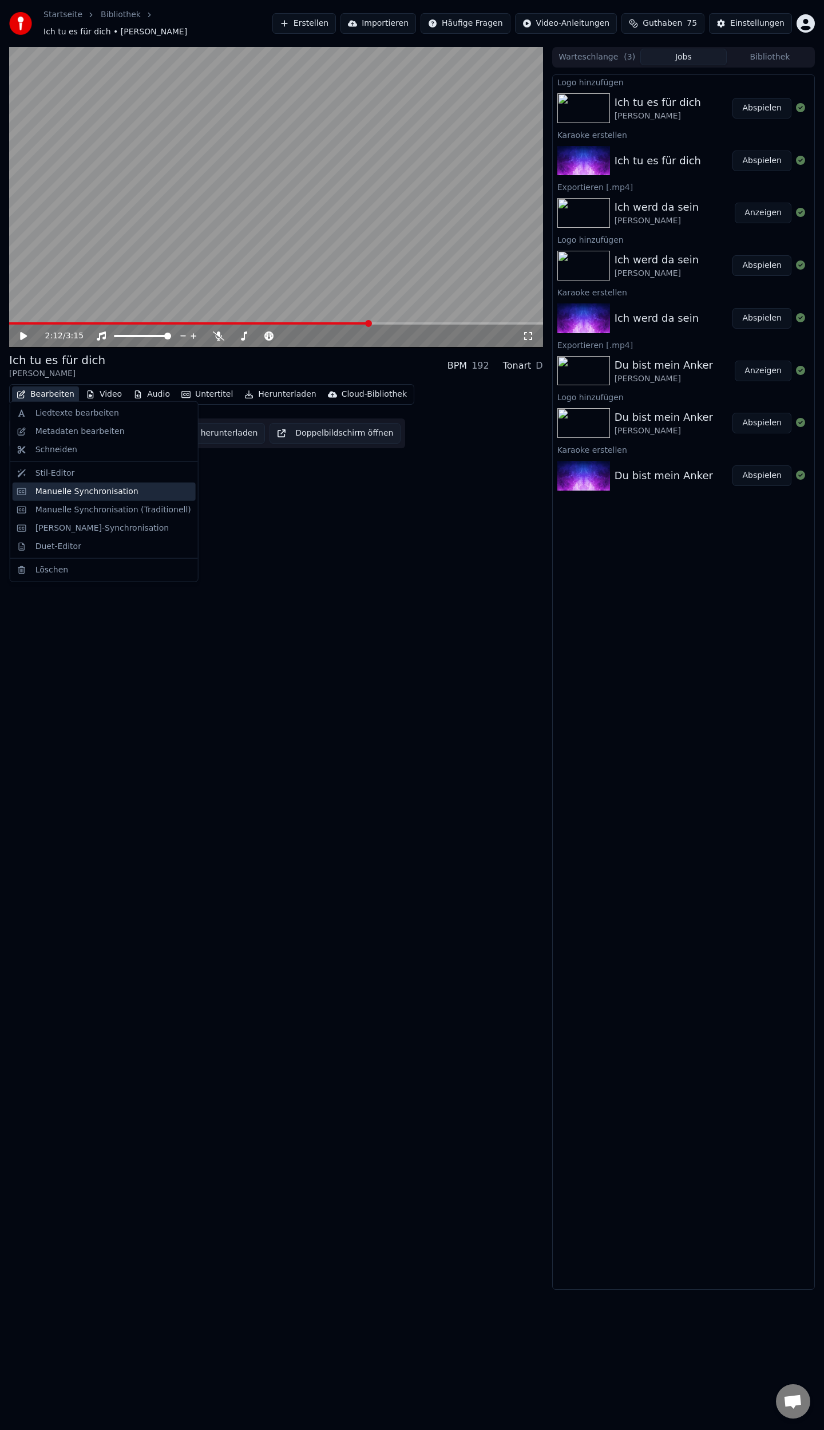
click at [58, 495] on div "Manuelle Synchronisation" at bounding box center [86, 491] width 103 height 11
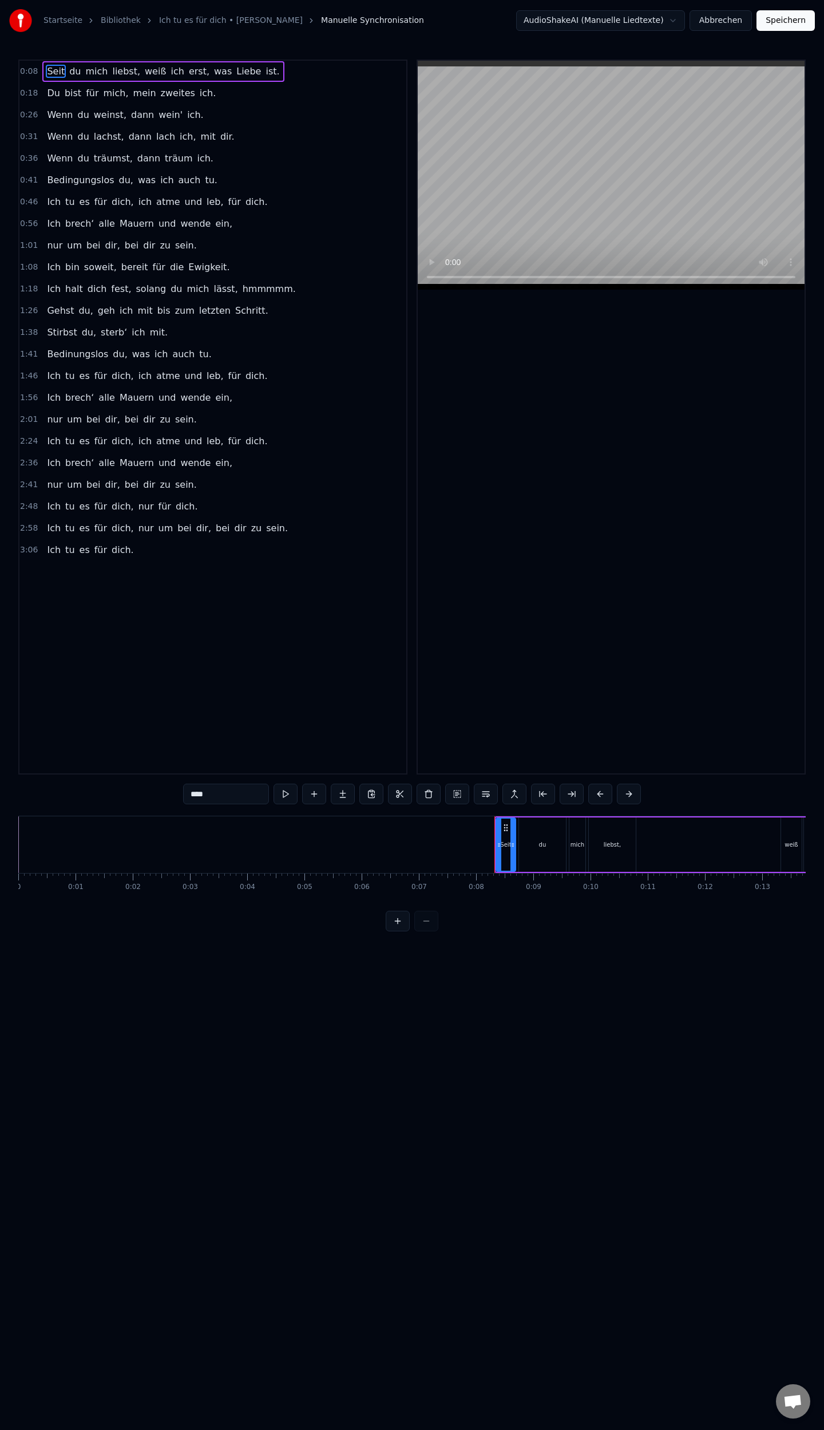
click at [159, 416] on span "zu" at bounding box center [165, 419] width 13 height 13
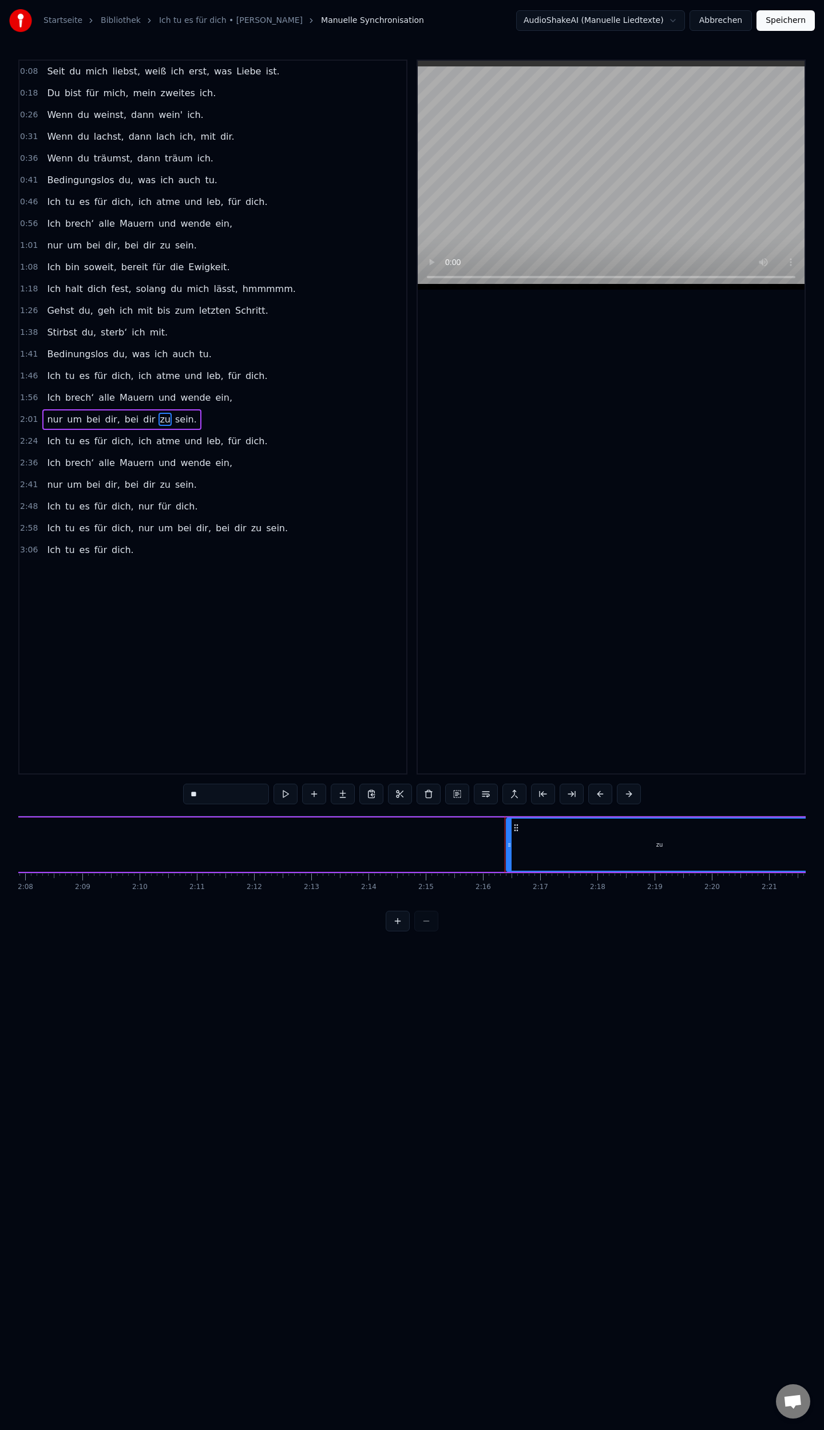
scroll to position [0, 7748]
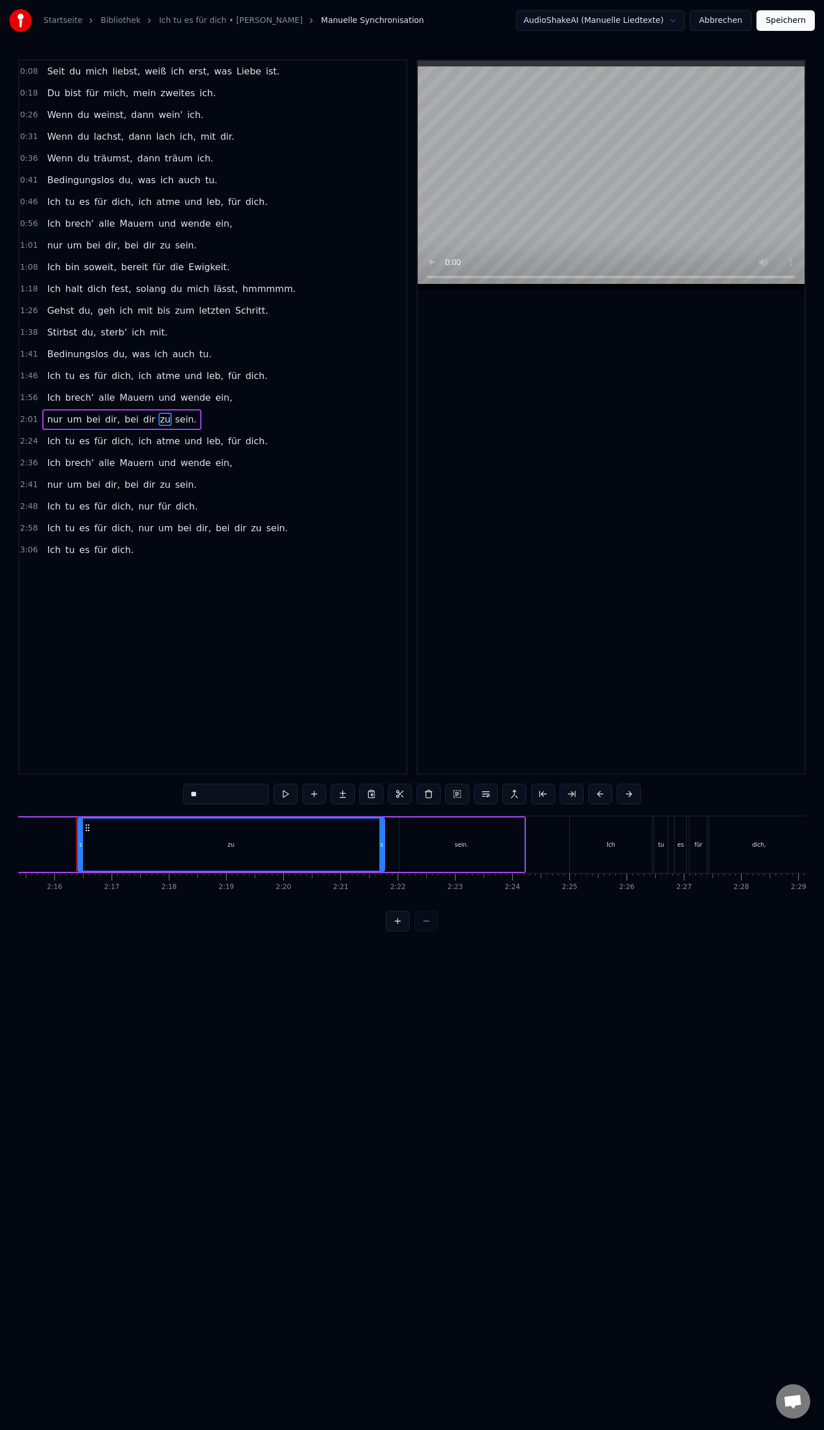
click at [174, 414] on span "sein." at bounding box center [186, 419] width 24 height 13
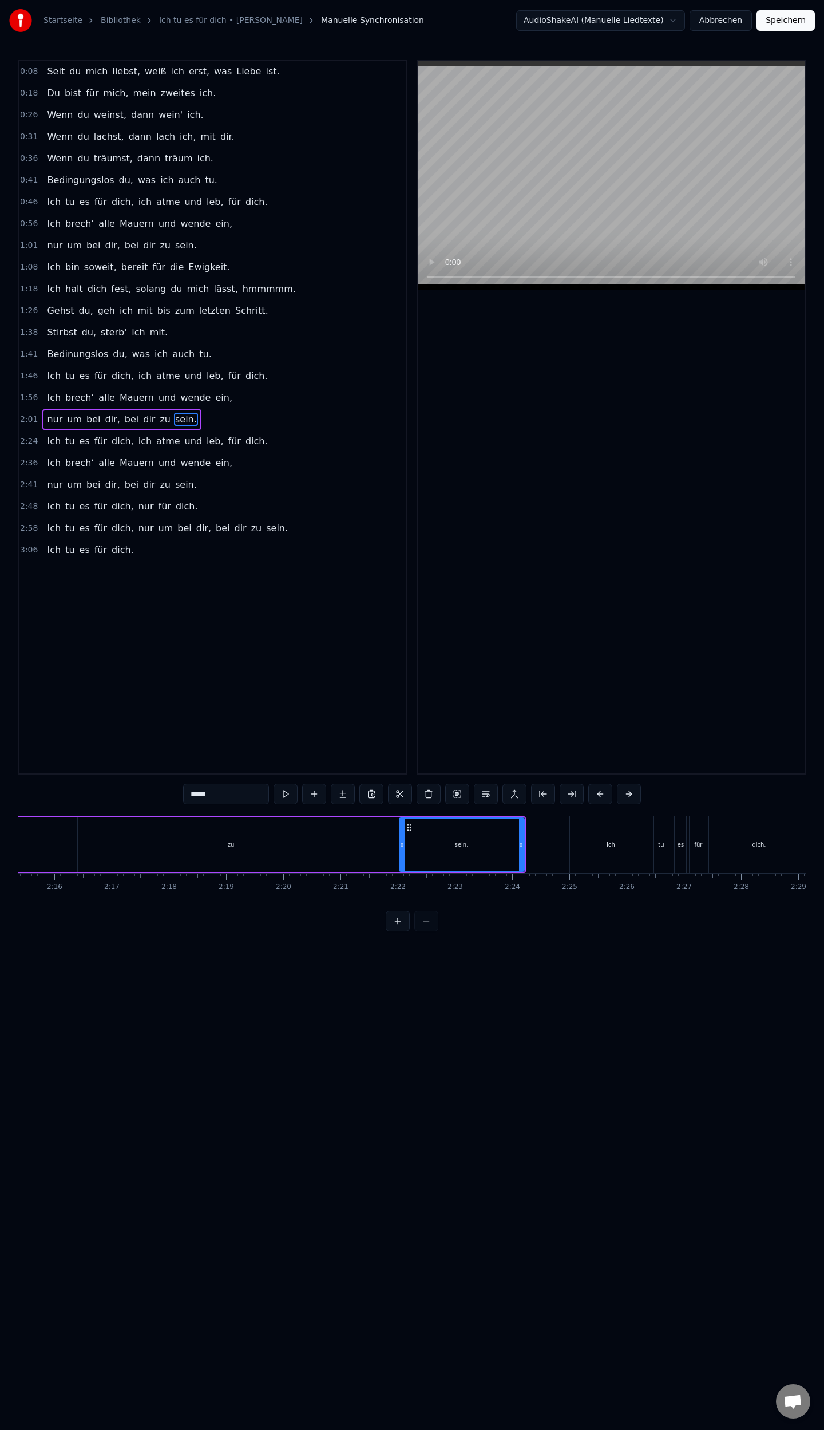
click at [181, 391] on span "wende" at bounding box center [195, 397] width 33 height 13
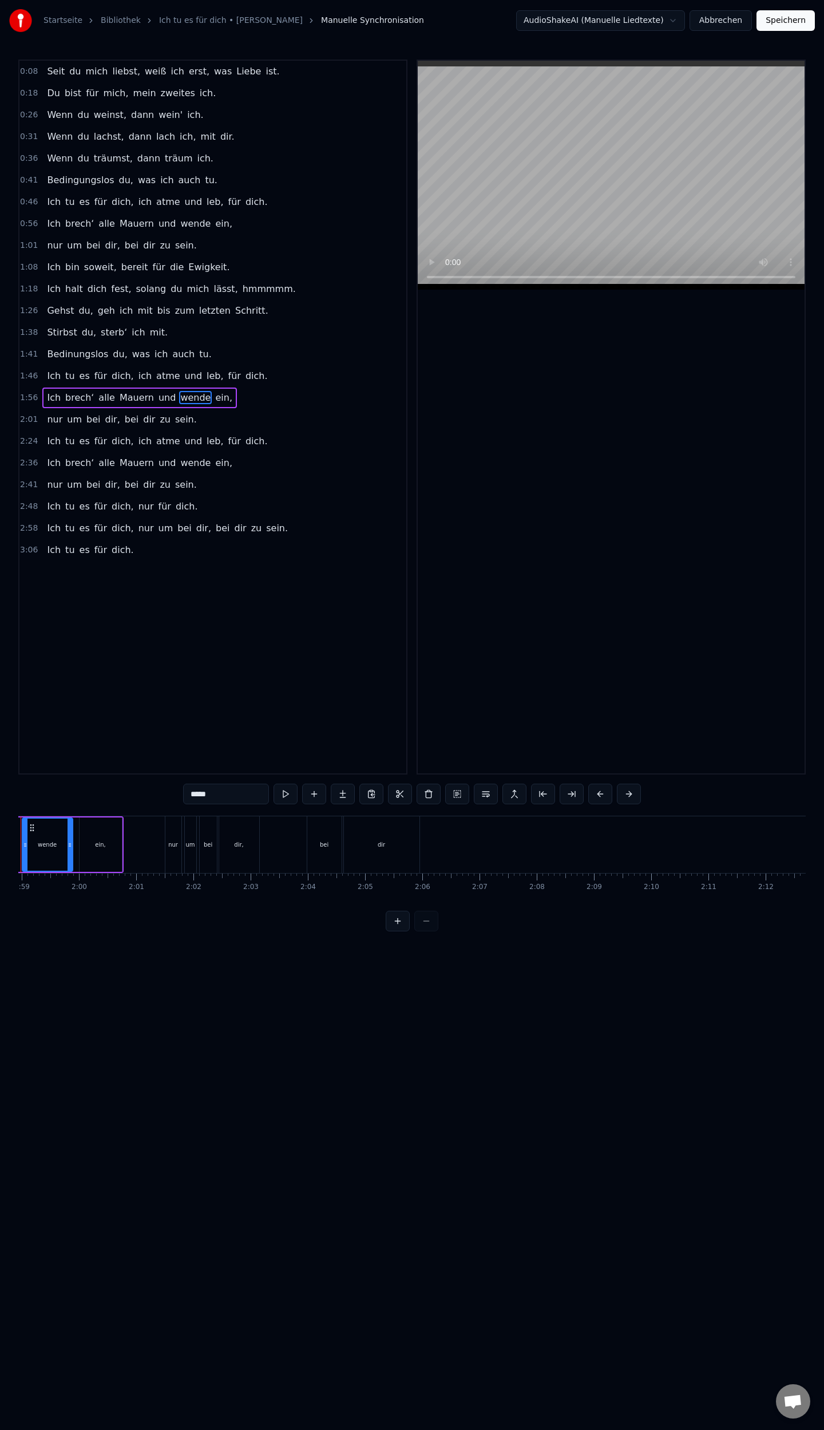
scroll to position [0, 6752]
click at [124, 419] on span "bei" at bounding box center [132, 419] width 16 height 13
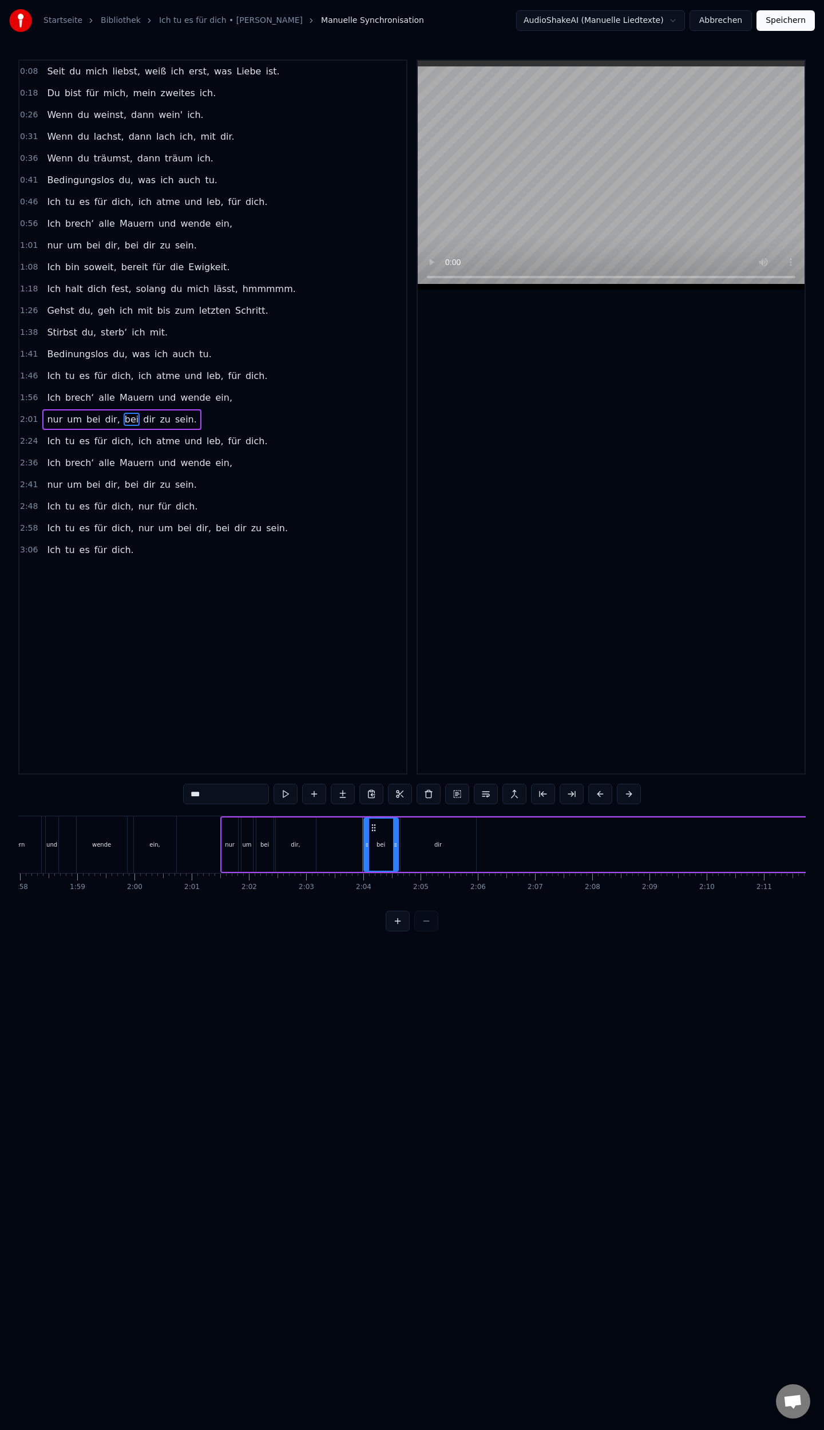
click at [124, 417] on span "bei" at bounding box center [132, 419] width 16 height 13
click at [142, 413] on span "dir" at bounding box center [149, 419] width 14 height 13
click at [159, 413] on span "zu" at bounding box center [165, 419] width 13 height 13
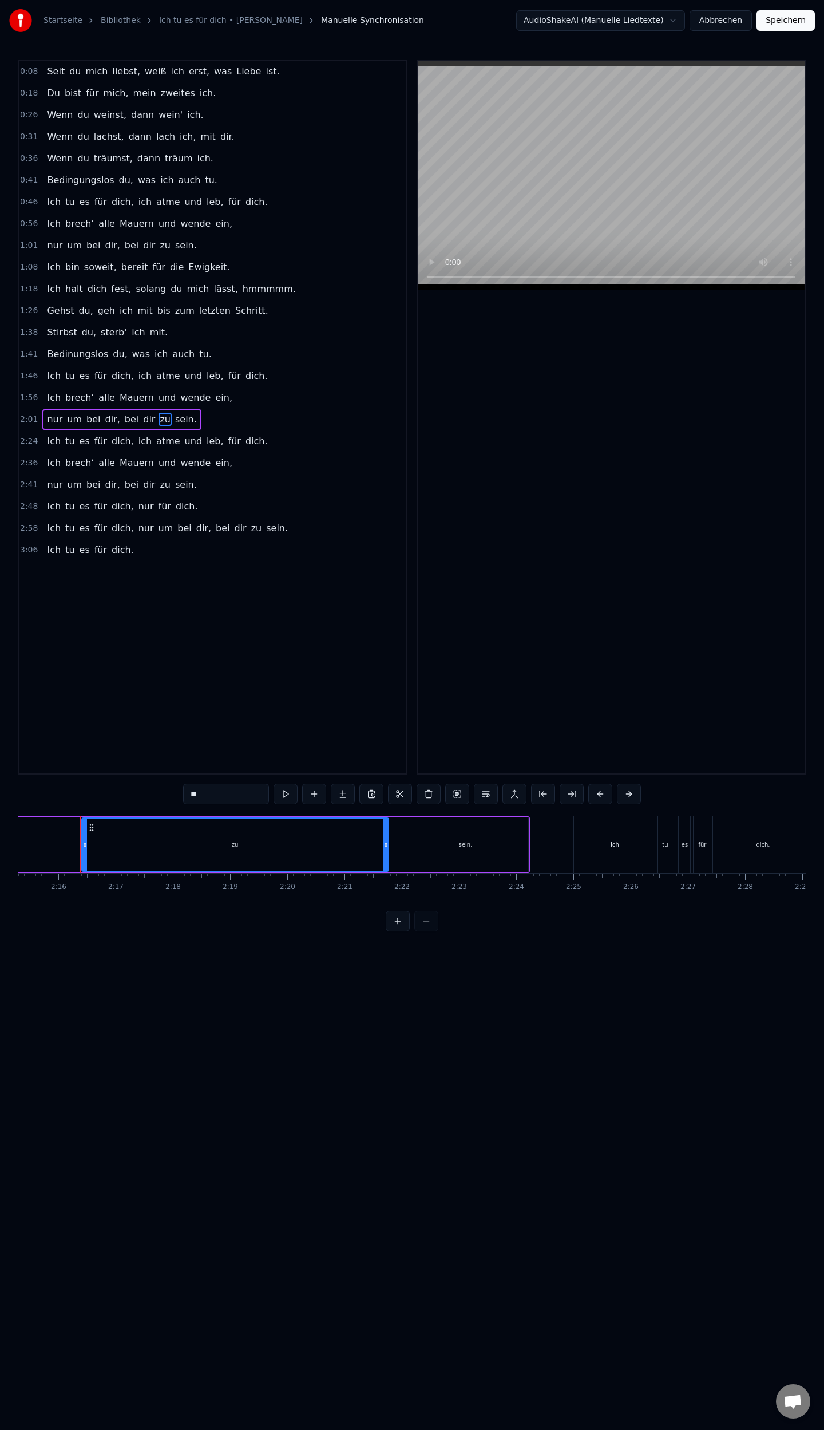
scroll to position [0, 7748]
click at [142, 417] on span "dir" at bounding box center [149, 419] width 14 height 13
type input "***"
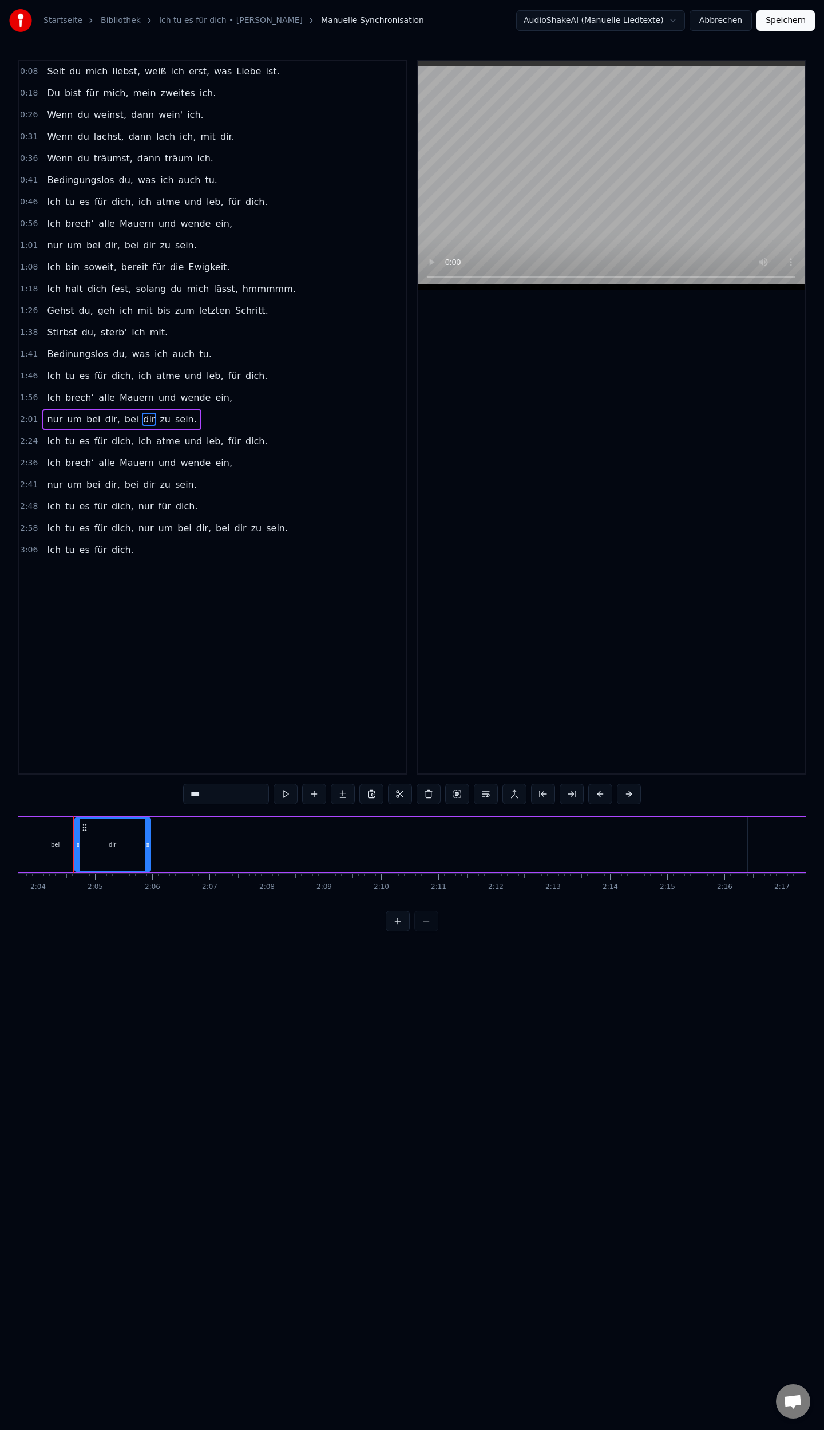
scroll to position [0, 7075]
click at [794, 21] on button "Speichern" at bounding box center [786, 20] width 58 height 21
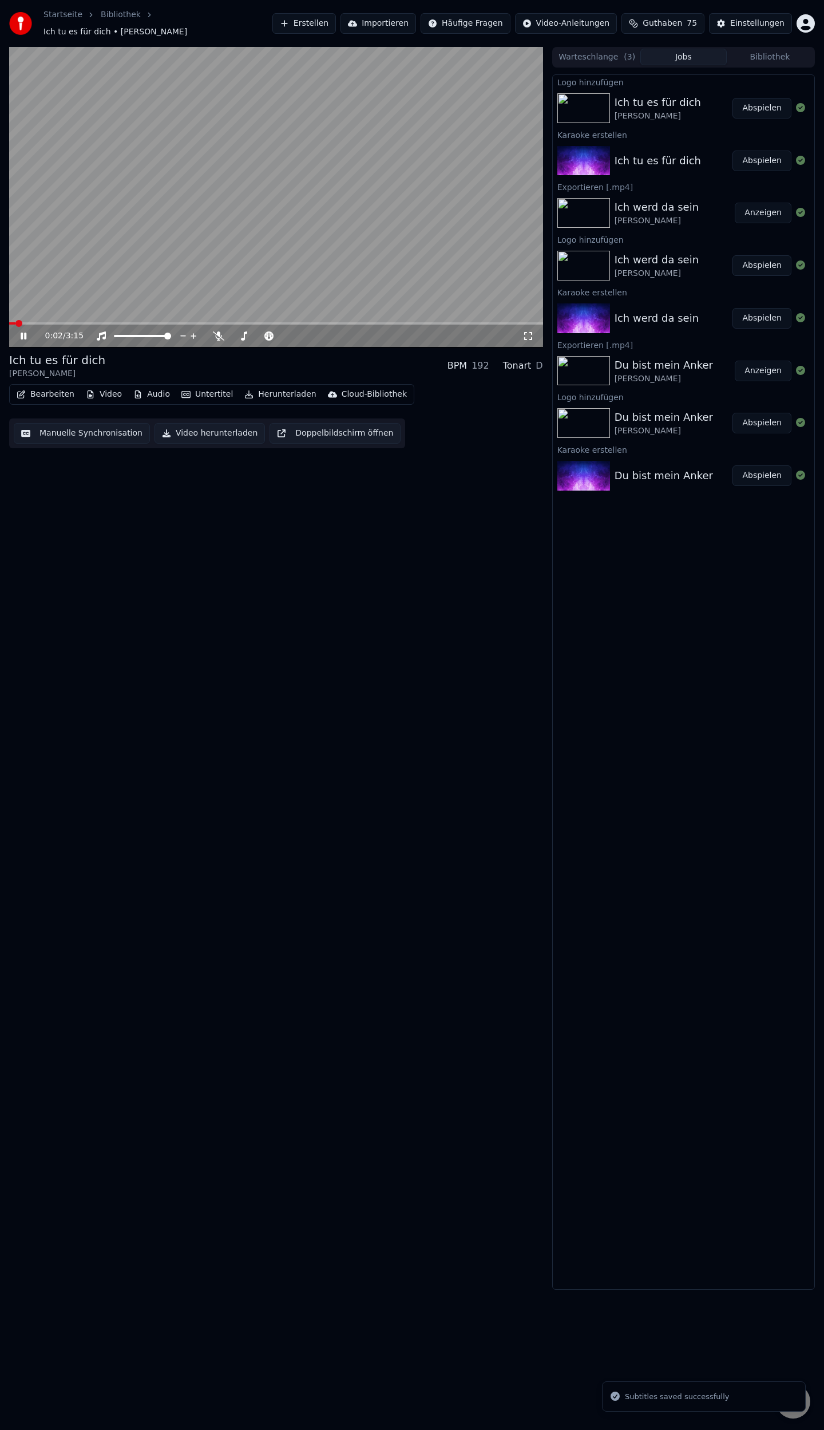
click at [184, 322] on span at bounding box center [276, 323] width 534 height 2
click at [286, 322] on span at bounding box center [276, 323] width 534 height 2
click at [321, 322] on span at bounding box center [276, 323] width 534 height 2
click at [343, 322] on span at bounding box center [276, 323] width 534 height 2
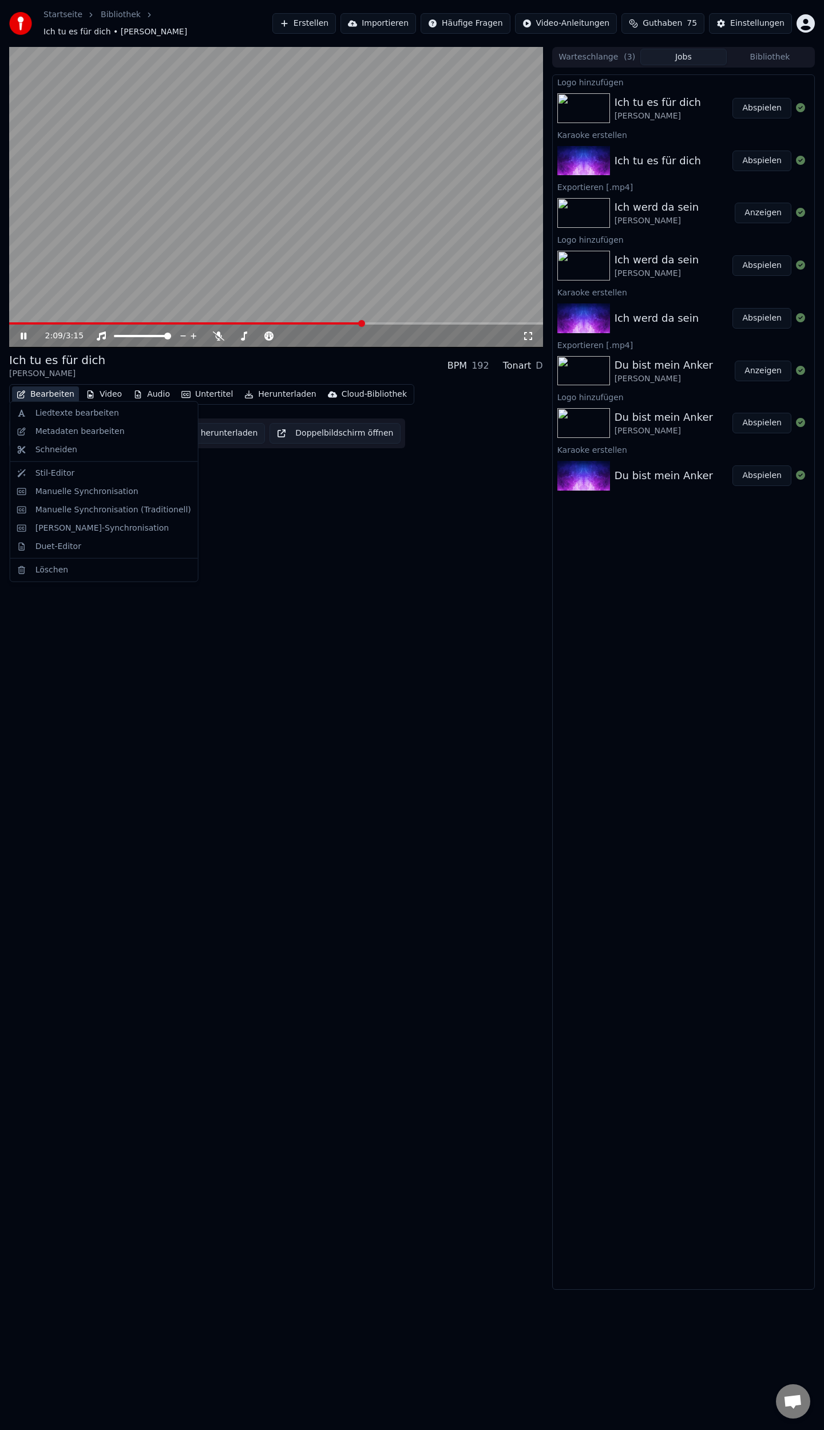
click at [50, 392] on button "Bearbeiten" at bounding box center [45, 394] width 67 height 16
click at [56, 495] on div "Manuelle Synchronisation" at bounding box center [86, 491] width 103 height 11
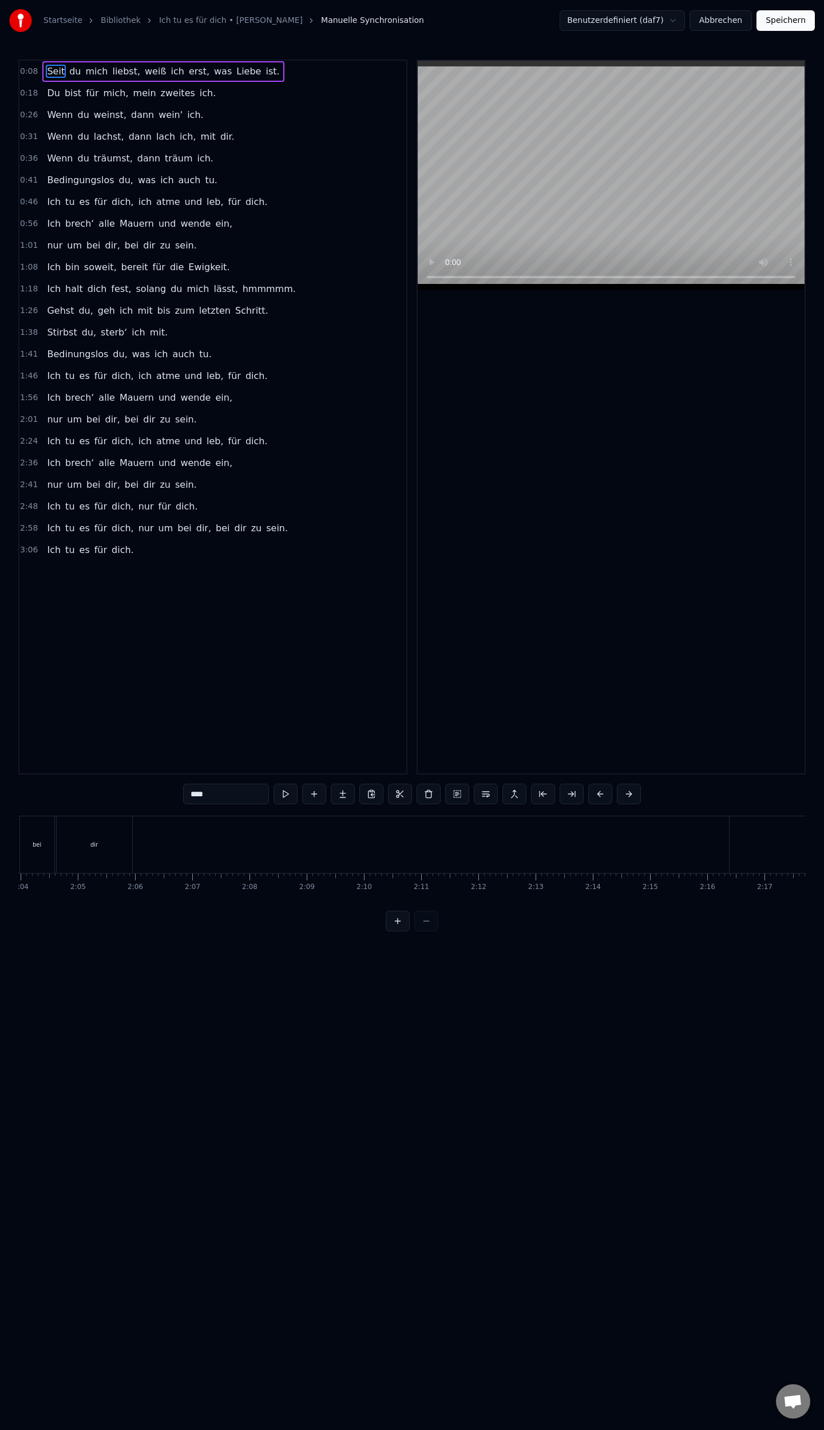
scroll to position [0, 7101]
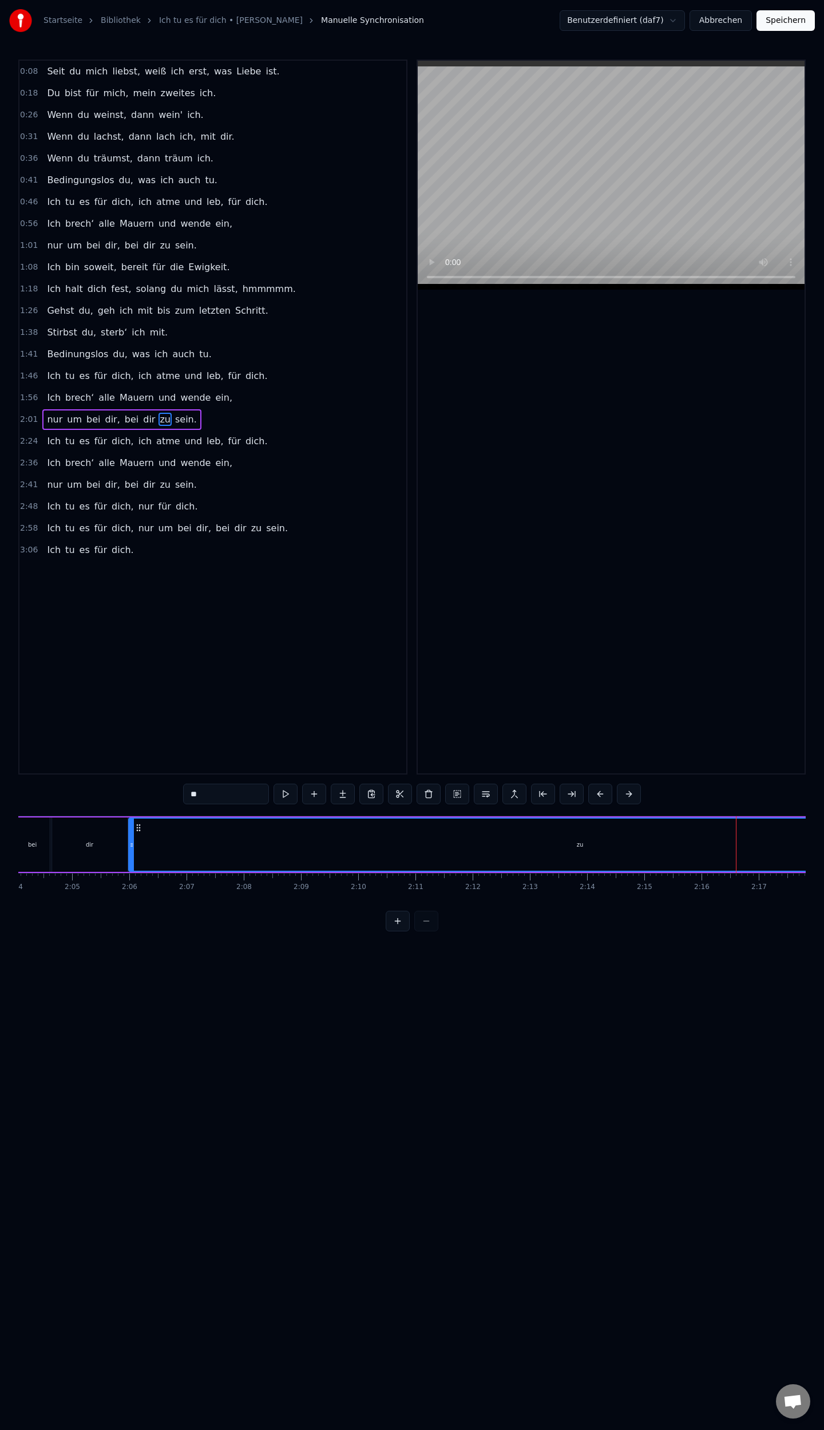
drag, startPoint x: 728, startPoint y: 845, endPoint x: 132, endPoint y: 899, distance: 598.8
click at [132, 899] on div "Seit du mich liebst, weiß ich erst, was Liebe ist. Du bist für mich, mein zweit…" at bounding box center [412, 859] width 788 height 86
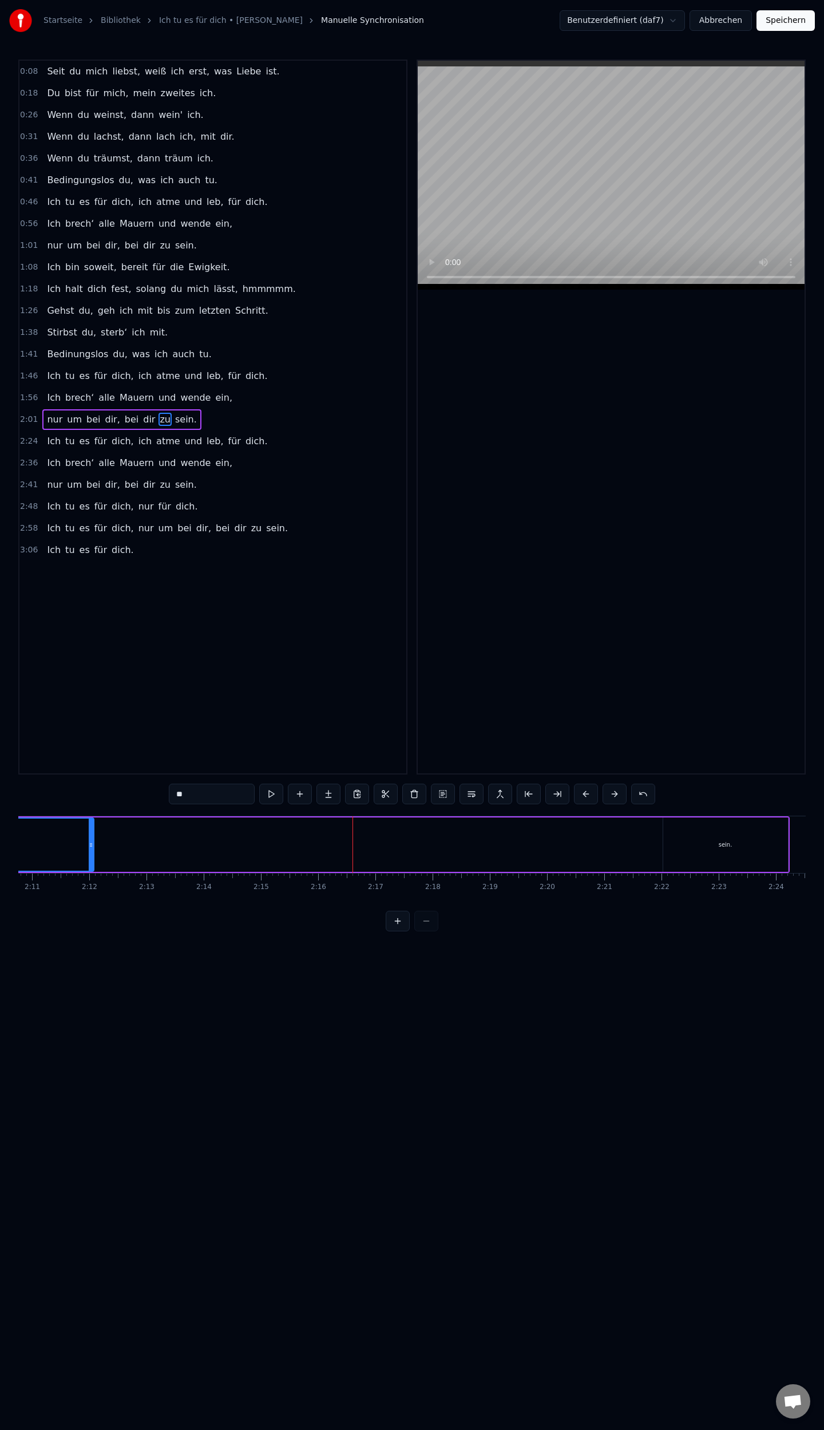
drag, startPoint x: 644, startPoint y: 841, endPoint x: 89, endPoint y: 873, distance: 555.5
click at [89, 873] on div "Seit du mich liebst, weiß ich erst, was Liebe ist. Du bist für mich, mein zweit…" at bounding box center [412, 859] width 788 height 86
drag, startPoint x: 683, startPoint y: 842, endPoint x: 658, endPoint y: 849, distance: 26.3
click at [682, 842] on div "sein." at bounding box center [725, 844] width 125 height 54
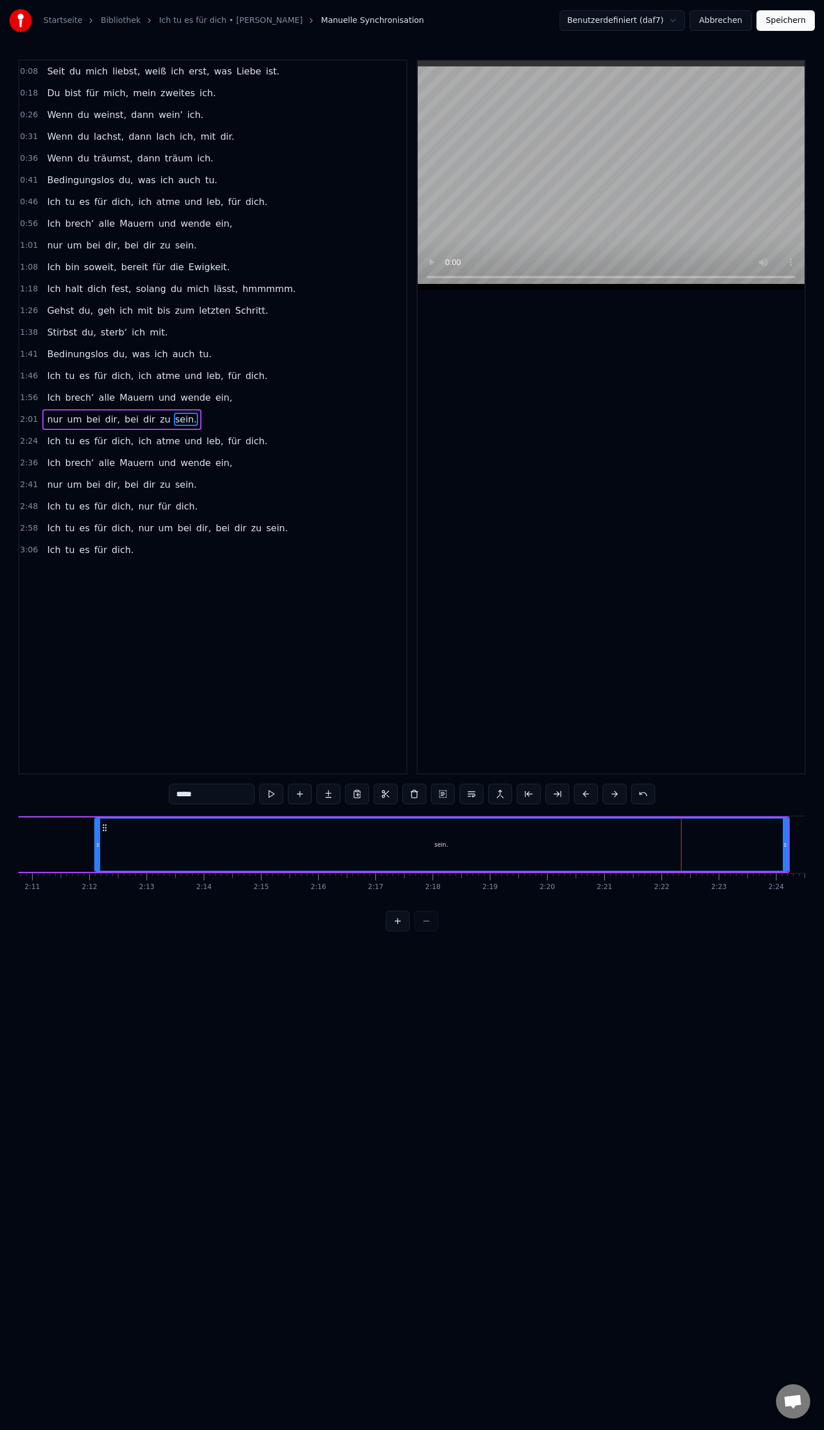
drag, startPoint x: 654, startPoint y: 848, endPoint x: 118, endPoint y: 885, distance: 537.0
click at [98, 887] on div "Seit du mich liebst, weiß ich erst, was Liebe ist. Du bist für mich, mein zweit…" at bounding box center [412, 859] width 788 height 86
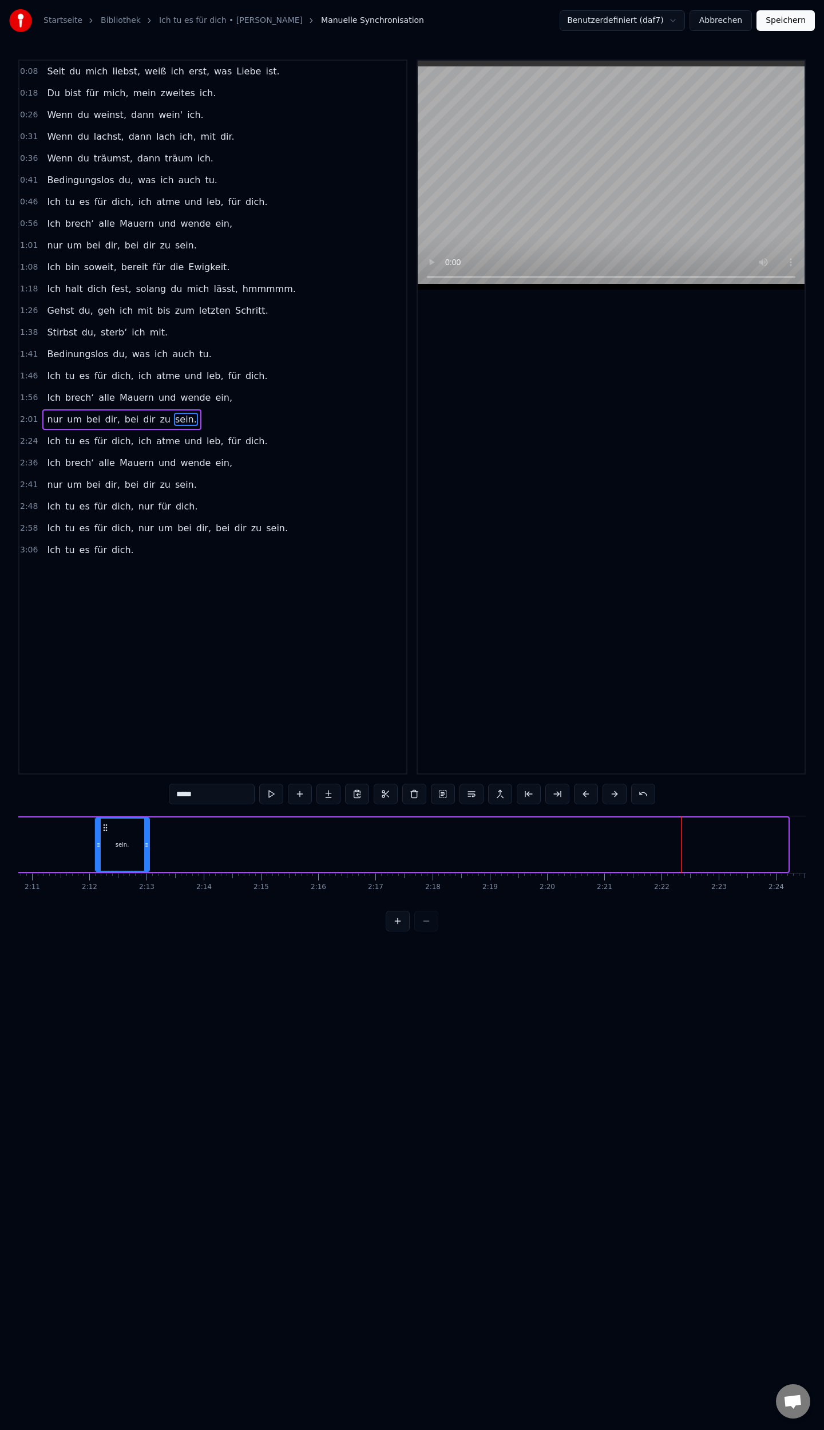
drag, startPoint x: 785, startPoint y: 844, endPoint x: 163, endPoint y: 881, distance: 623.3
click at [147, 880] on div "Seit du mich liebst, weiß ich erst, was Liebe ist. Du bist für mich, mein zweit…" at bounding box center [412, 859] width 788 height 86
drag, startPoint x: 238, startPoint y: 854, endPoint x: 280, endPoint y: 855, distance: 41.8
click at [240, 854] on div "dir" at bounding box center [251, 844] width 76 height 54
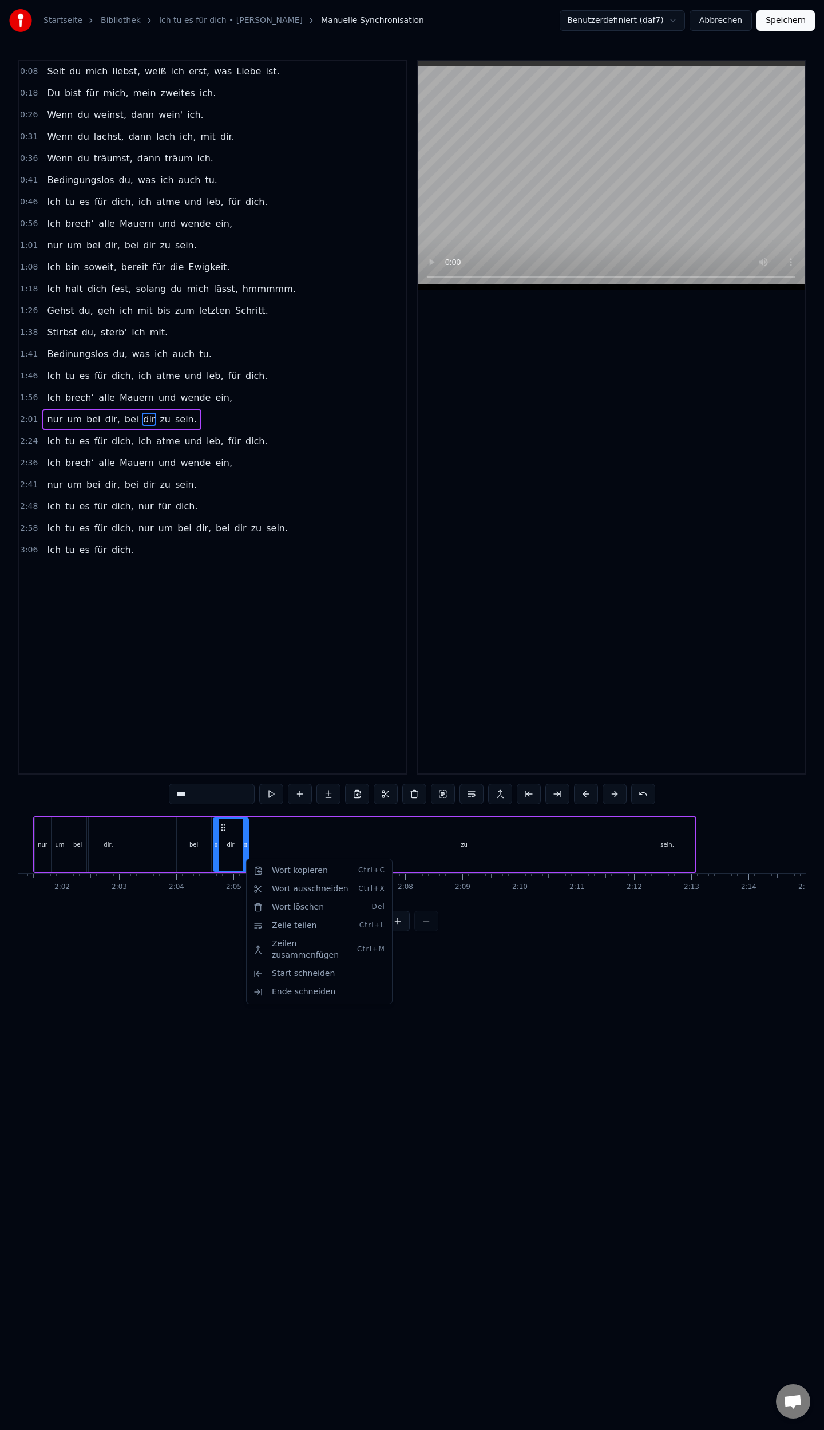
drag, startPoint x: 443, startPoint y: 944, endPoint x: 519, endPoint y: 904, distance: 85.5
click at [444, 944] on html "Startseite Bibliothek Ich tu es für dich • [PERSON_NAME] Manuelle Synchronisati…" at bounding box center [412, 475] width 824 height 950
click at [297, 840] on div "zu" at bounding box center [464, 844] width 349 height 54
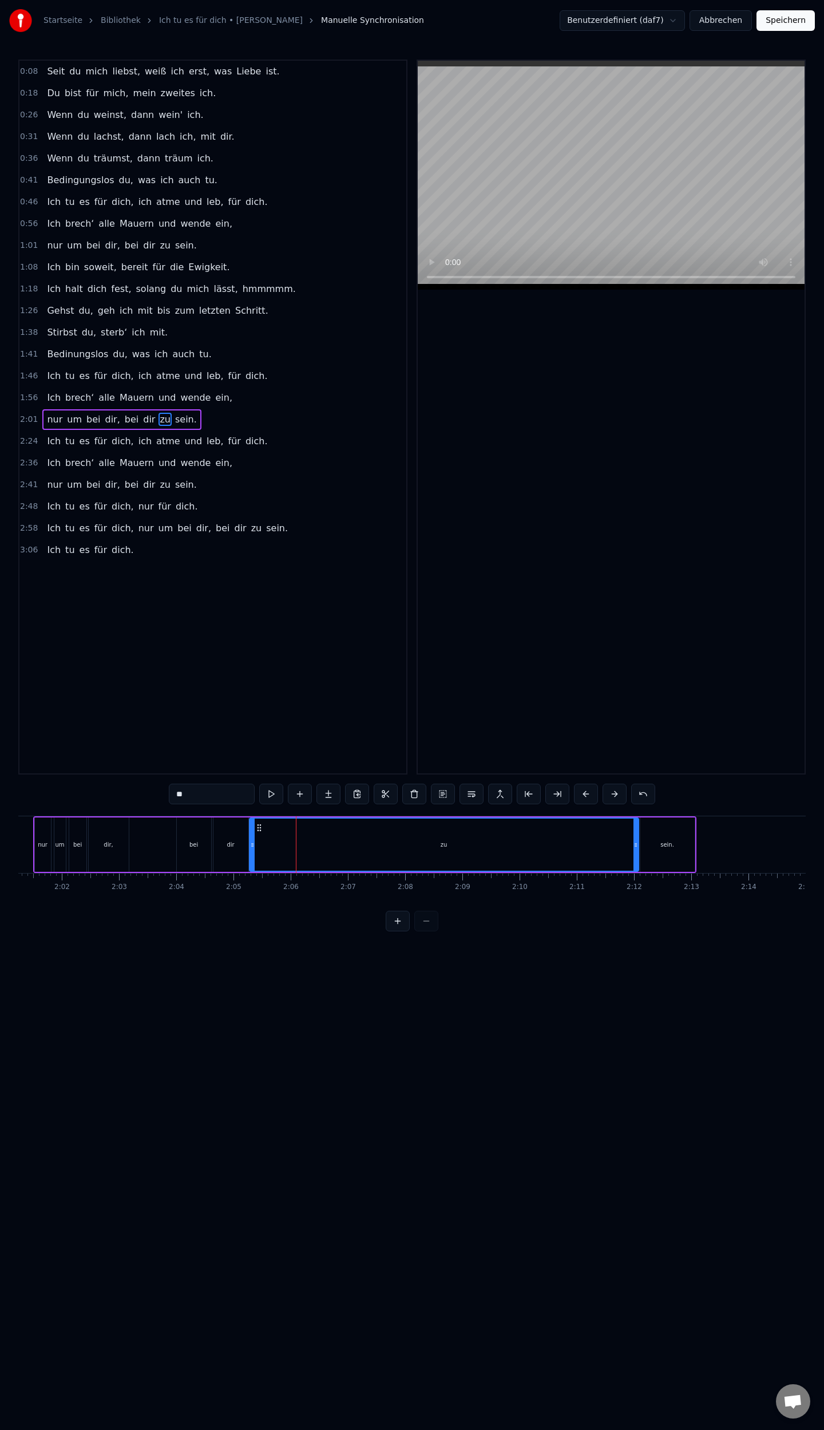
drag, startPoint x: 291, startPoint y: 844, endPoint x: 251, endPoint y: 853, distance: 41.7
click at [251, 853] on div at bounding box center [252, 844] width 5 height 52
drag, startPoint x: 634, startPoint y: 843, endPoint x: 272, endPoint y: 877, distance: 363.9
click at [272, 877] on div "Seit du mich liebst, weiß ich erst, was Liebe ist. Du bist für mich, mein zweit…" at bounding box center [412, 859] width 788 height 86
click at [650, 840] on div "sein." at bounding box center [667, 844] width 54 height 54
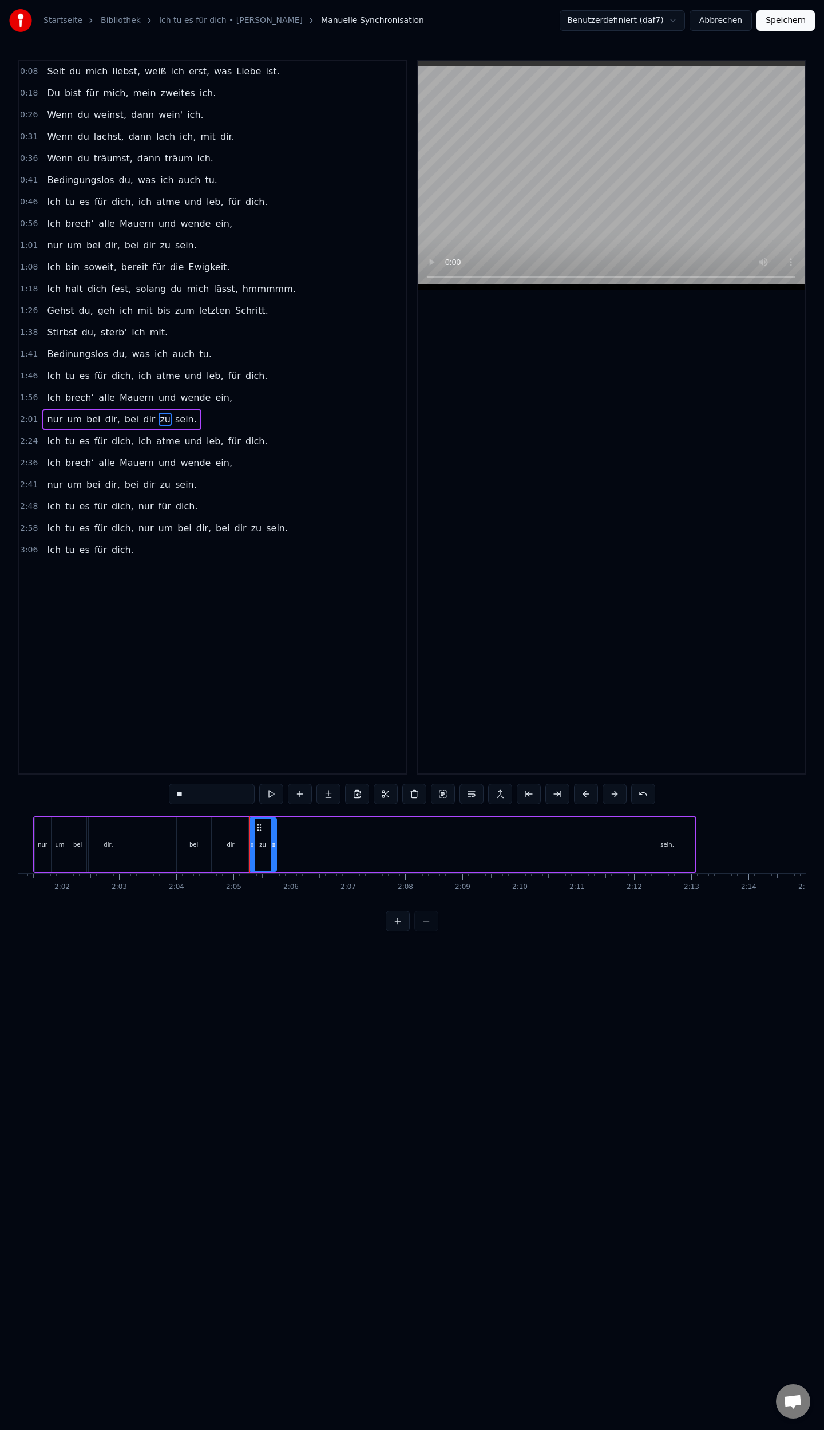
type input "*****"
drag, startPoint x: 640, startPoint y: 843, endPoint x: 506, endPoint y: 828, distance: 134.8
click at [361, 869] on div "nur um bei dir, bei dir zu sein." at bounding box center [364, 844] width 663 height 57
click at [640, 843] on div "nur um bei dir, bei dir zu sein." at bounding box center [364, 844] width 663 height 57
click at [657, 833] on div "sein." at bounding box center [667, 844] width 54 height 54
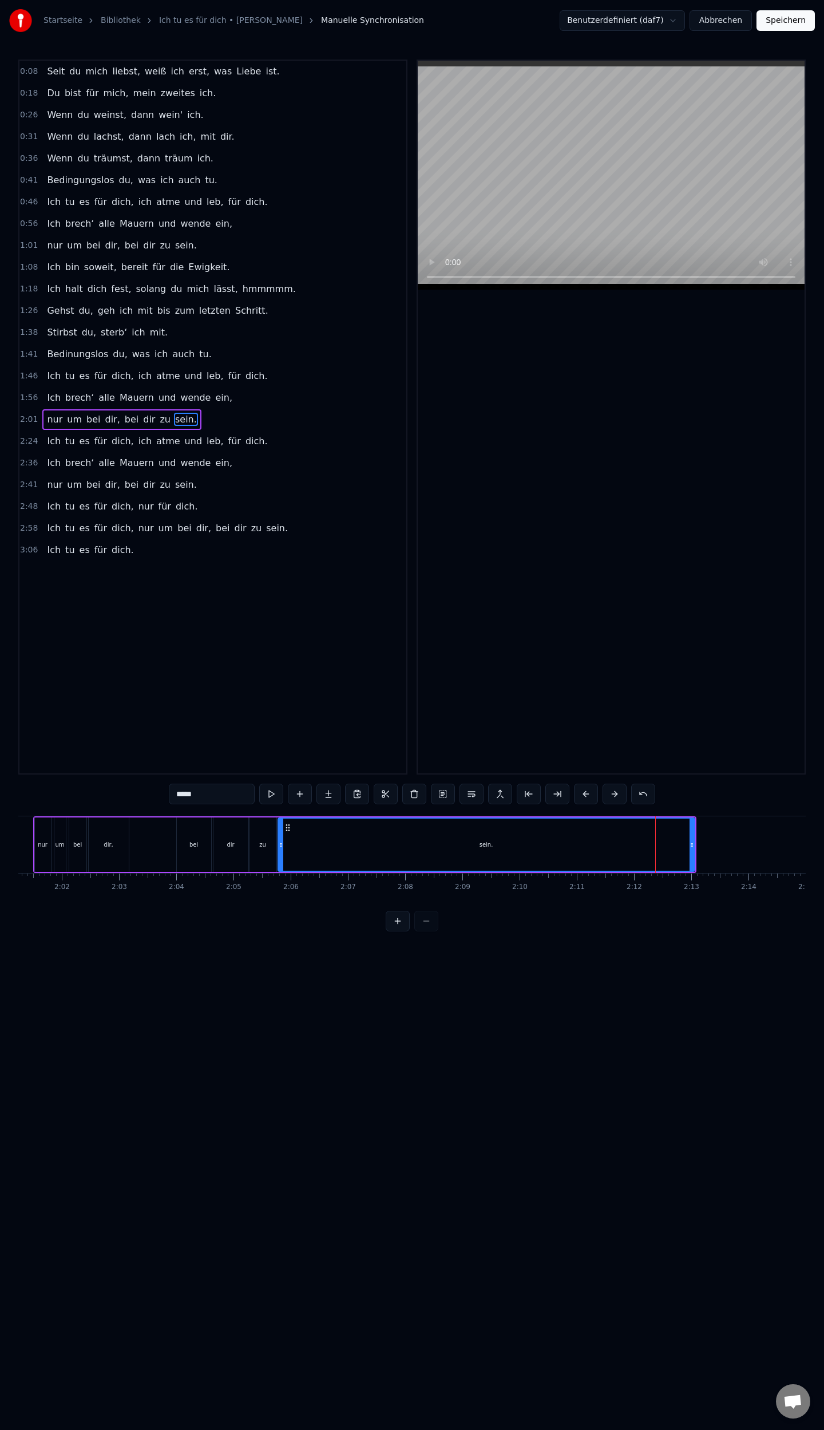
drag, startPoint x: 642, startPoint y: 844, endPoint x: 279, endPoint y: 869, distance: 363.1
click at [279, 869] on div at bounding box center [281, 844] width 5 height 52
drag, startPoint x: 690, startPoint y: 848, endPoint x: 323, endPoint y: 875, distance: 368.4
click at [323, 875] on div "Seit du mich liebst, weiß ich erst, was Liebe ist. Du bist für mich, mein zweit…" at bounding box center [412, 859] width 788 height 86
drag, startPoint x: 195, startPoint y: 848, endPoint x: 199, endPoint y: 844, distance: 6.1
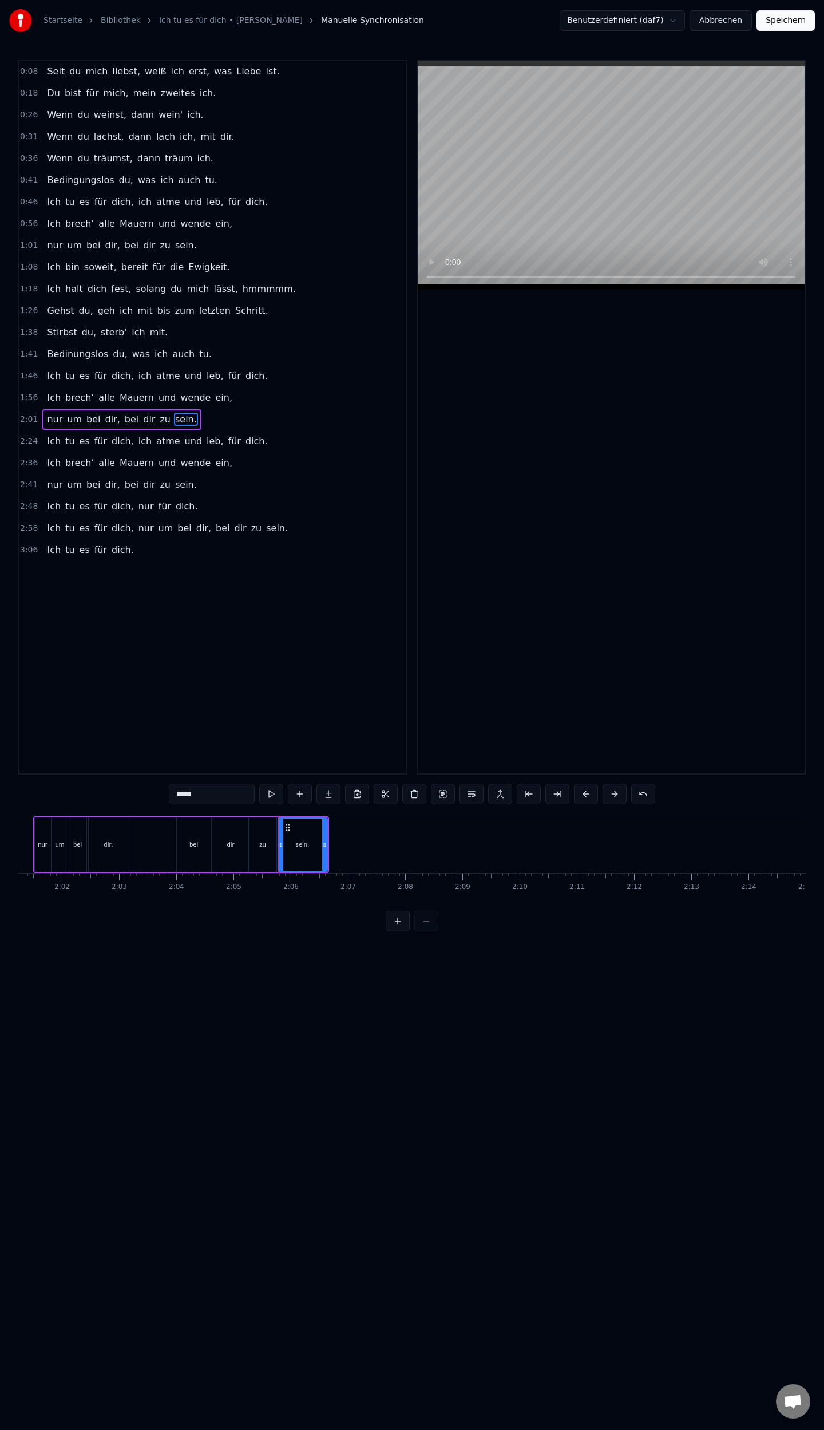
click at [199, 844] on div "bei" at bounding box center [194, 844] width 34 height 54
type input "***"
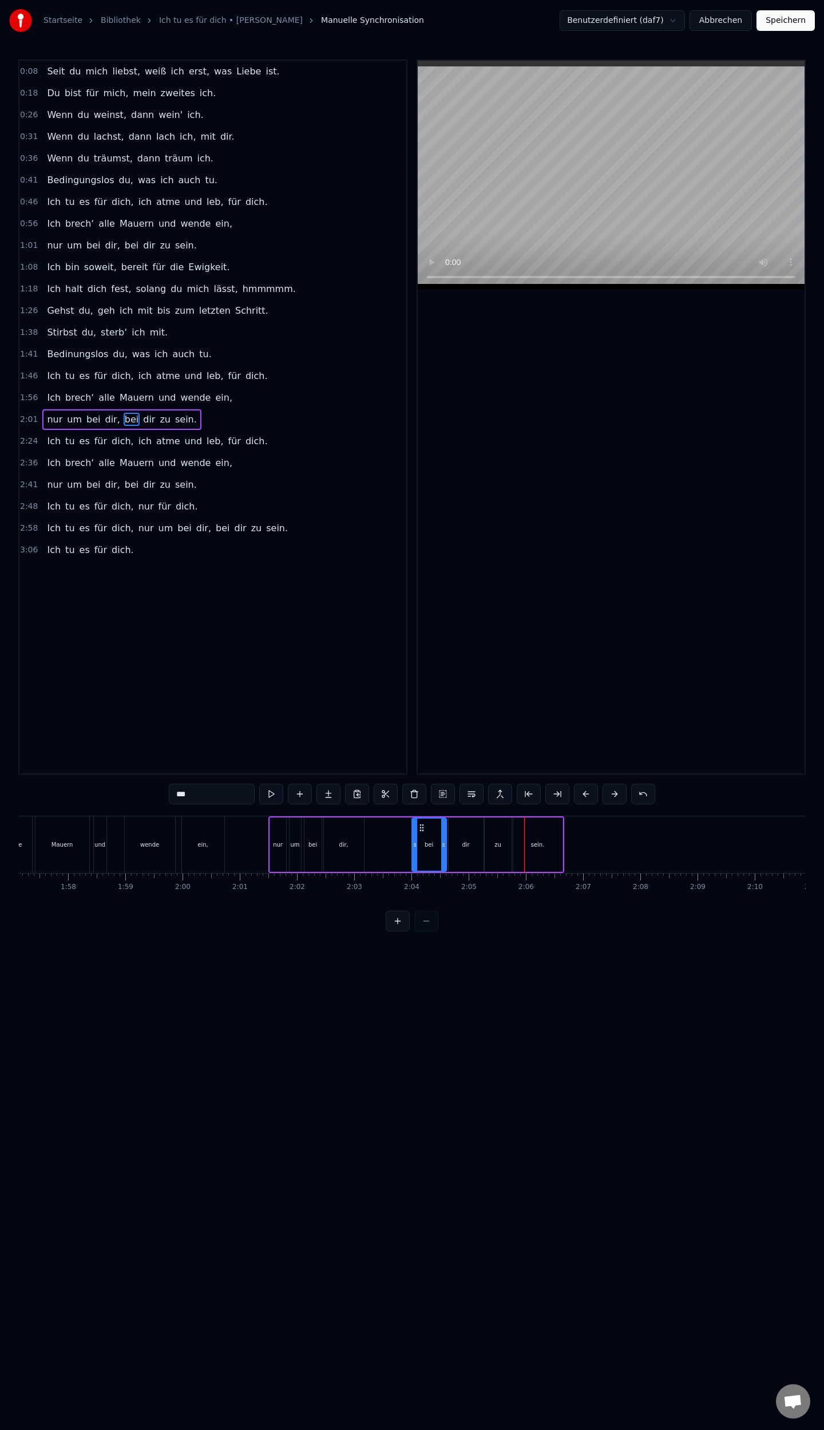
click at [470, 849] on div "dir" at bounding box center [466, 844] width 35 height 54
drag, startPoint x: 481, startPoint y: 846, endPoint x: 470, endPoint y: 848, distance: 11.1
click at [470, 848] on icon at bounding box center [470, 844] width 5 height 9
click at [497, 853] on div "zu" at bounding box center [498, 844] width 27 height 54
drag, startPoint x: 486, startPoint y: 845, endPoint x: 476, endPoint y: 848, distance: 10.7
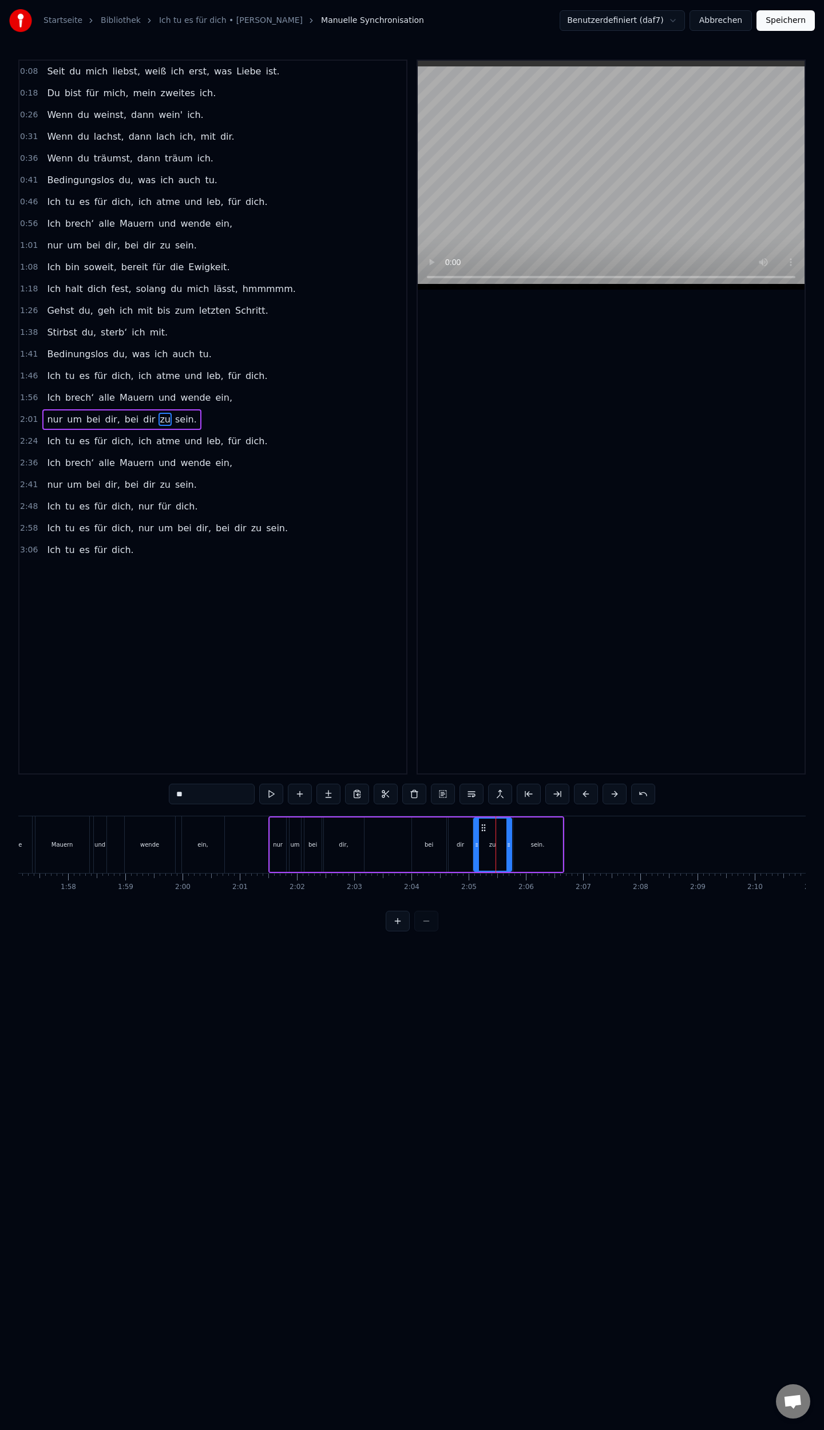
click at [476, 848] on icon at bounding box center [476, 844] width 5 height 9
drag, startPoint x: 506, startPoint y: 848, endPoint x: 496, endPoint y: 849, distance: 9.9
click at [497, 849] on div at bounding box center [499, 844] width 5 height 52
click at [516, 850] on div "sein." at bounding box center [537, 844] width 49 height 54
type input "*****"
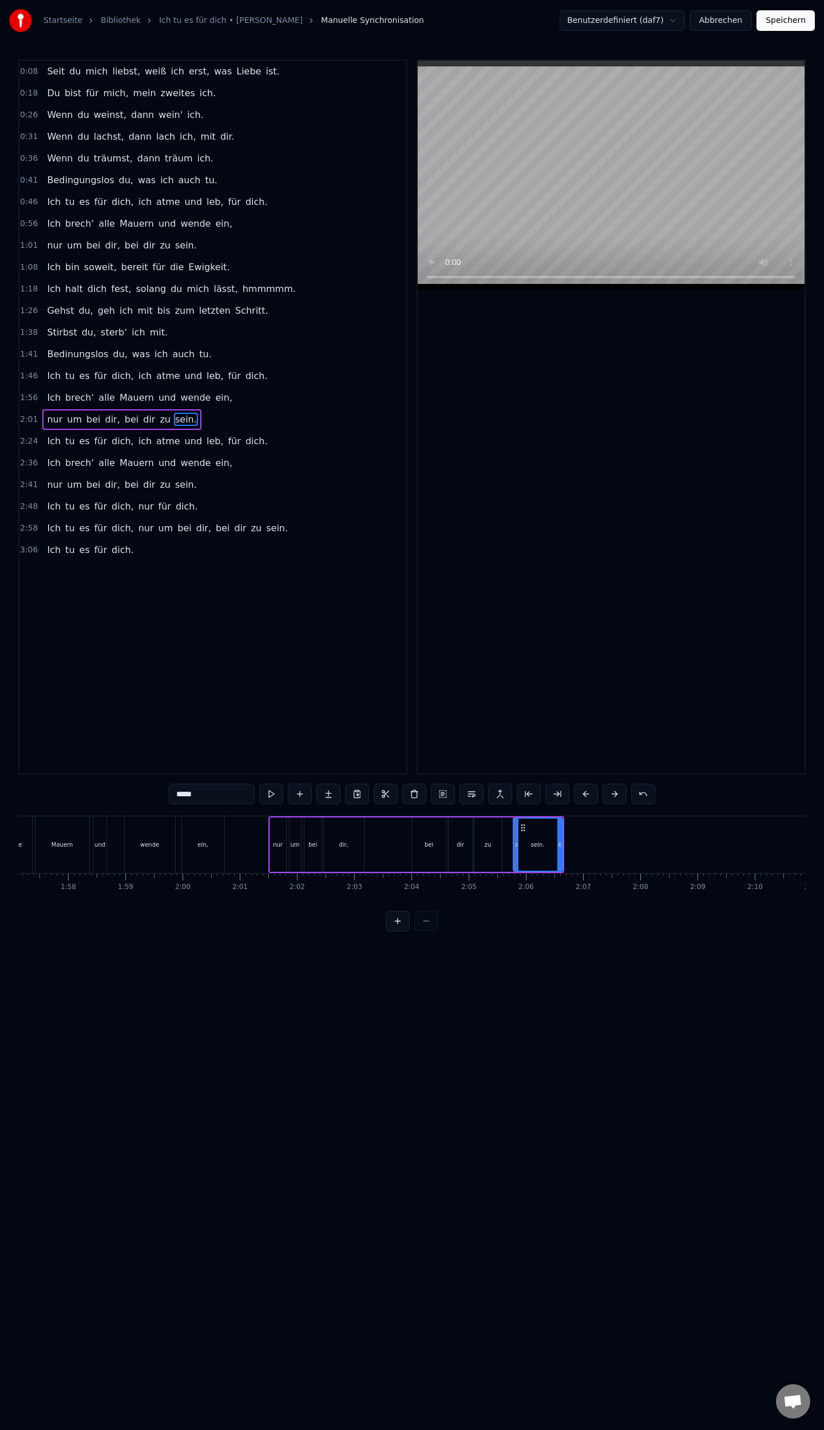
click at [504, 847] on div "nur um bei dir, bei dir zu sein." at bounding box center [416, 844] width 296 height 57
click at [517, 841] on div "sein." at bounding box center [537, 844] width 49 height 54
drag, startPoint x: 515, startPoint y: 844, endPoint x: 504, endPoint y: 846, distance: 11.1
click at [504, 846] on icon at bounding box center [505, 844] width 5 height 9
click at [398, 843] on div "nur um bei dir, bei dir zu sein." at bounding box center [416, 844] width 296 height 57
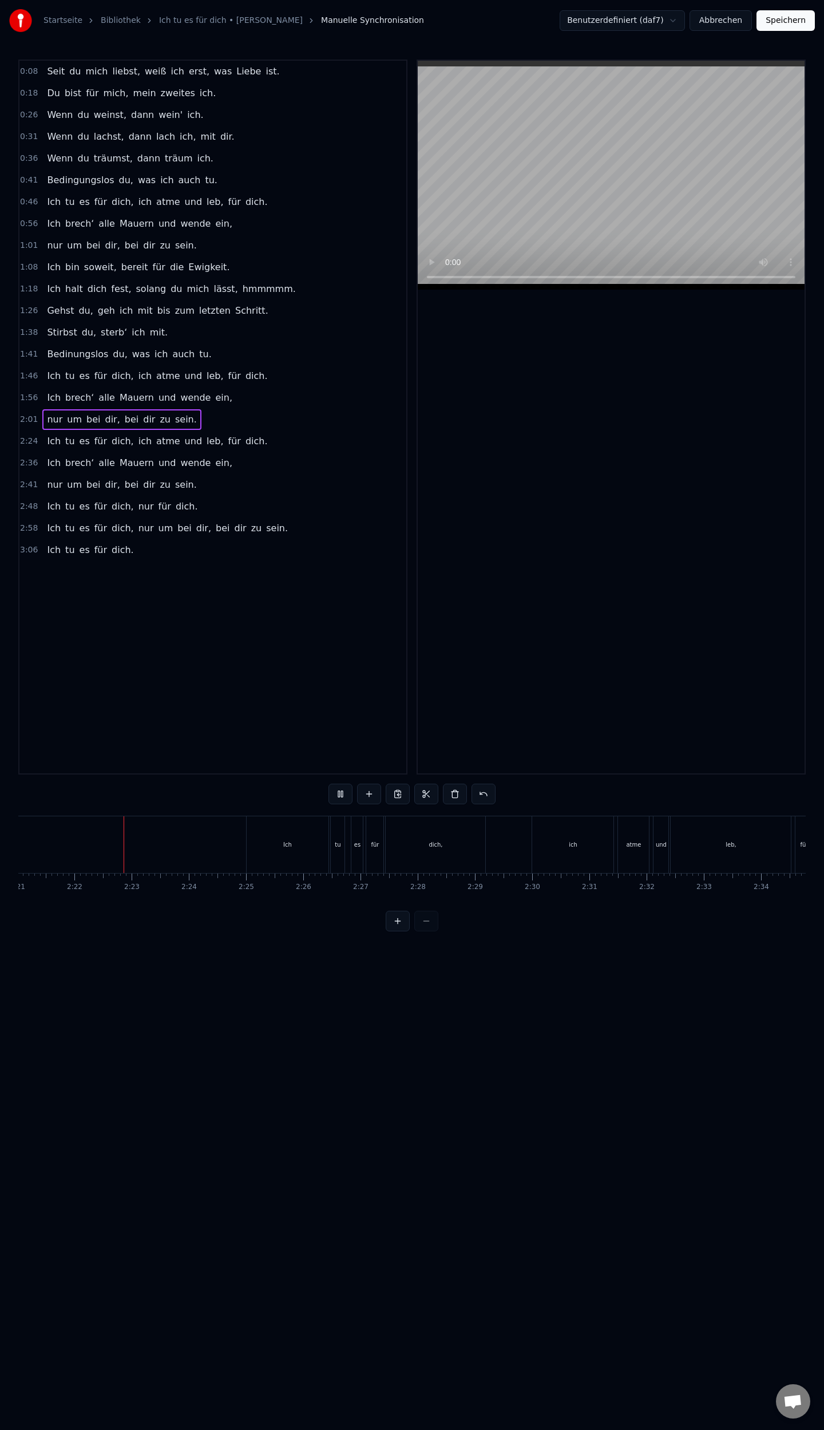
scroll to position [0, 8074]
click at [252, 841] on div "Ich" at bounding box center [285, 844] width 82 height 57
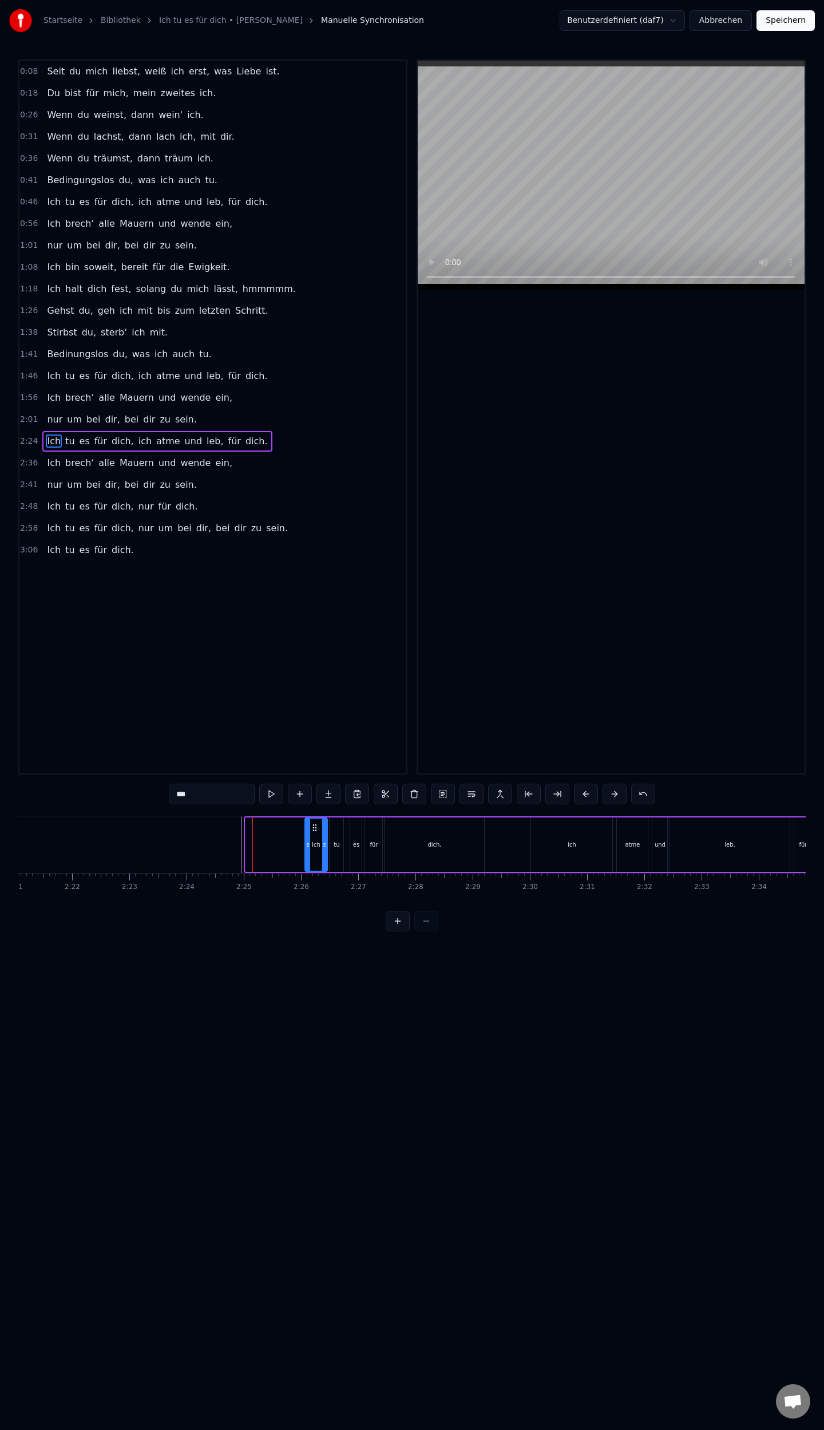
drag, startPoint x: 247, startPoint y: 845, endPoint x: 305, endPoint y: 851, distance: 57.5
click at [306, 851] on div at bounding box center [308, 844] width 5 height 52
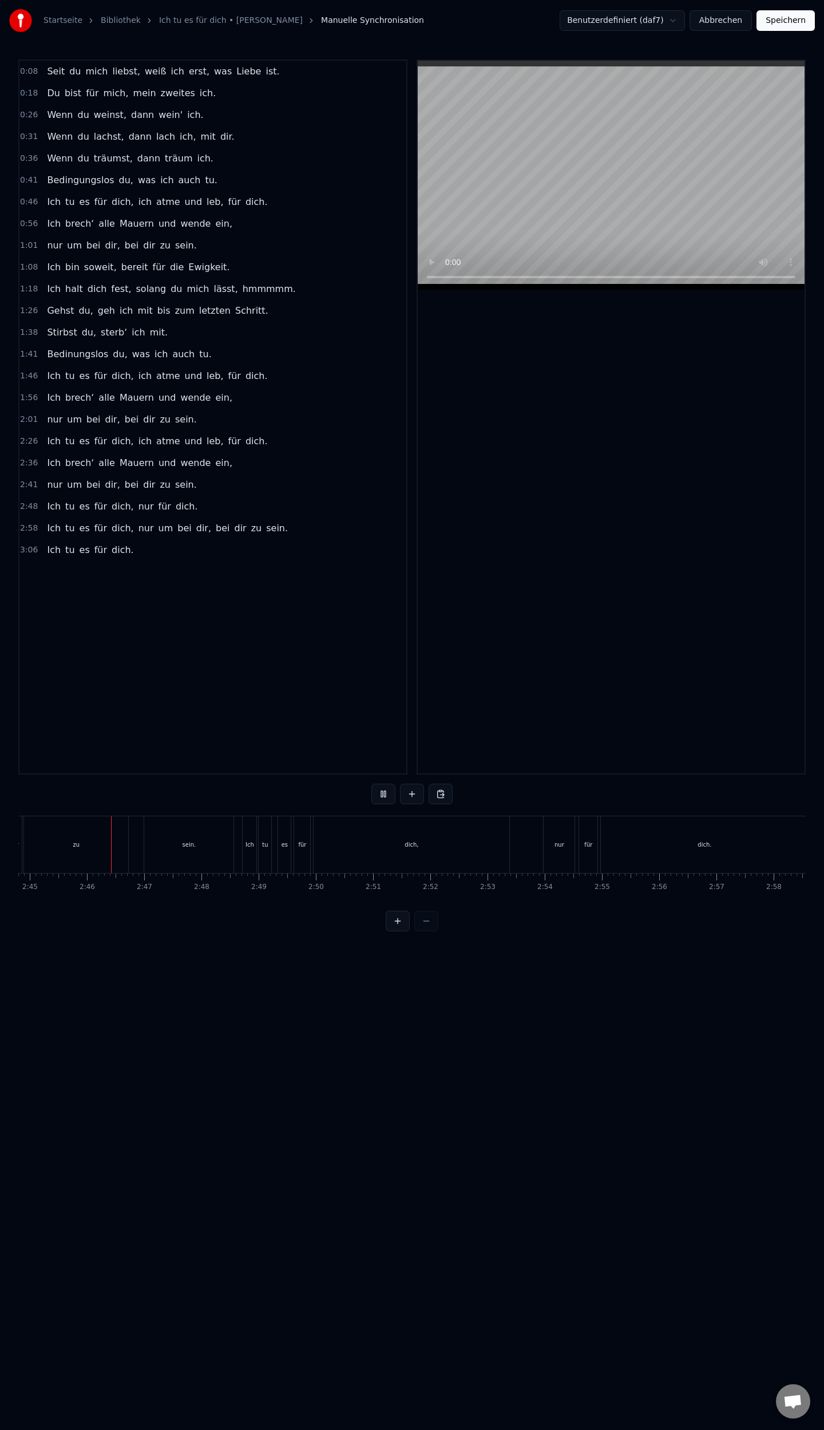
scroll to position [0, 9436]
click at [76, 838] on div "zu" at bounding box center [73, 844] width 104 height 57
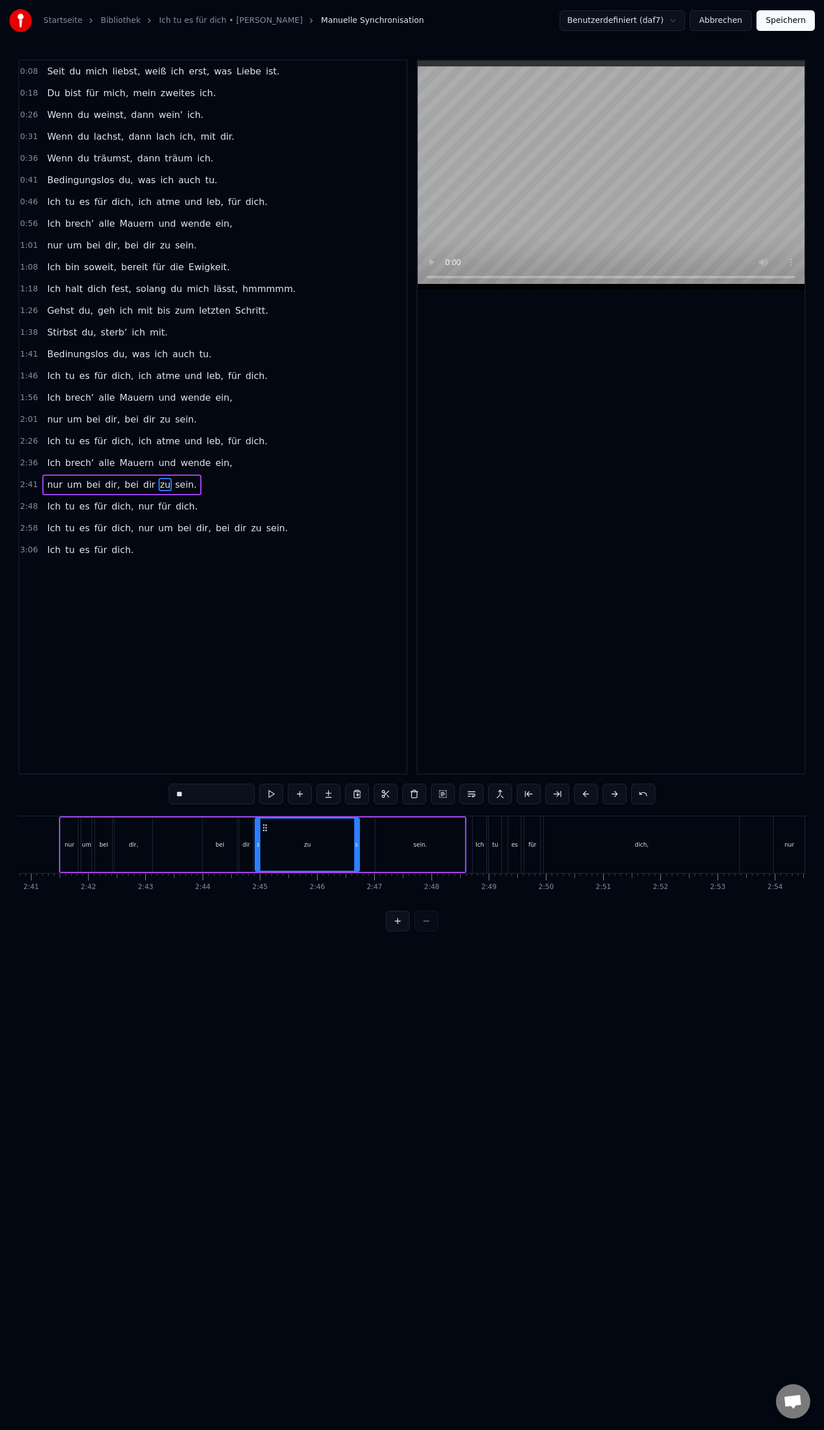
scroll to position [0, 9072]
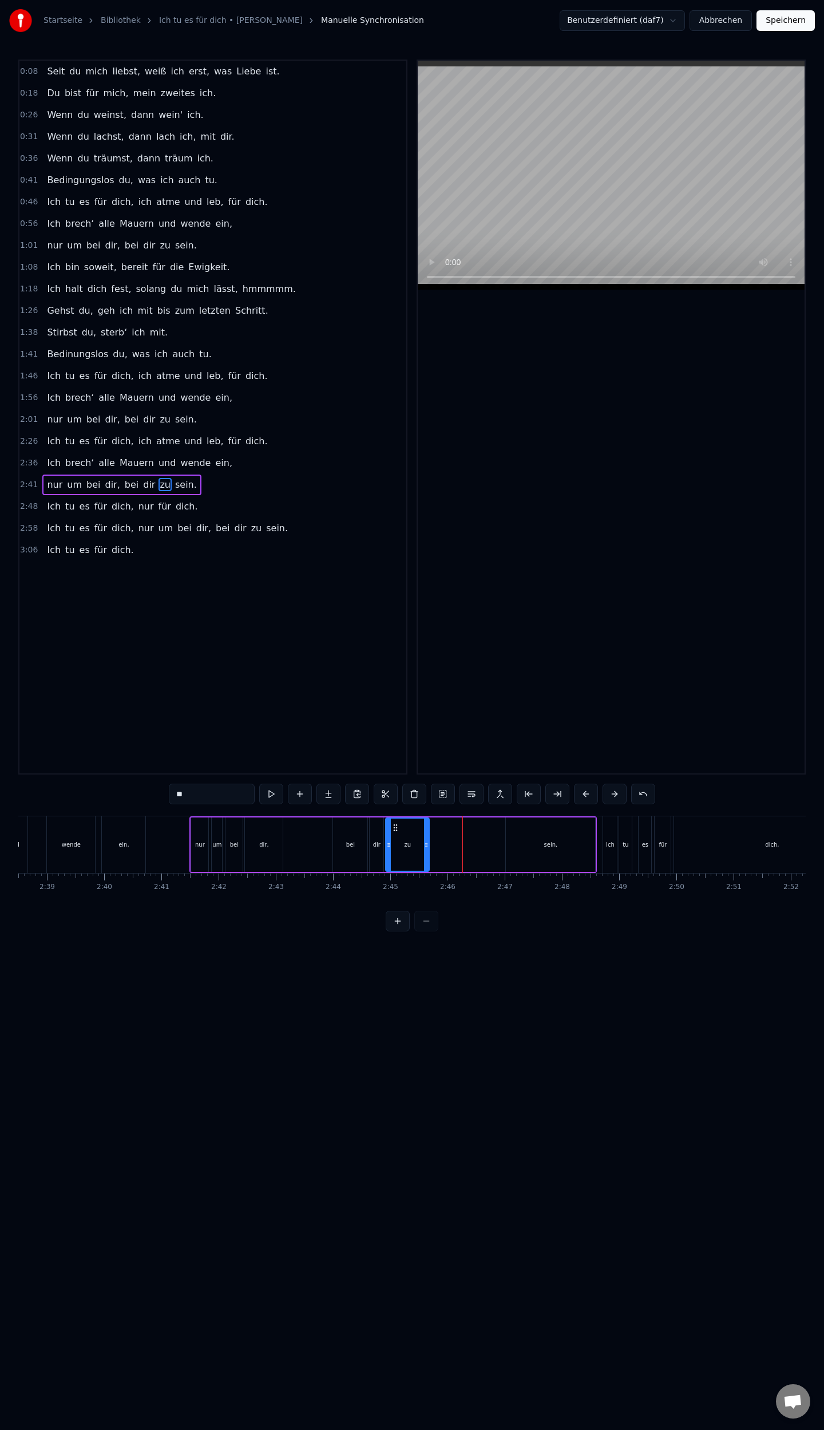
drag, startPoint x: 485, startPoint y: 844, endPoint x: 425, endPoint y: 852, distance: 61.2
click at [425, 852] on div at bounding box center [426, 844] width 5 height 52
click at [539, 839] on div "sein." at bounding box center [550, 844] width 89 height 54
type input "*****"
drag, startPoint x: 507, startPoint y: 842, endPoint x: 434, endPoint y: 855, distance: 73.9
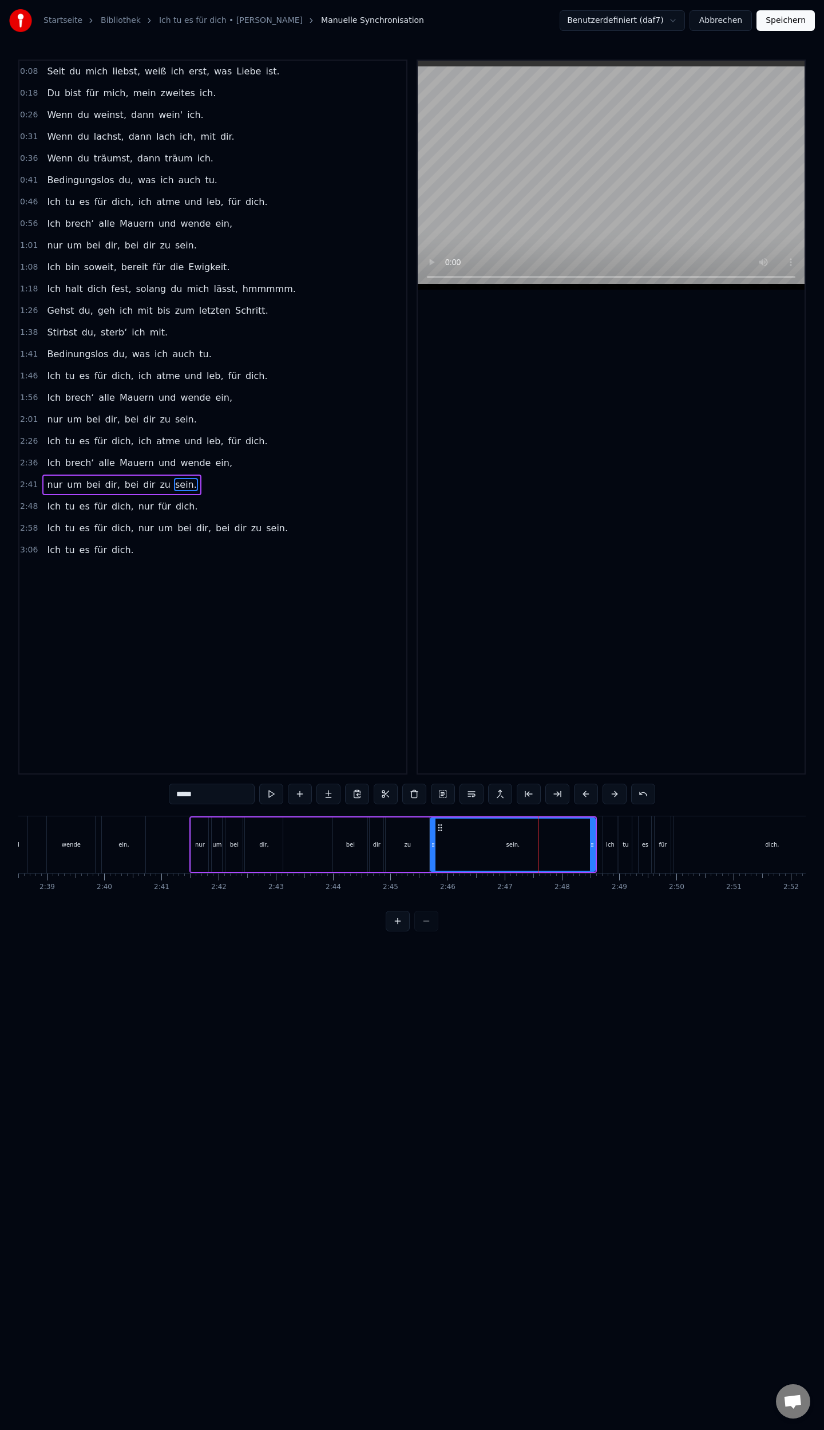
click at [432, 855] on div at bounding box center [433, 844] width 5 height 52
drag, startPoint x: 591, startPoint y: 843, endPoint x: 524, endPoint y: 857, distance: 67.9
click at [524, 857] on div at bounding box center [526, 844] width 5 height 52
click at [316, 849] on div "nur um bei dir, bei dir zu sein." at bounding box center [359, 844] width 341 height 57
click at [529, 845] on div "sein." at bounding box center [480, 844] width 100 height 54
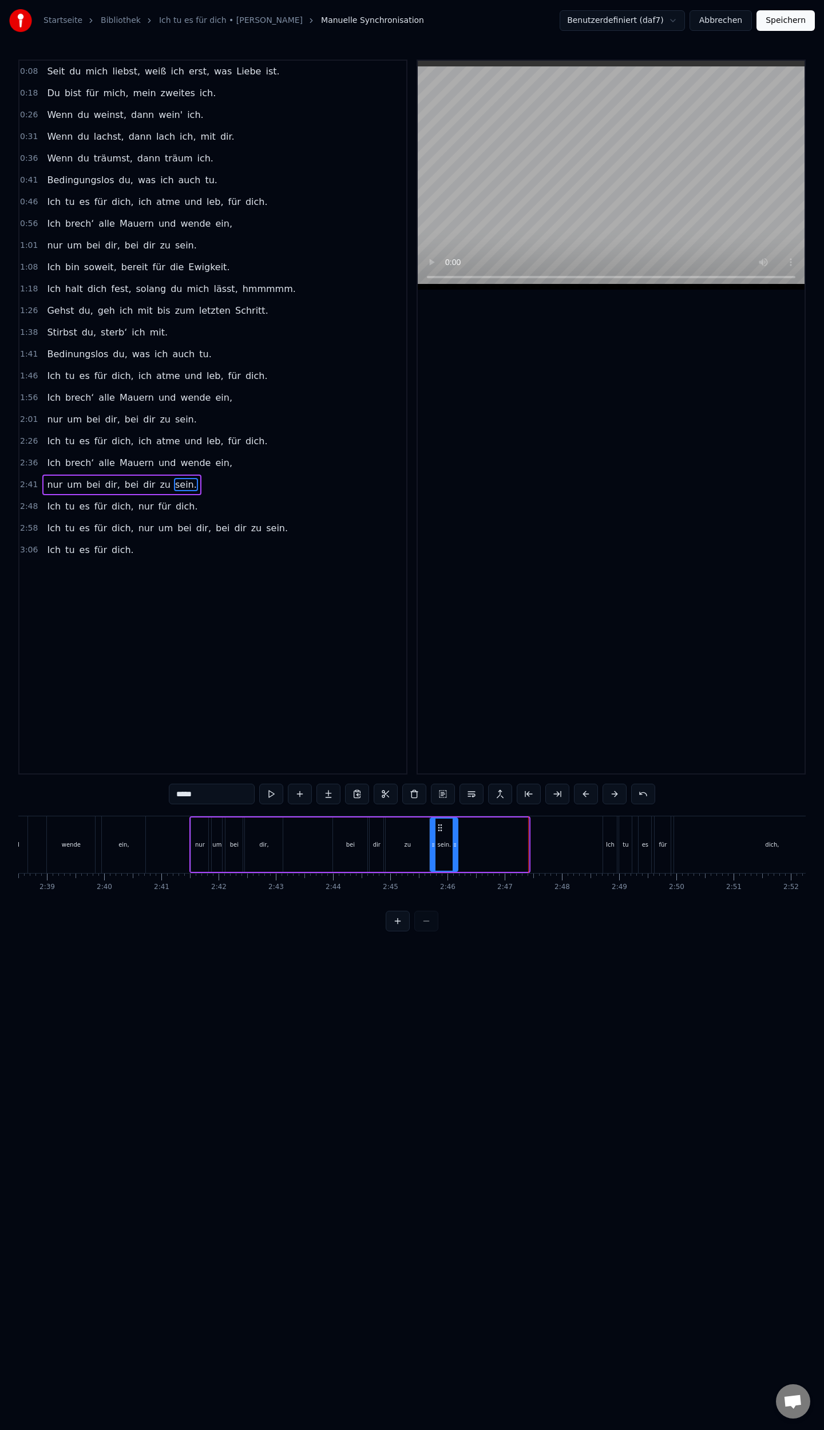
drag, startPoint x: 525, startPoint y: 847, endPoint x: 454, endPoint y: 861, distance: 72.3
click at [454, 861] on div at bounding box center [455, 844] width 5 height 52
click at [316, 851] on div "nur um bei dir, bei dir zu sein." at bounding box center [324, 844] width 270 height 57
click at [406, 837] on div "zu" at bounding box center [408, 844] width 44 height 54
drag, startPoint x: 425, startPoint y: 847, endPoint x: 414, endPoint y: 848, distance: 10.9
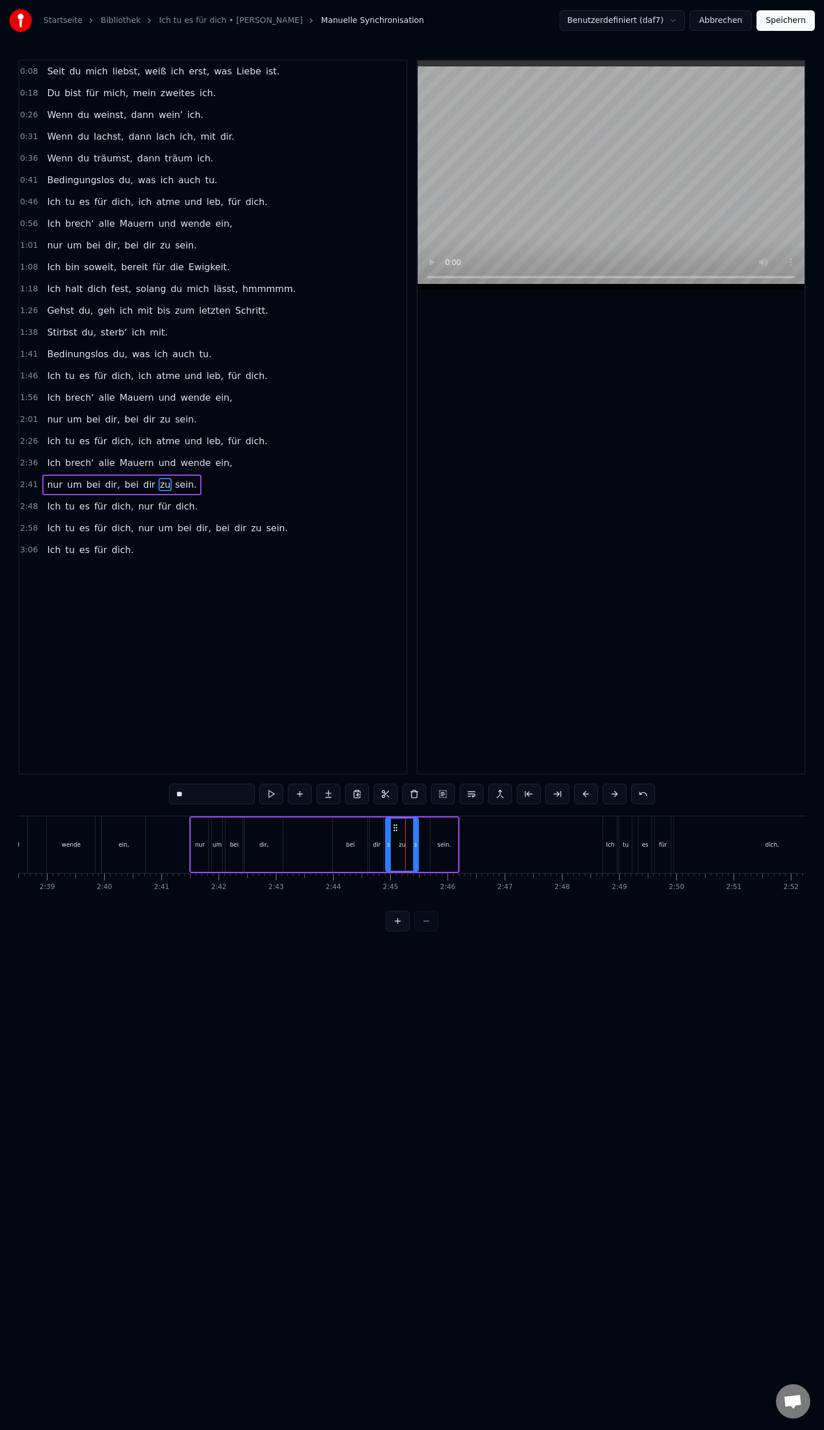
click at [414, 848] on icon at bounding box center [415, 844] width 5 height 9
click at [436, 847] on div "sein." at bounding box center [443, 844] width 27 height 54
drag, startPoint x: 432, startPoint y: 844, endPoint x: 421, endPoint y: 846, distance: 10.6
click at [421, 846] on icon at bounding box center [423, 844] width 5 height 9
click at [378, 856] on div "dir" at bounding box center [377, 844] width 14 height 54
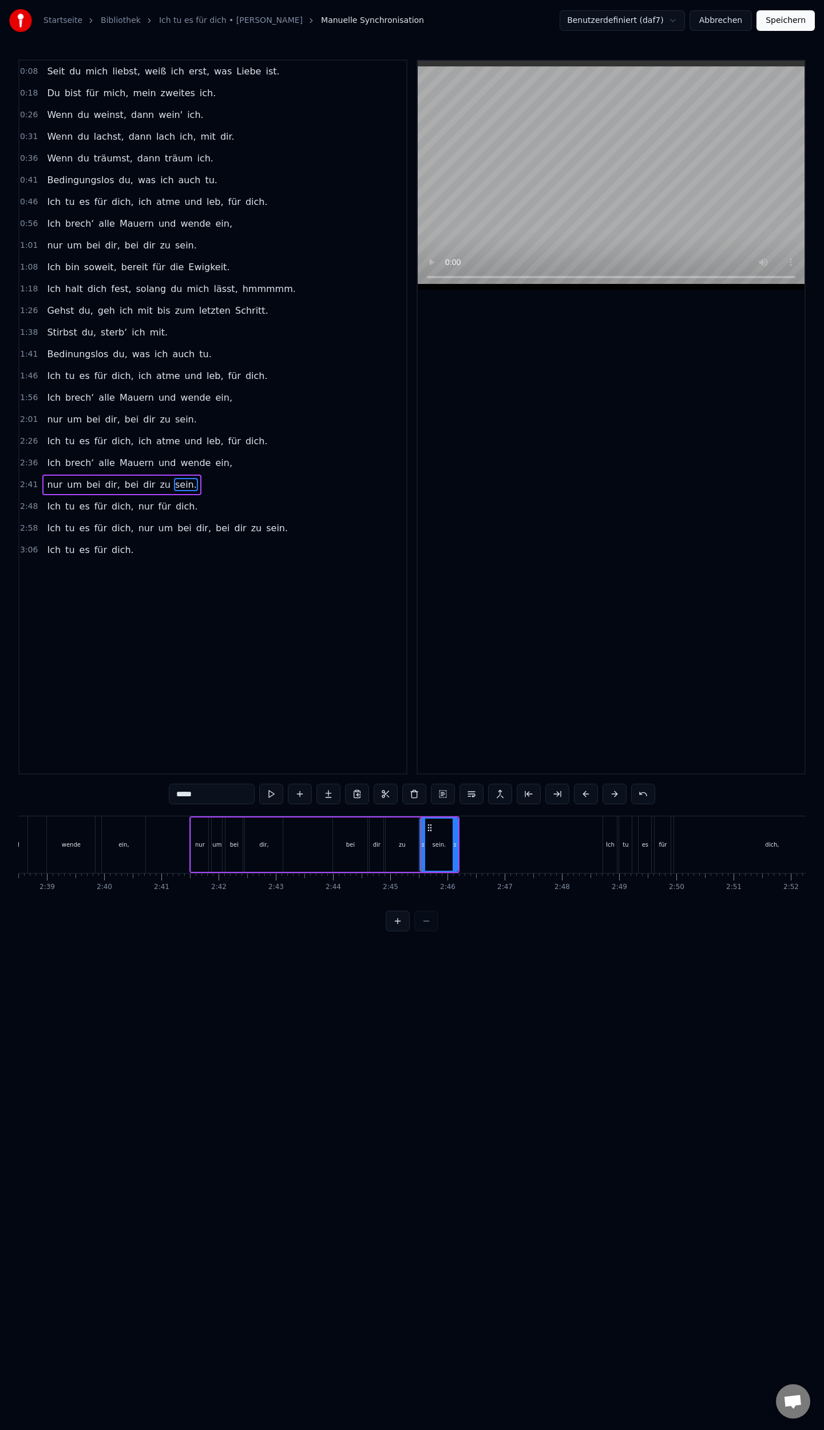
type input "***"
click at [804, 24] on button "Speichern" at bounding box center [786, 20] width 58 height 21
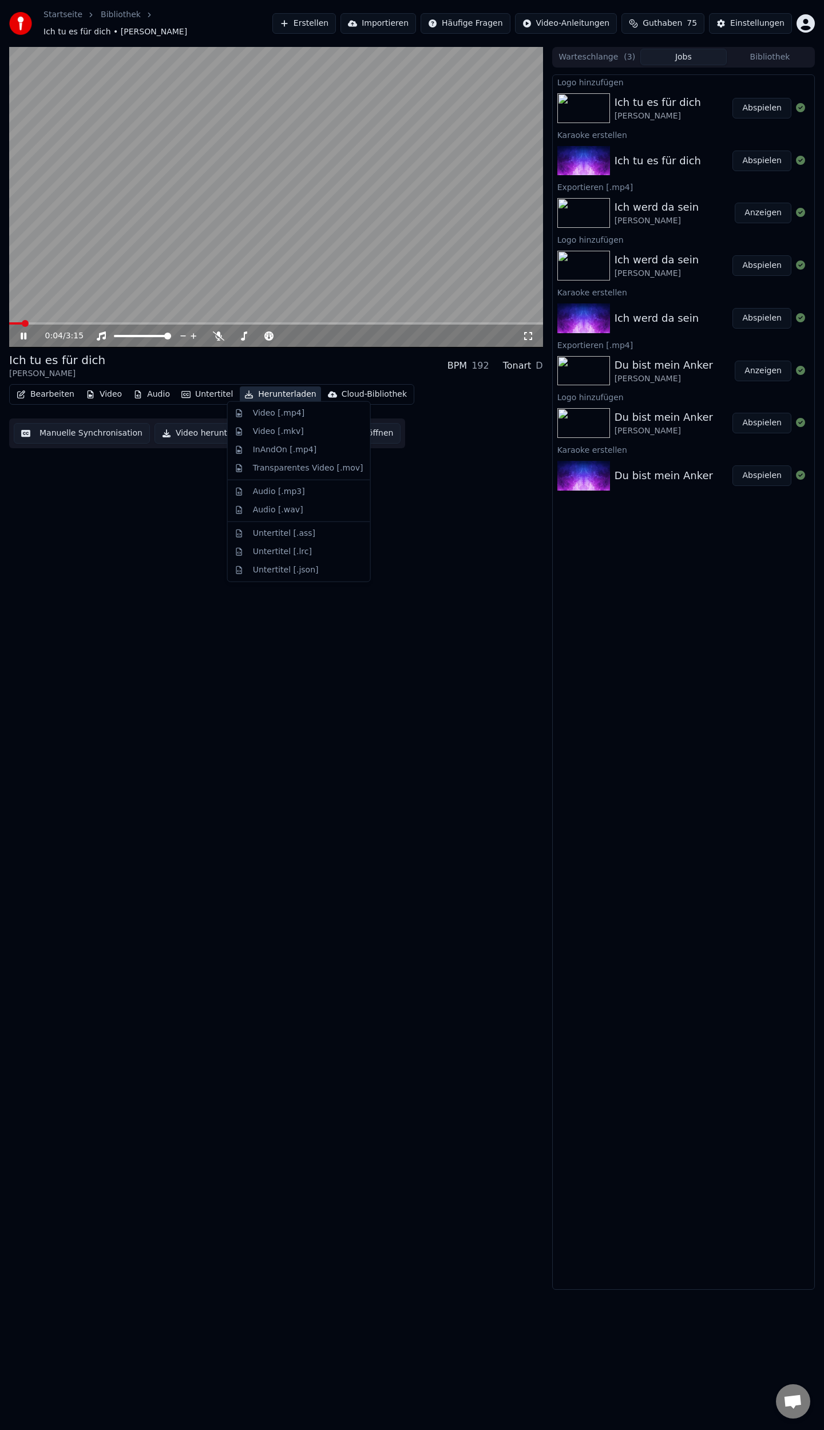
click at [278, 389] on button "Herunterladen" at bounding box center [280, 394] width 81 height 16
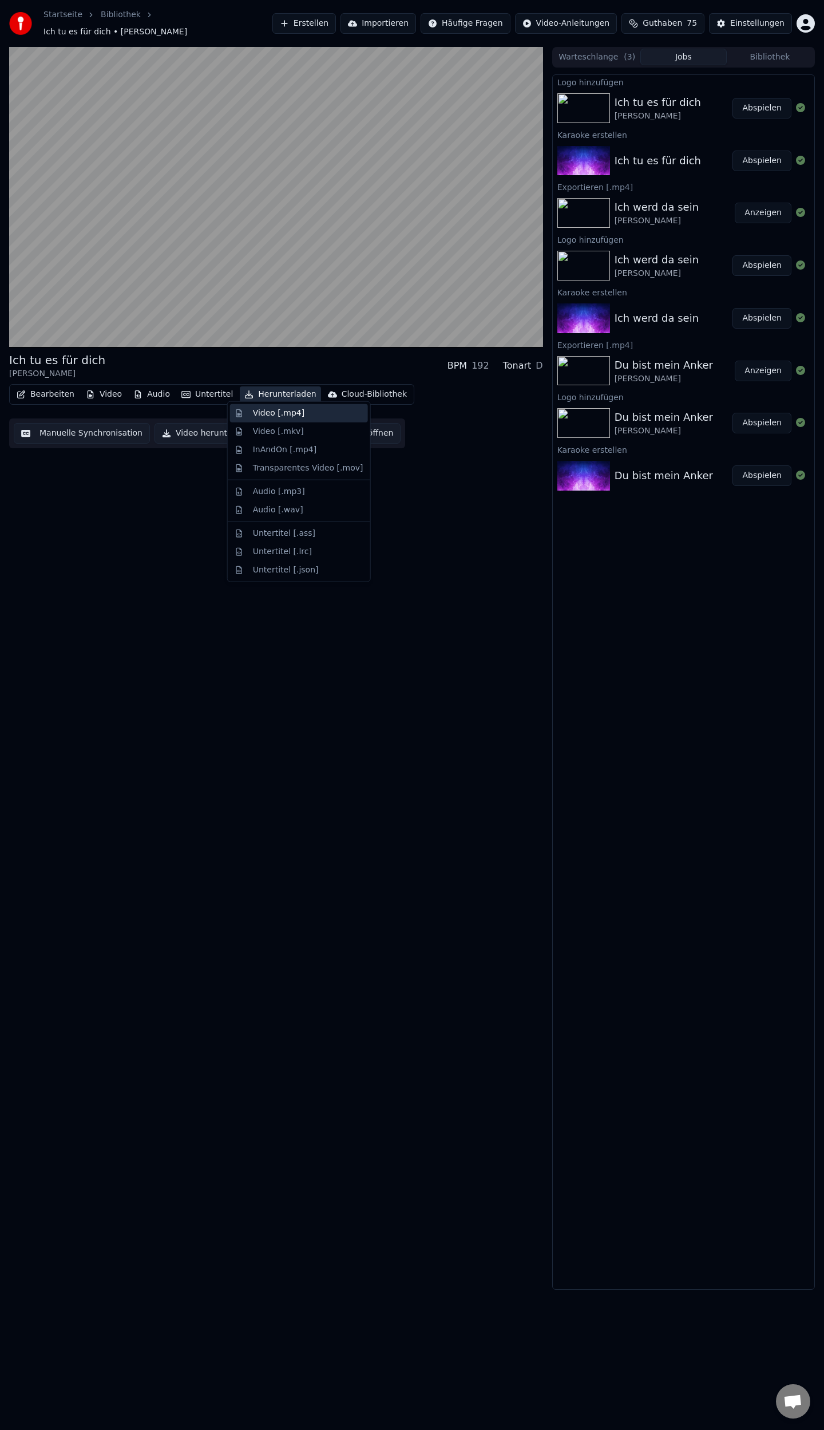
click at [280, 414] on div "Video [.mp4]" at bounding box center [279, 413] width 52 height 11
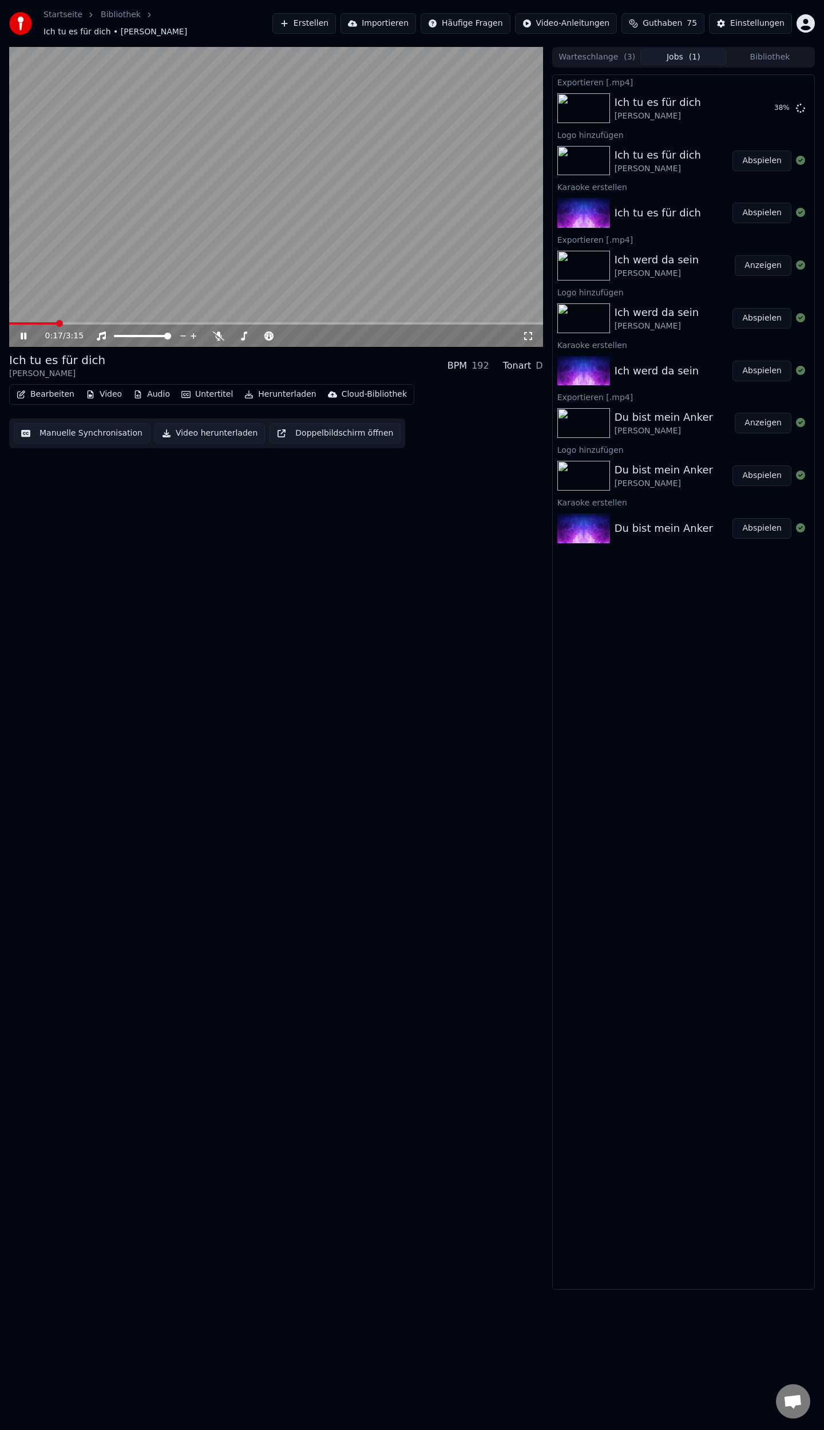
drag, startPoint x: 22, startPoint y: 332, endPoint x: 126, endPoint y: 307, distance: 107.7
click at [22, 333] on icon at bounding box center [24, 336] width 6 height 7
click at [334, 17] on button "Erstellen" at bounding box center [304, 23] width 64 height 21
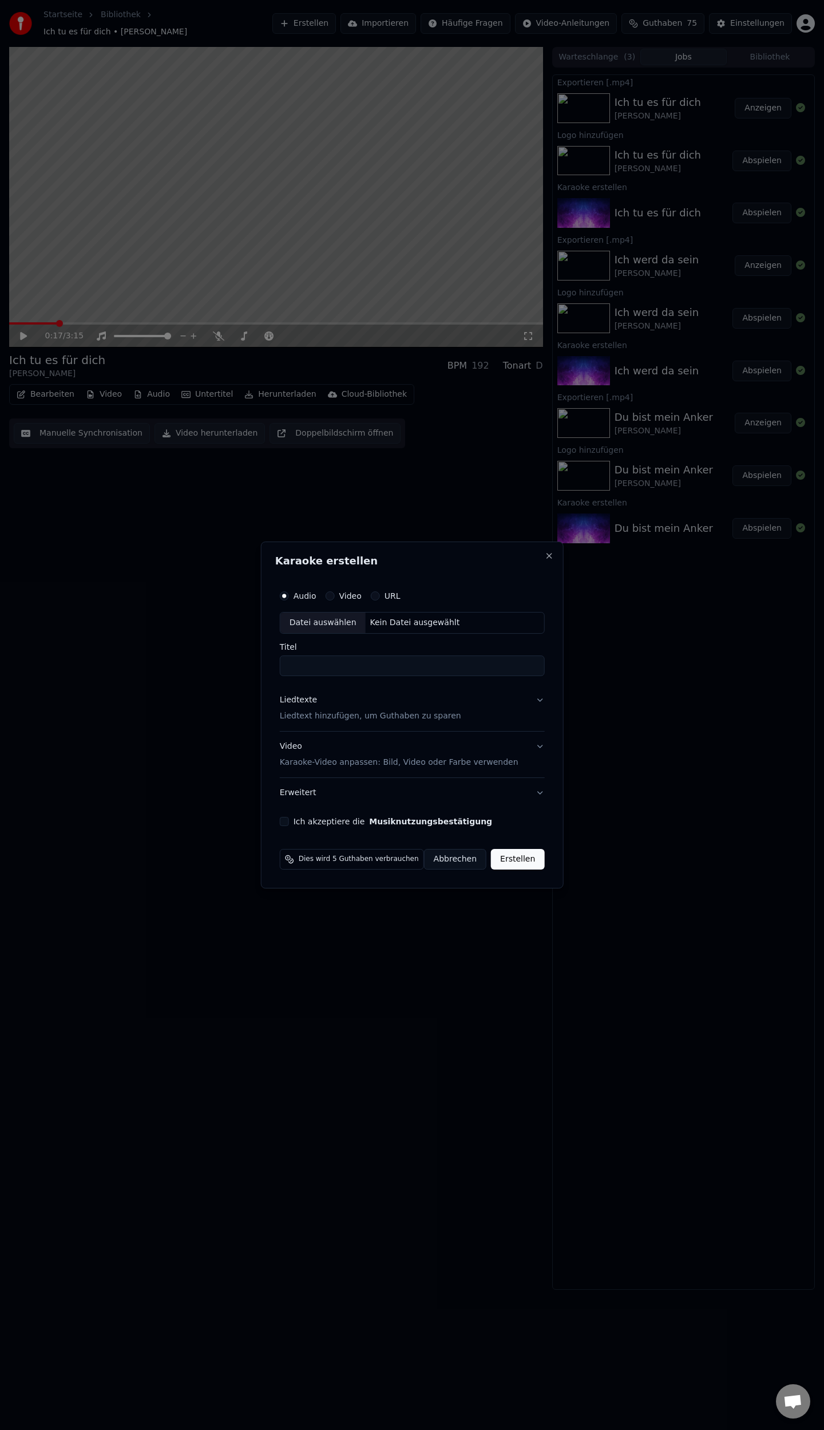
click at [342, 627] on div "Datei auswählen" at bounding box center [322, 622] width 85 height 21
type input "**********"
click at [304, 714] on p "Liedtext hinzufügen, um Guthaben zu sparen" at bounding box center [362, 715] width 181 height 11
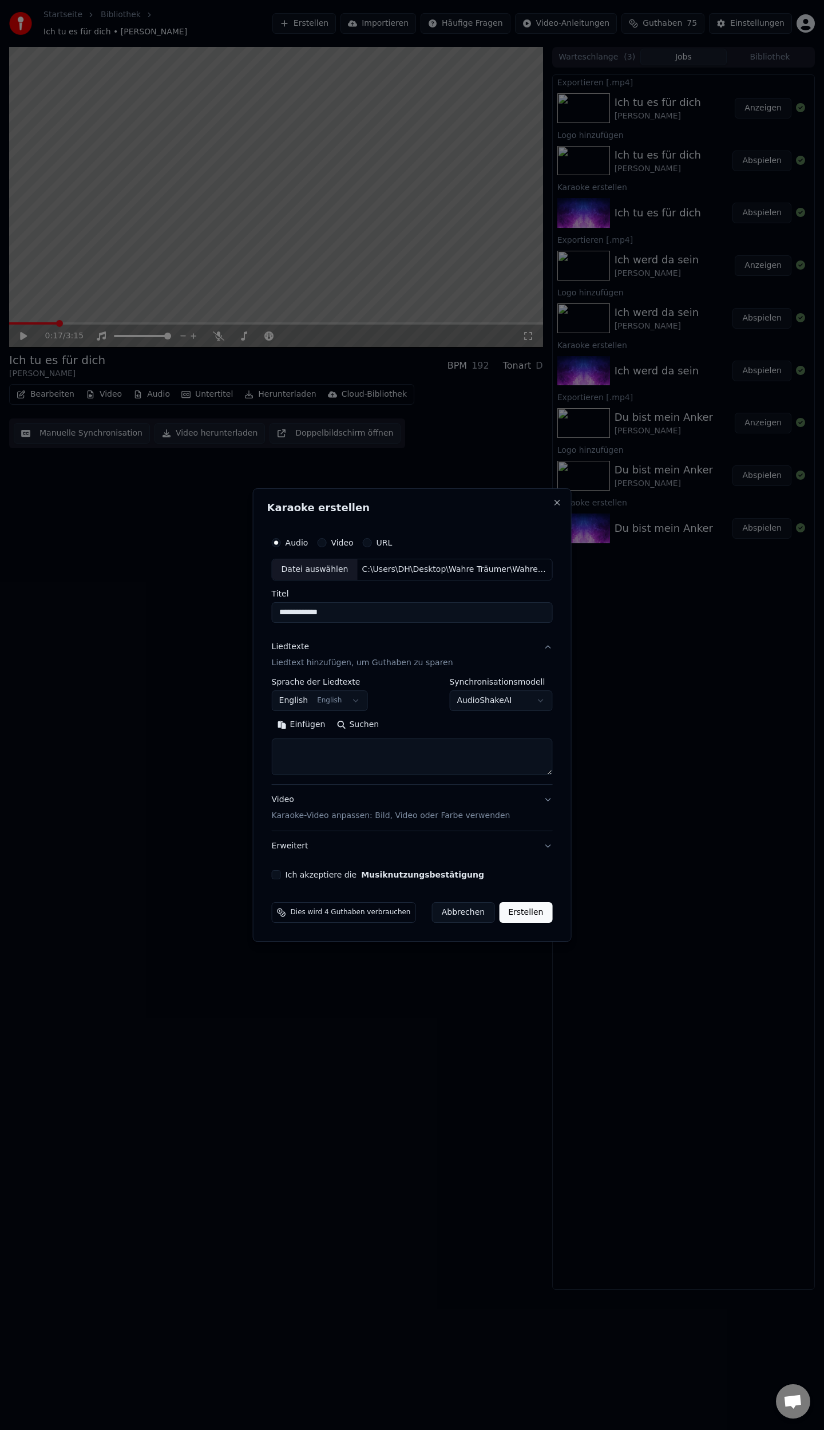
click at [302, 720] on button "Einfügen" at bounding box center [302, 724] width 60 height 18
click at [347, 699] on body "**********" at bounding box center [412, 715] width 824 height 1430
type textarea "**********"
select select "**"
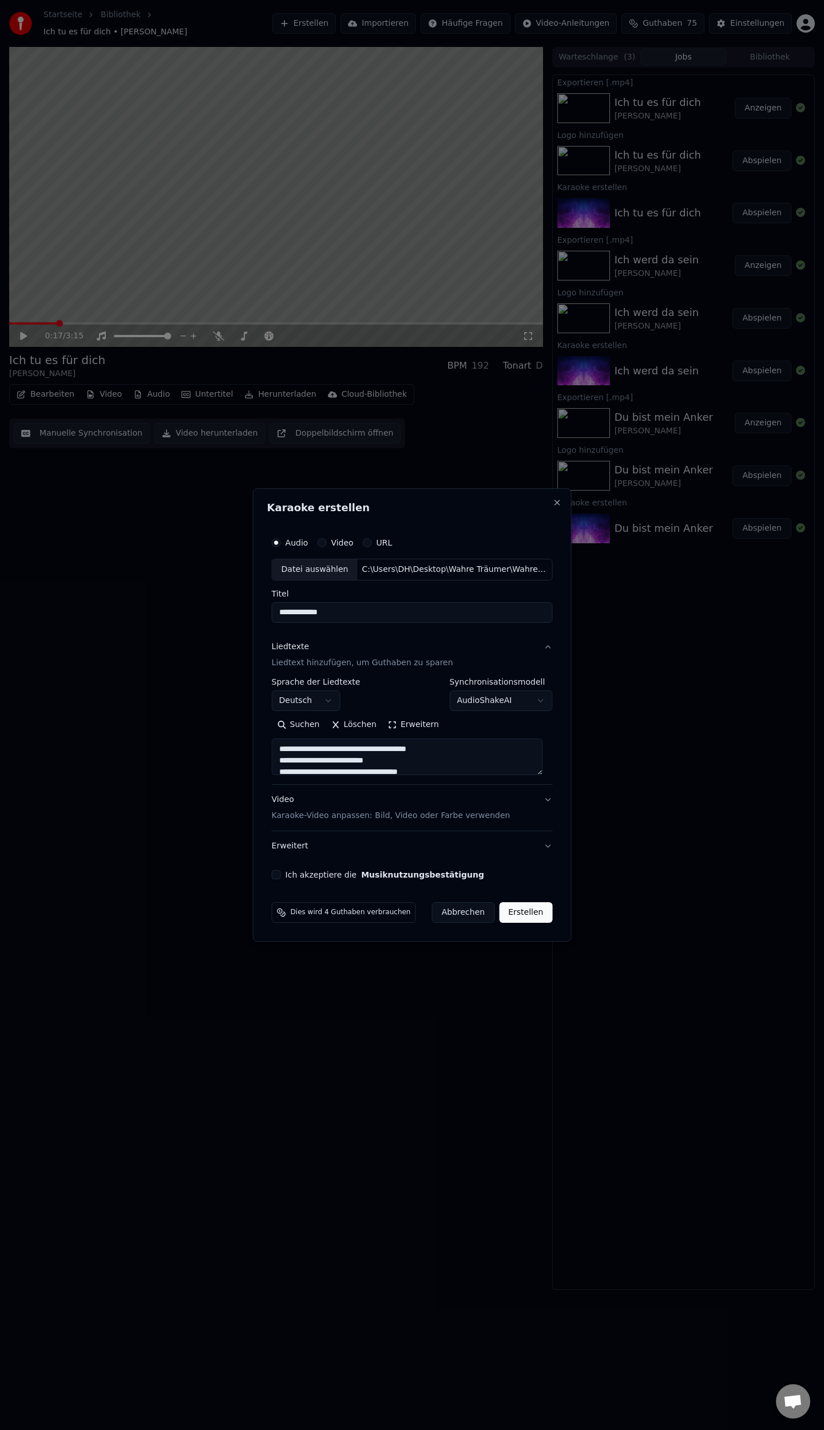
click at [281, 876] on button "Ich akzeptiere die Musiknutzungsbestätigung" at bounding box center [276, 874] width 9 height 9
click at [518, 913] on button "Erstellen" at bounding box center [525, 912] width 53 height 21
type textarea "**********"
select select
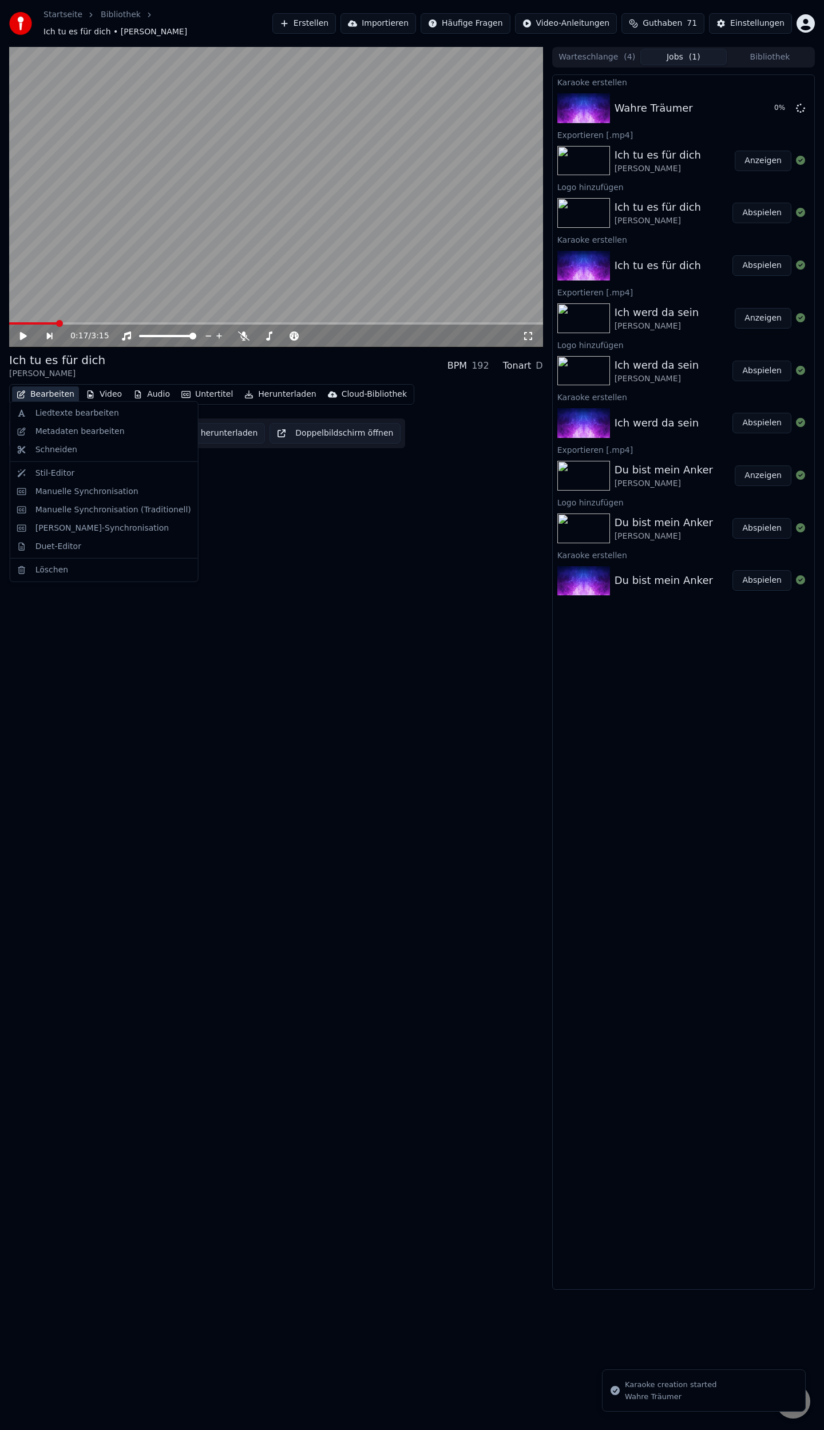
click at [41, 387] on button "Bearbeiten" at bounding box center [45, 394] width 67 height 16
click at [298, 513] on div "0:17 / 3:15 Ich tu es für dich [PERSON_NAME] BPM 192 Tonart D Bearbeiten Video …" at bounding box center [276, 668] width 534 height 1243
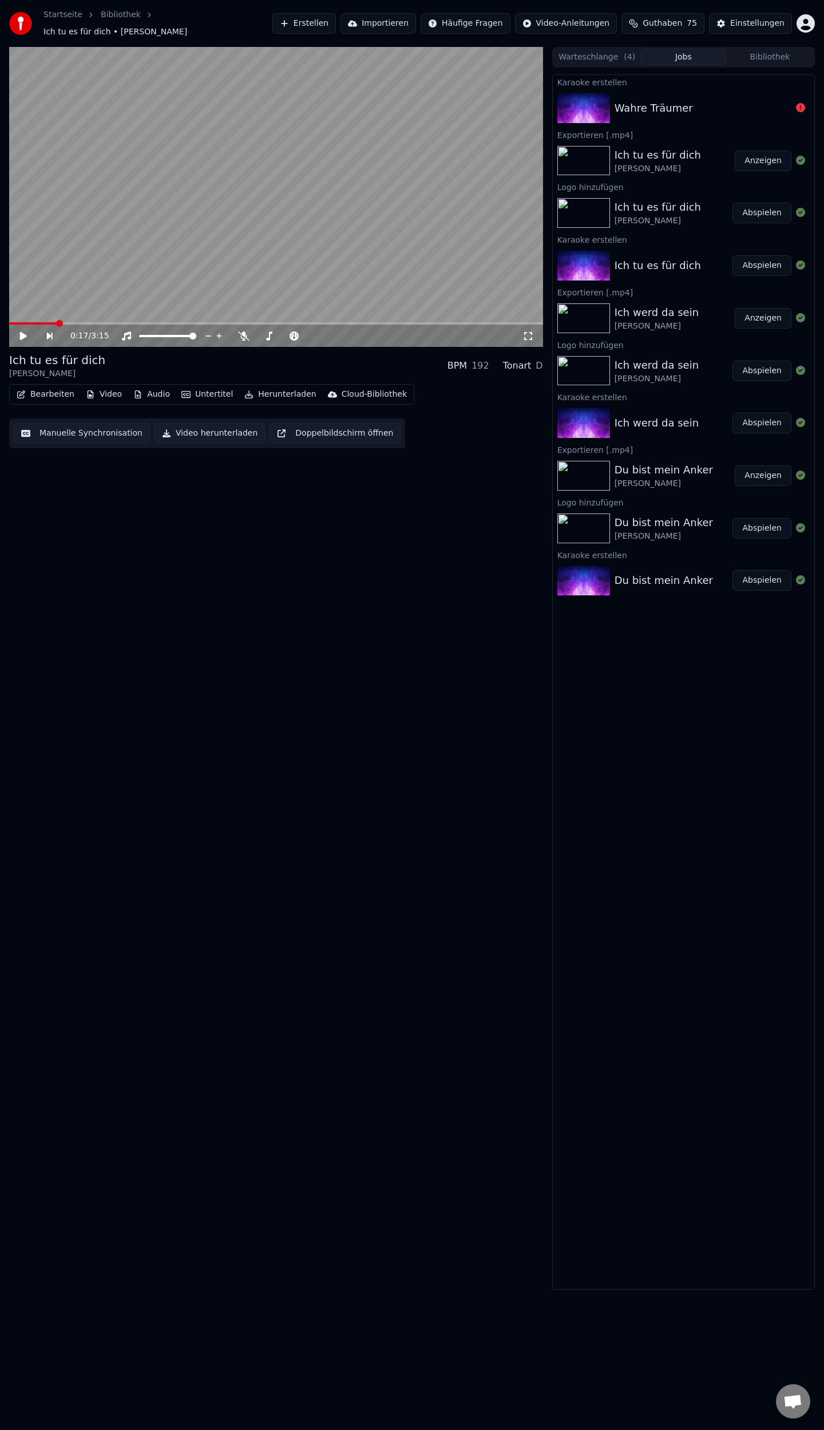
click at [707, 100] on div "Wahre Träumer" at bounding box center [703, 108] width 177 height 16
click at [801, 104] on icon at bounding box center [800, 107] width 9 height 9
click at [655, 104] on div "Wahre Träumer" at bounding box center [654, 108] width 78 height 16
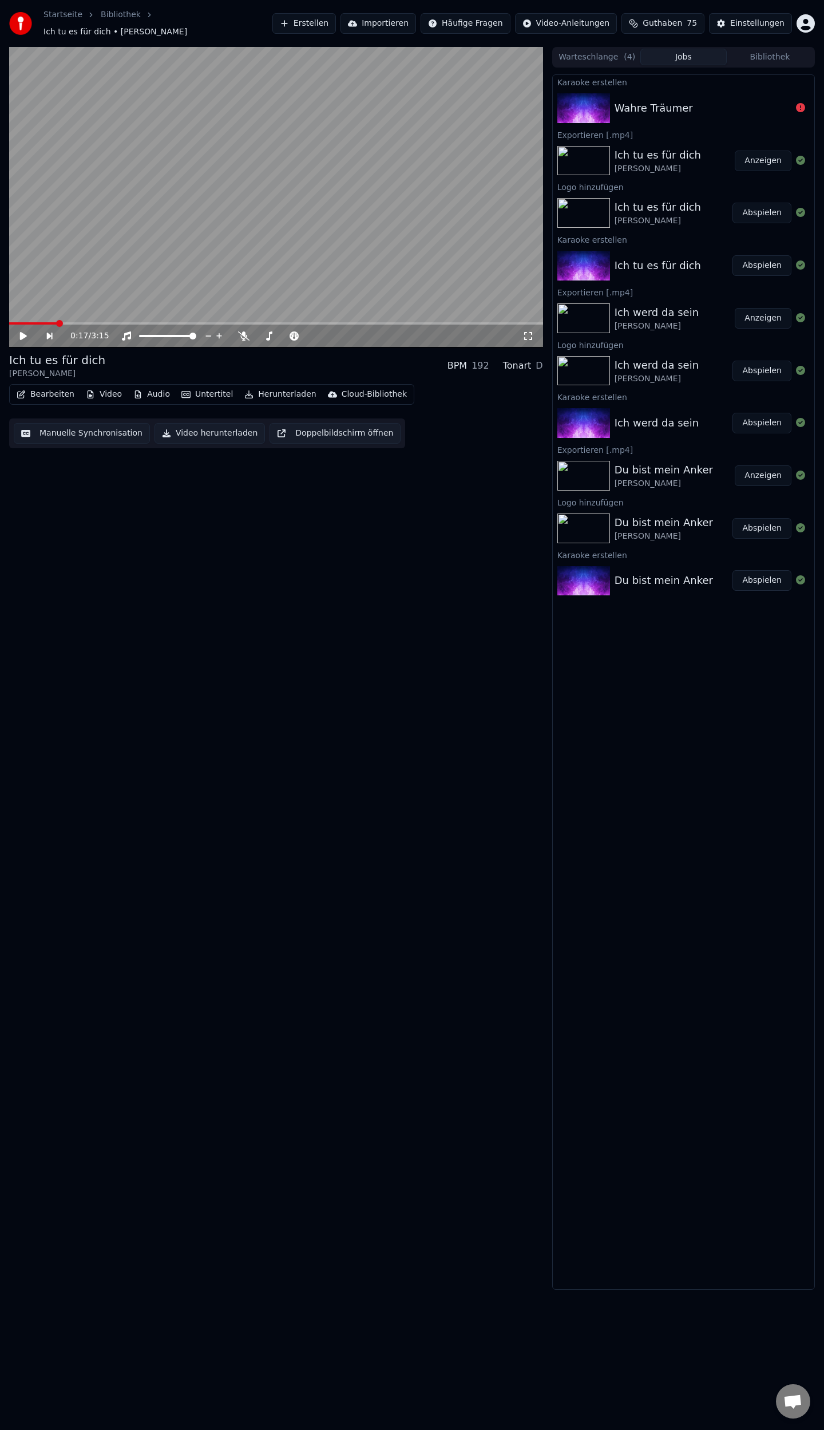
click at [656, 104] on div "Wahre Träumer" at bounding box center [654, 108] width 78 height 16
click at [336, 23] on button "Erstellen" at bounding box center [304, 23] width 64 height 21
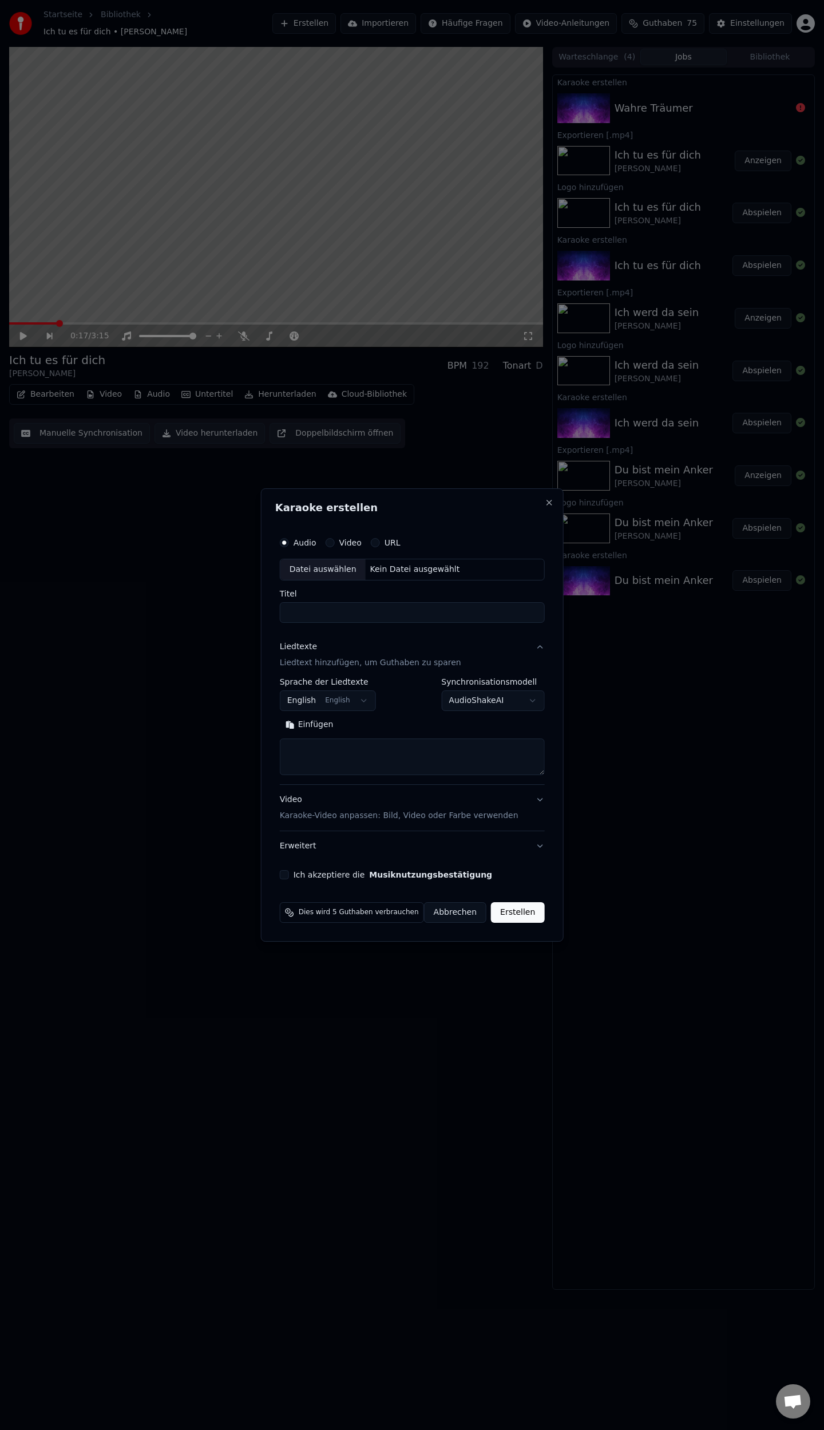
click at [334, 571] on div "Datei auswählen" at bounding box center [322, 569] width 85 height 21
type input "**********"
click at [309, 703] on body "**********" at bounding box center [412, 715] width 824 height 1430
select select "**"
click at [306, 730] on button "Einfügen" at bounding box center [302, 724] width 60 height 18
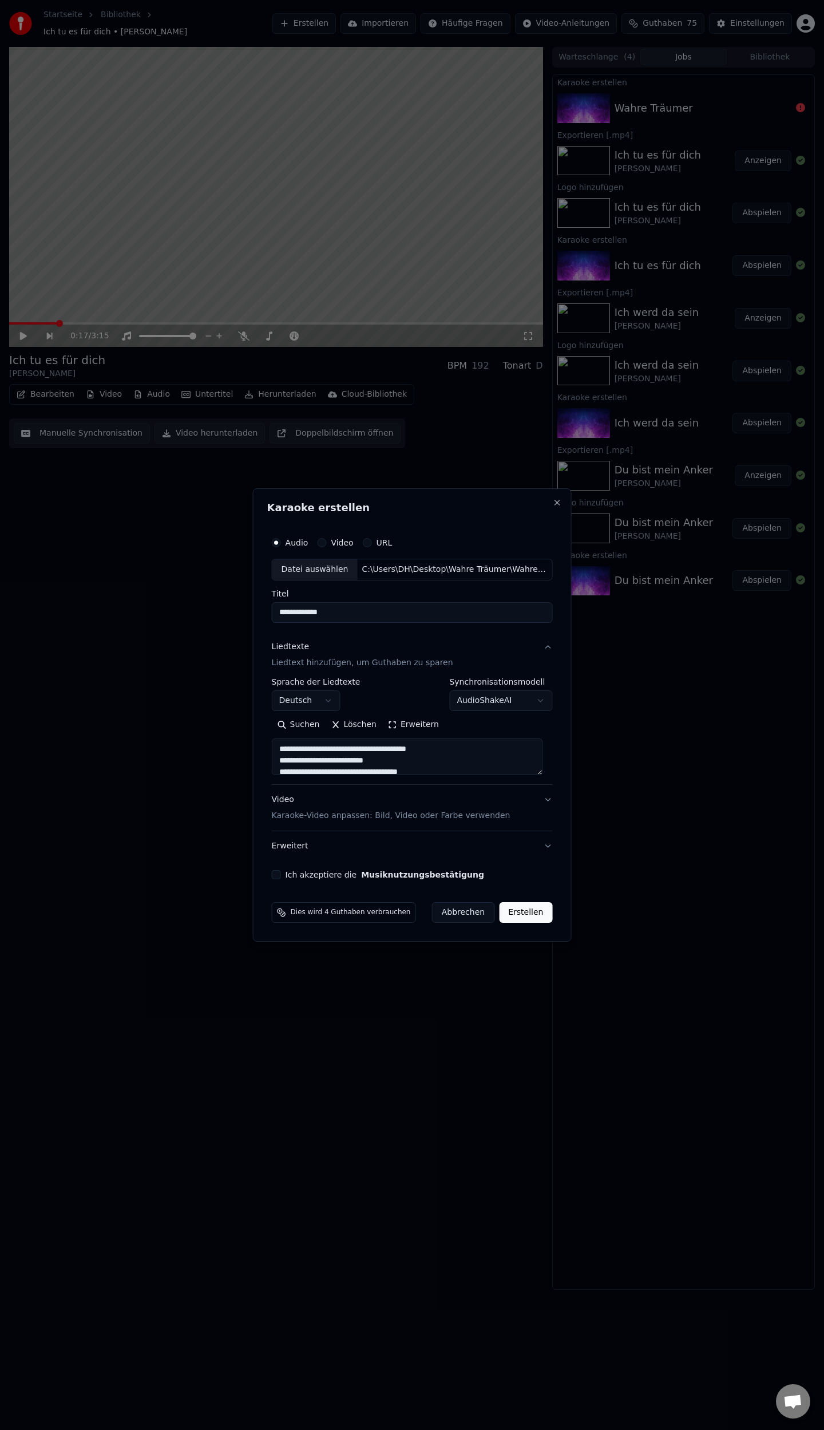
click at [281, 876] on button "Ich akzeptiere die Musiknutzungsbestätigung" at bounding box center [276, 874] width 9 height 9
click at [519, 914] on button "Erstellen" at bounding box center [525, 912] width 53 height 21
type textarea "**********"
select select
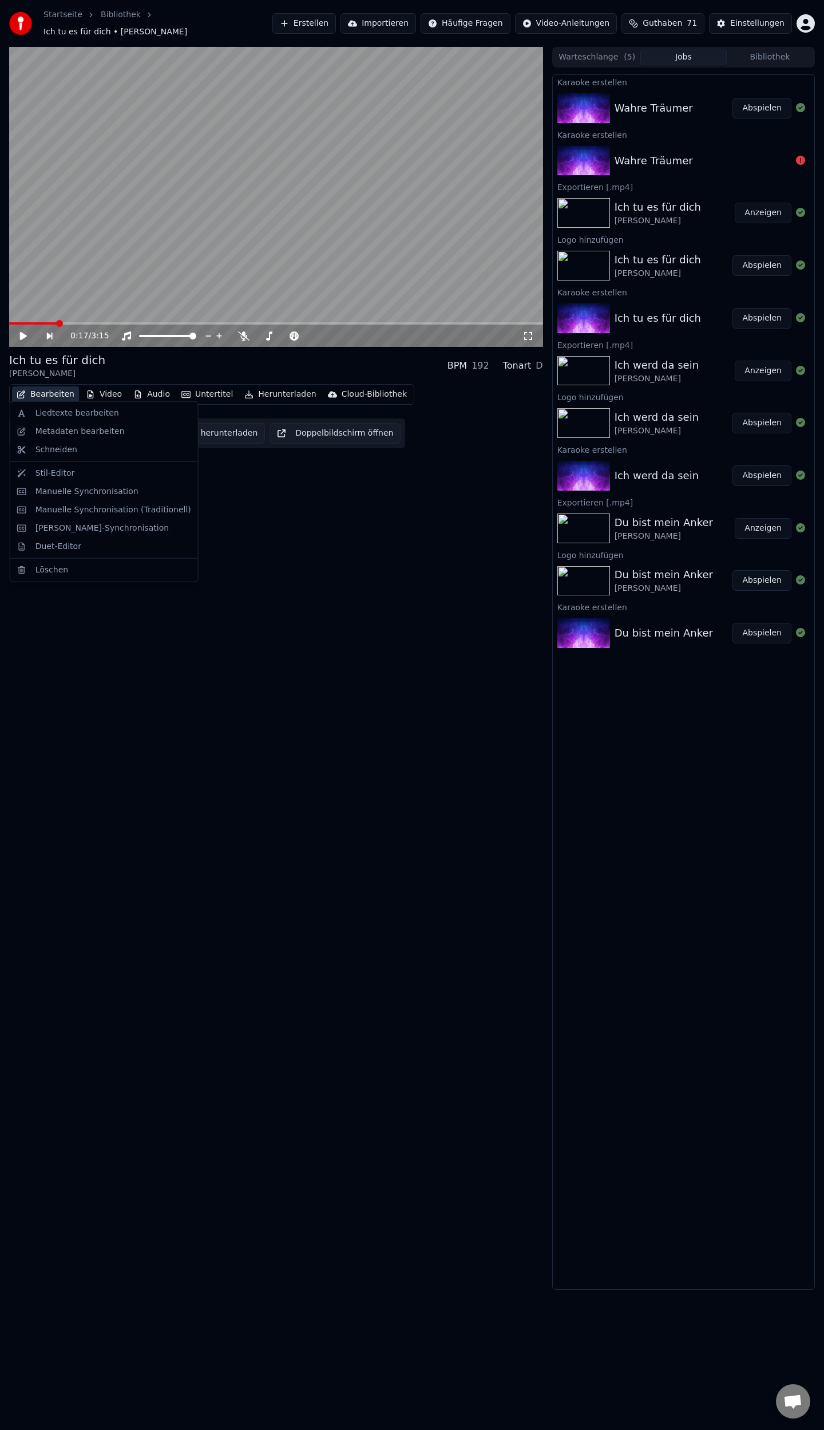
click at [58, 387] on button "Bearbeiten" at bounding box center [45, 394] width 67 height 16
click at [89, 429] on div "Metadaten bearbeiten" at bounding box center [79, 431] width 89 height 11
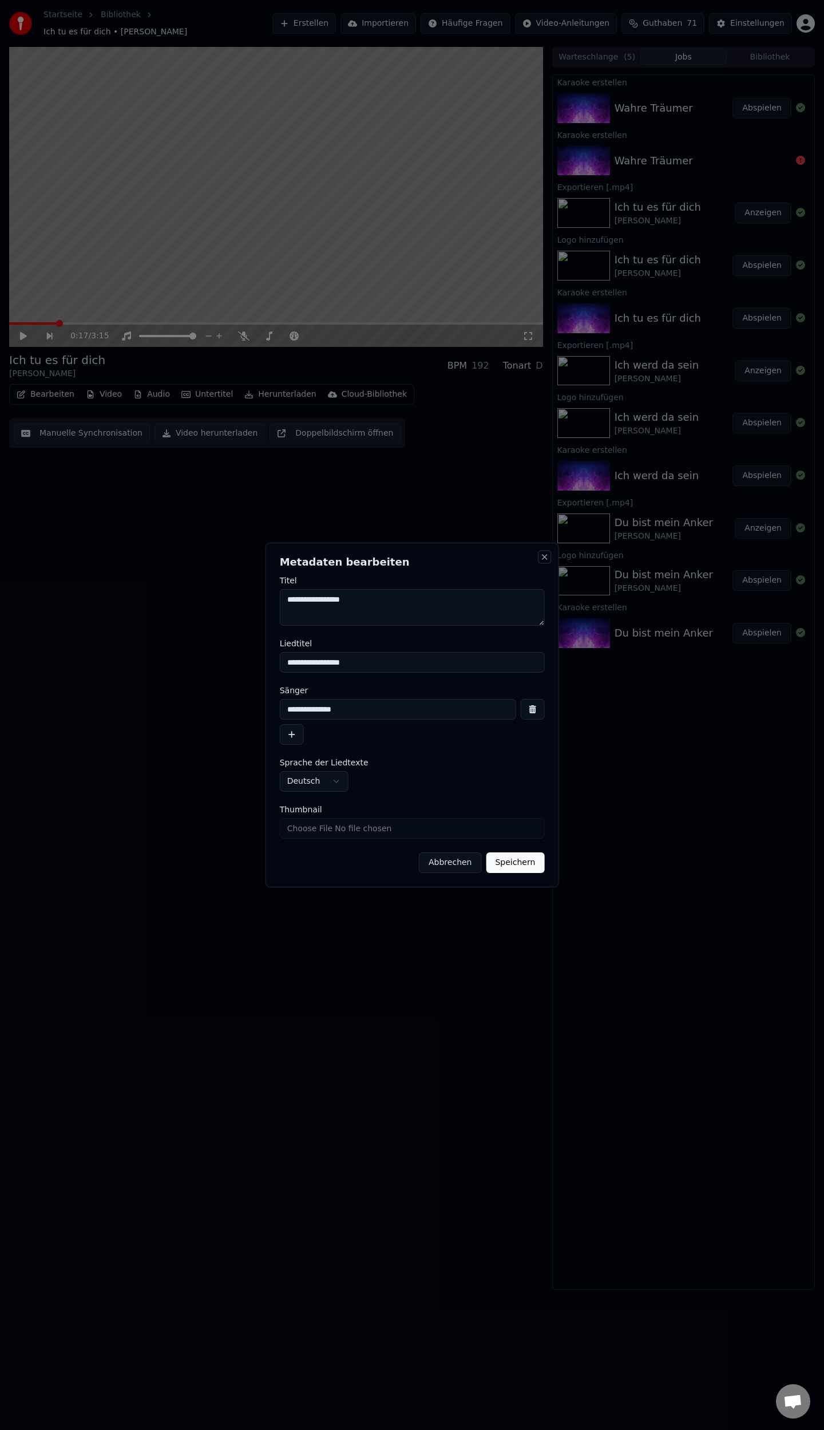
click at [544, 558] on button "Close" at bounding box center [544, 556] width 9 height 9
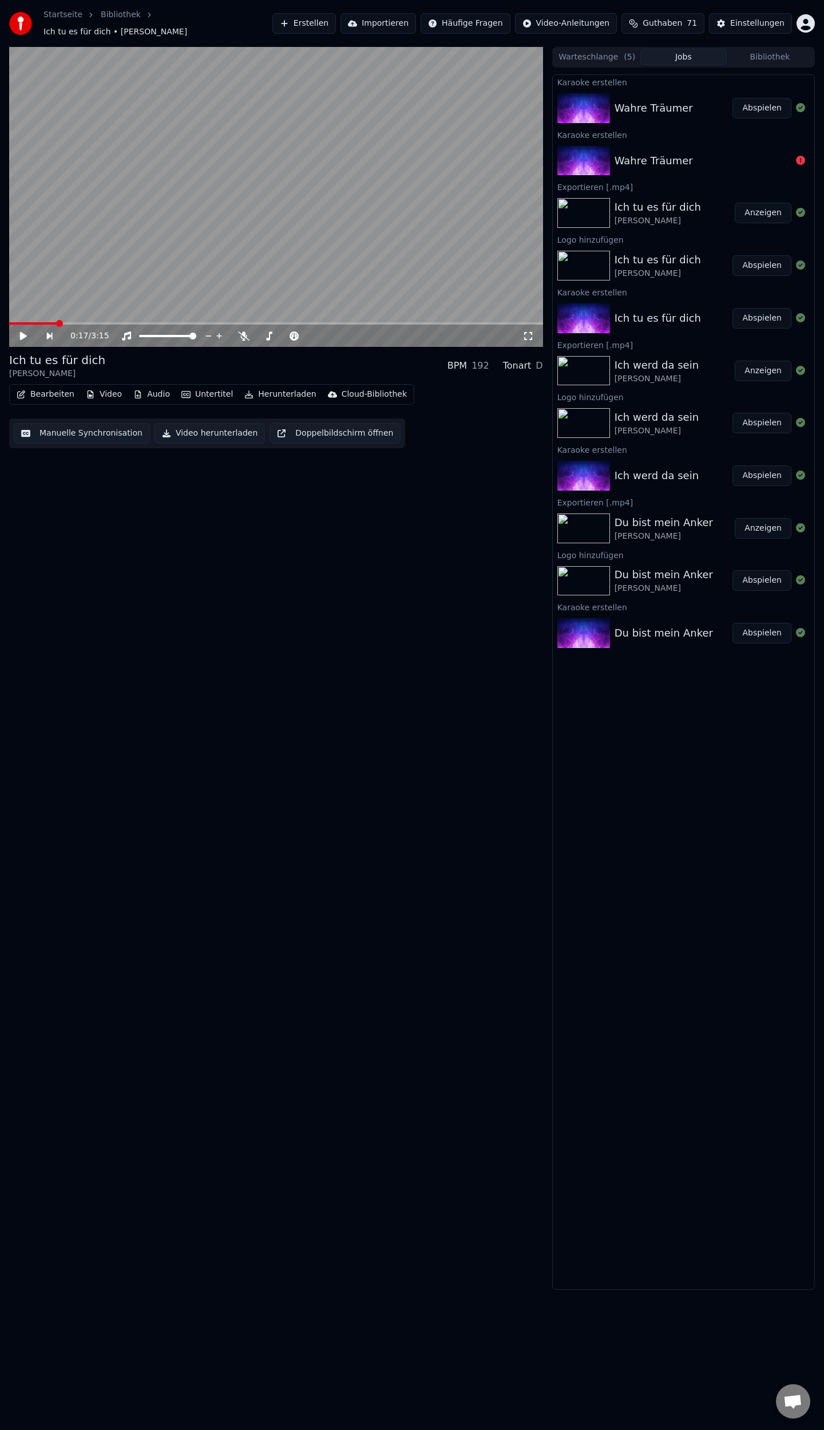
click at [770, 104] on button "Abspielen" at bounding box center [762, 108] width 59 height 21
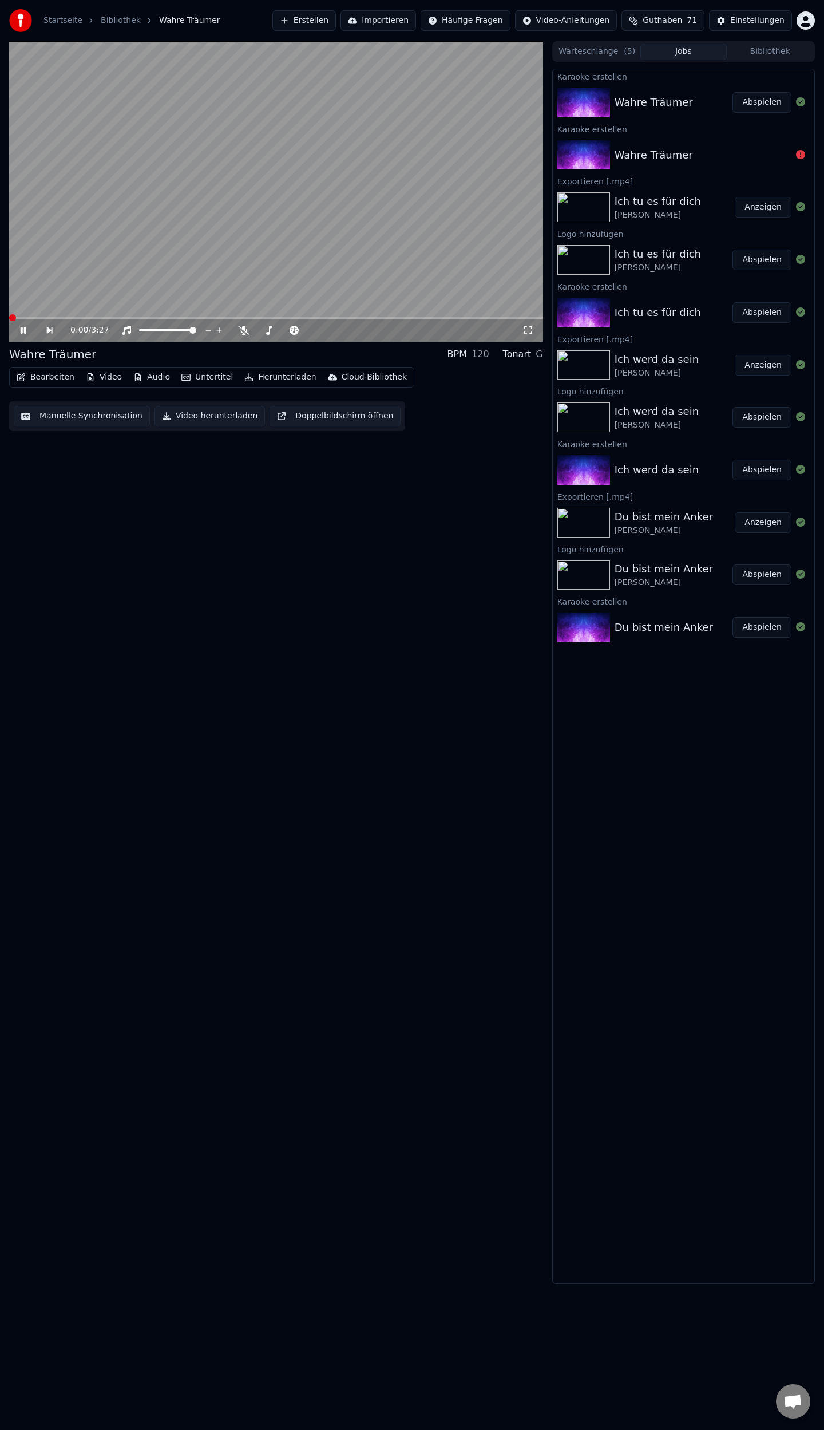
click at [44, 377] on button "Bearbeiten" at bounding box center [45, 377] width 67 height 16
click at [80, 419] on div "Metadaten bearbeiten" at bounding box center [79, 419] width 89 height 11
click at [26, 331] on icon at bounding box center [31, 330] width 26 height 9
click at [35, 382] on button "Bearbeiten" at bounding box center [45, 377] width 67 height 16
click at [56, 421] on div "Metadaten bearbeiten" at bounding box center [79, 419] width 89 height 11
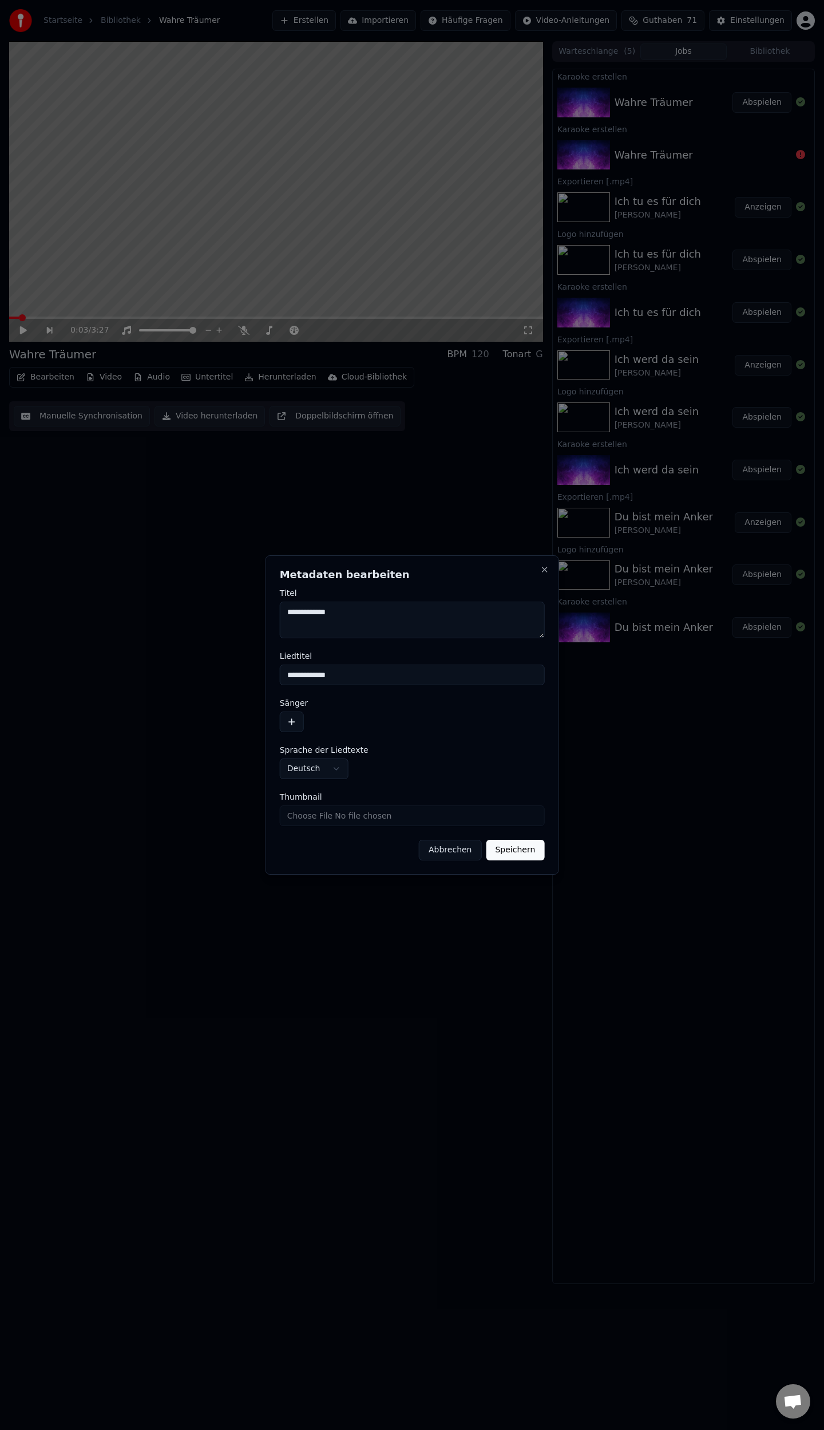
click at [292, 725] on button "button" at bounding box center [292, 721] width 24 height 21
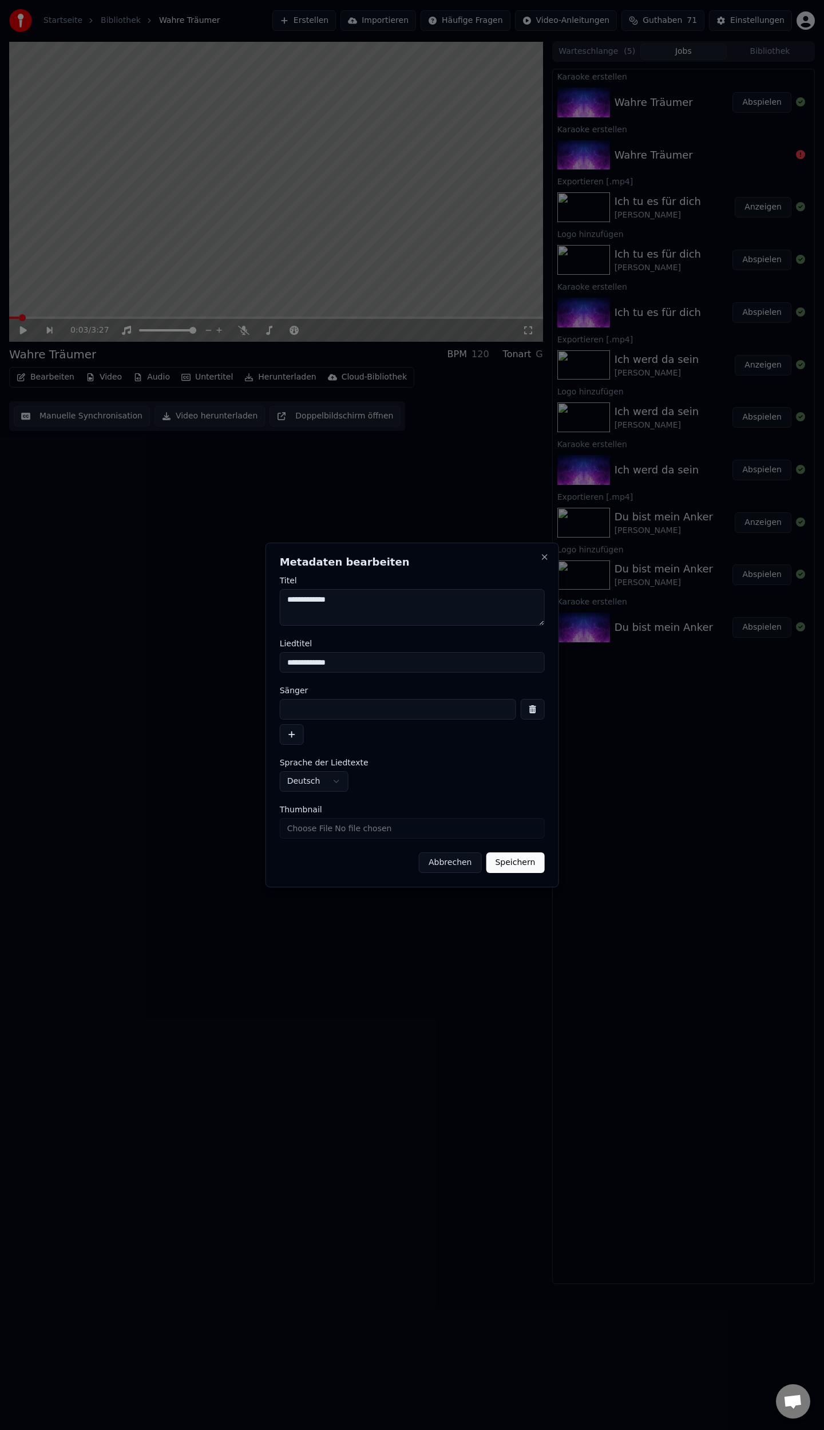
click at [321, 709] on input at bounding box center [398, 709] width 236 height 21
type input "**********"
click at [423, 835] on input "Thumbnail" at bounding box center [412, 828] width 265 height 21
type input "**********"
click at [512, 862] on button "Speichern" at bounding box center [515, 862] width 58 height 21
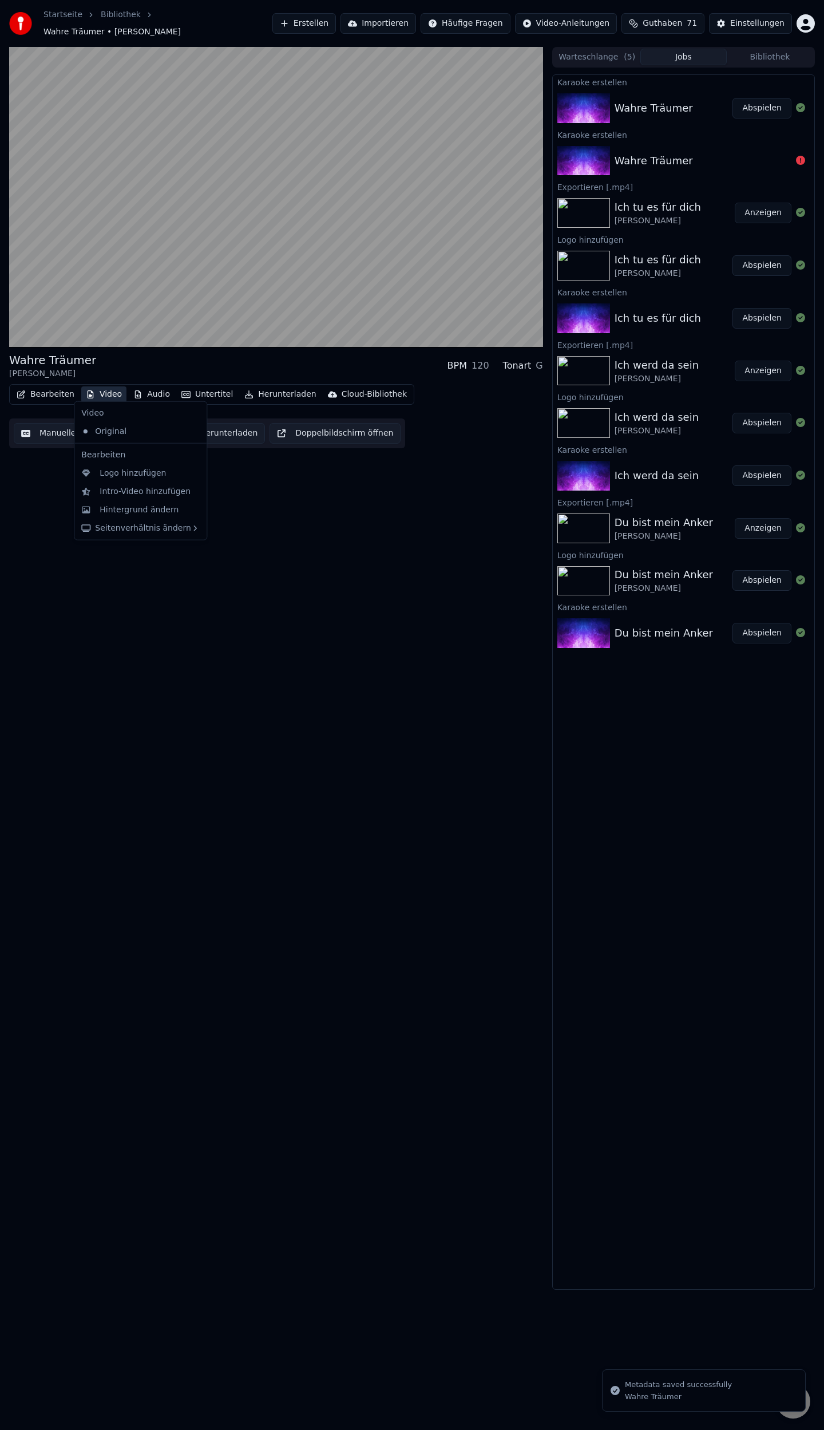
click at [106, 392] on button "Video" at bounding box center [103, 394] width 45 height 16
click at [121, 475] on div "Logo hinzufügen" at bounding box center [133, 473] width 66 height 11
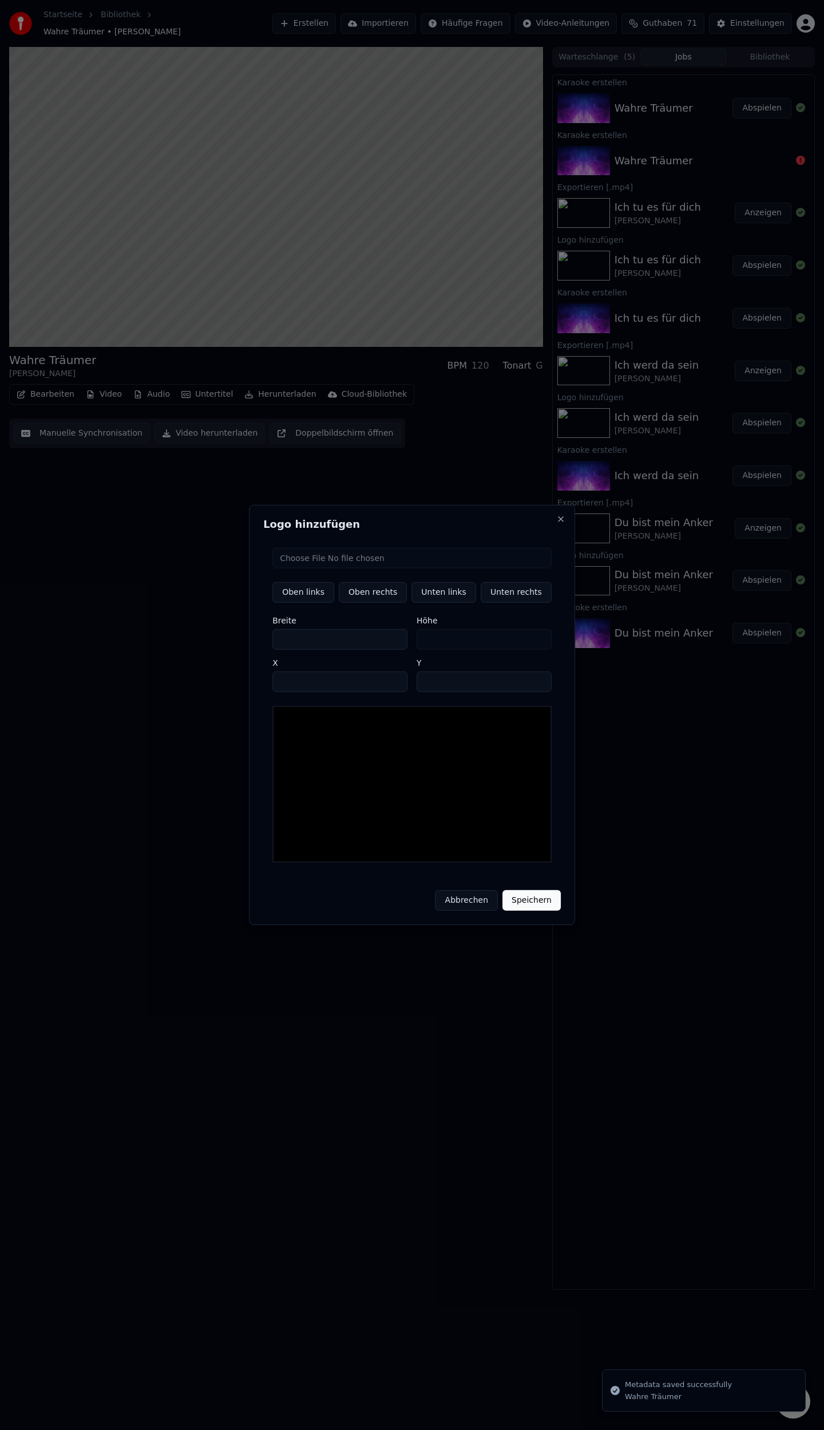
click at [409, 564] on input "file" at bounding box center [411, 558] width 279 height 21
type input "**********"
type input "**"
click at [513, 599] on button "Unten rechts" at bounding box center [516, 592] width 71 height 21
type input "****"
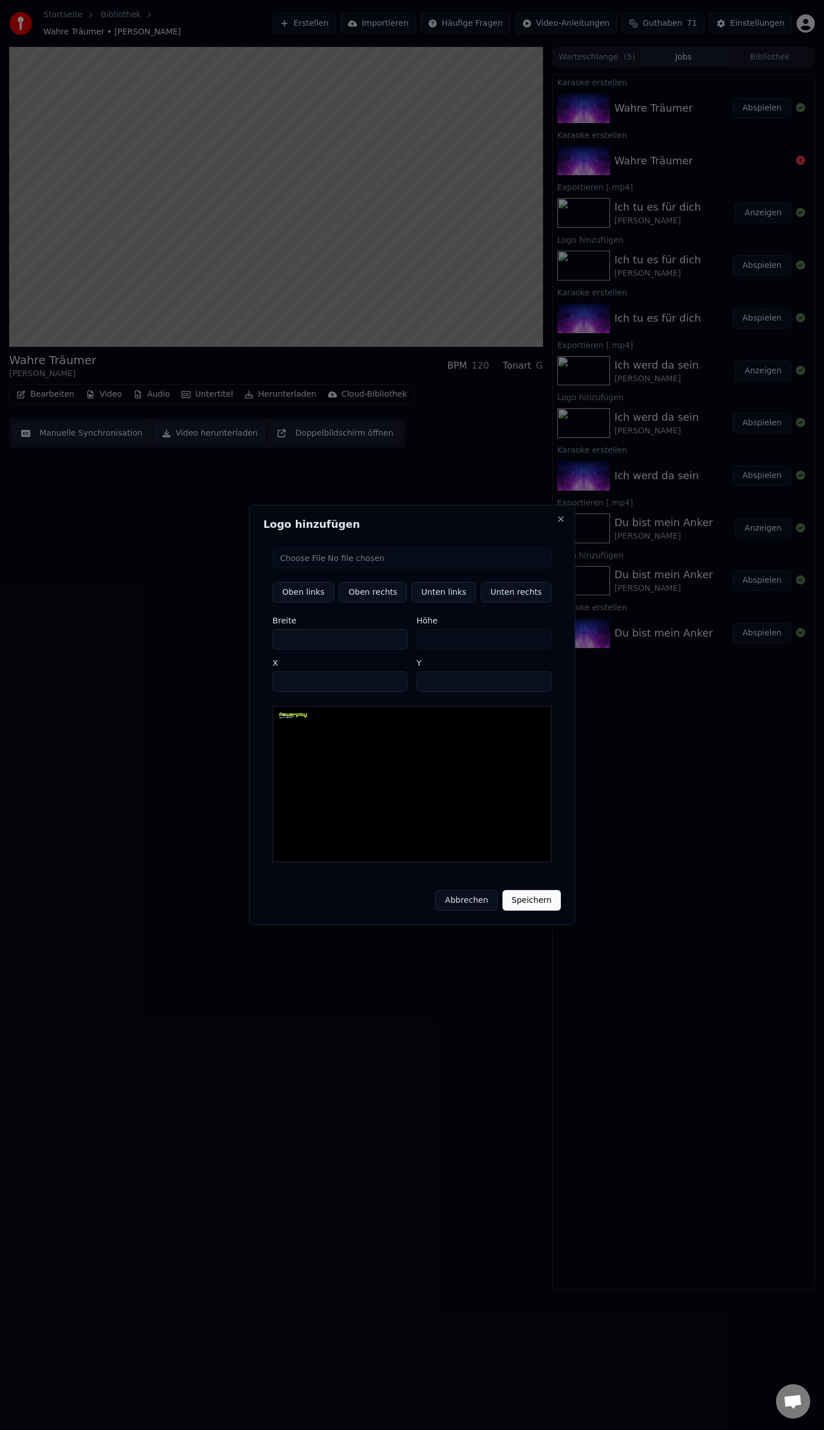
type input "****"
click at [525, 891] on button "Speichern" at bounding box center [532, 900] width 58 height 21
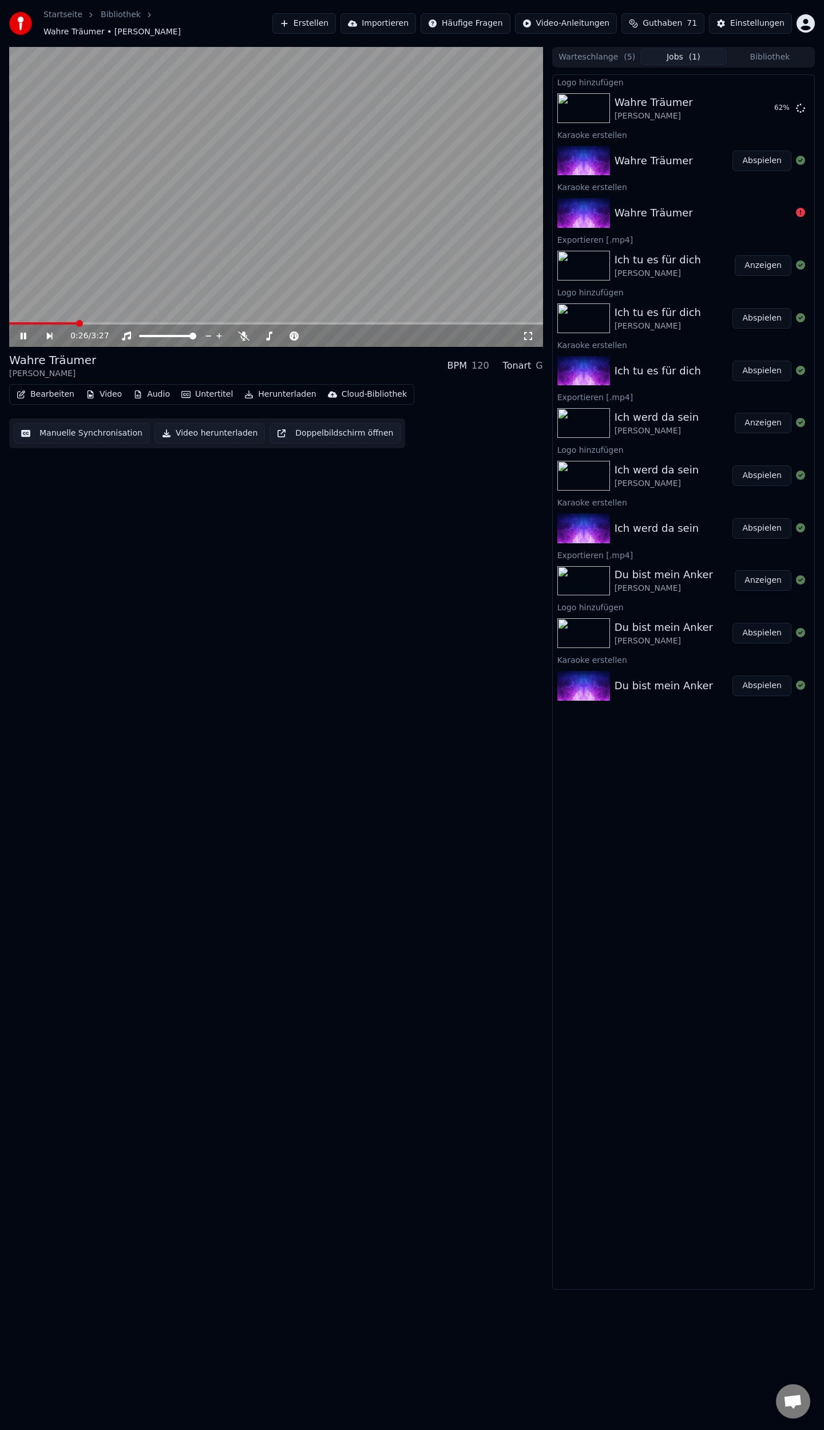
click at [48, 391] on button "Bearbeiten" at bounding box center [45, 394] width 67 height 16
click at [254, 495] on div "0:27 / 3:27 Wahre Träumer [PERSON_NAME] BPM 120 Tonart G Bearbeiten Video Audio…" at bounding box center [276, 668] width 534 height 1243
click at [97, 426] on button "Manuelle Synchronisation" at bounding box center [82, 433] width 136 height 21
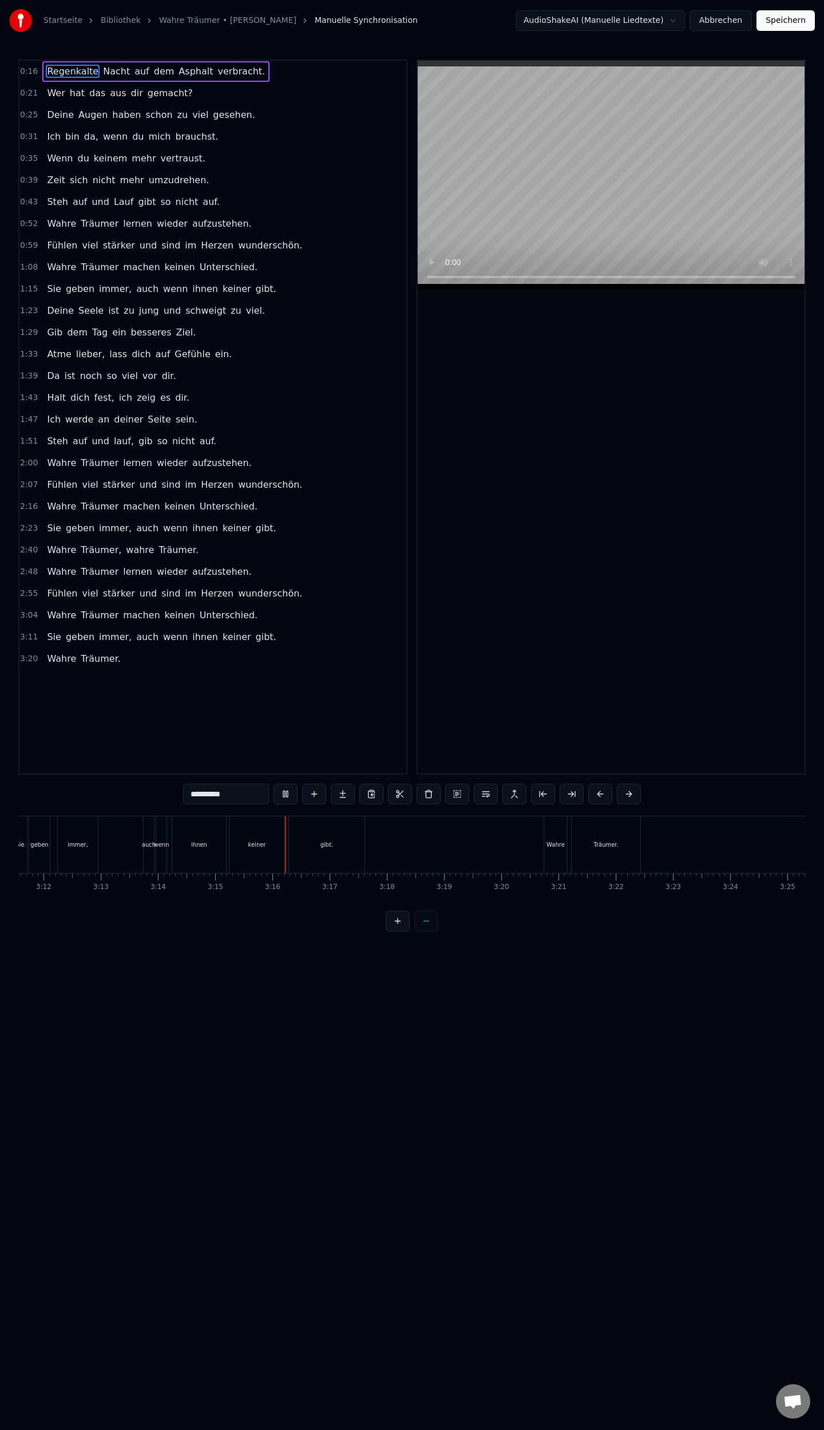
scroll to position [0, 11089]
click at [783, 22] on button "Speichern" at bounding box center [786, 20] width 58 height 21
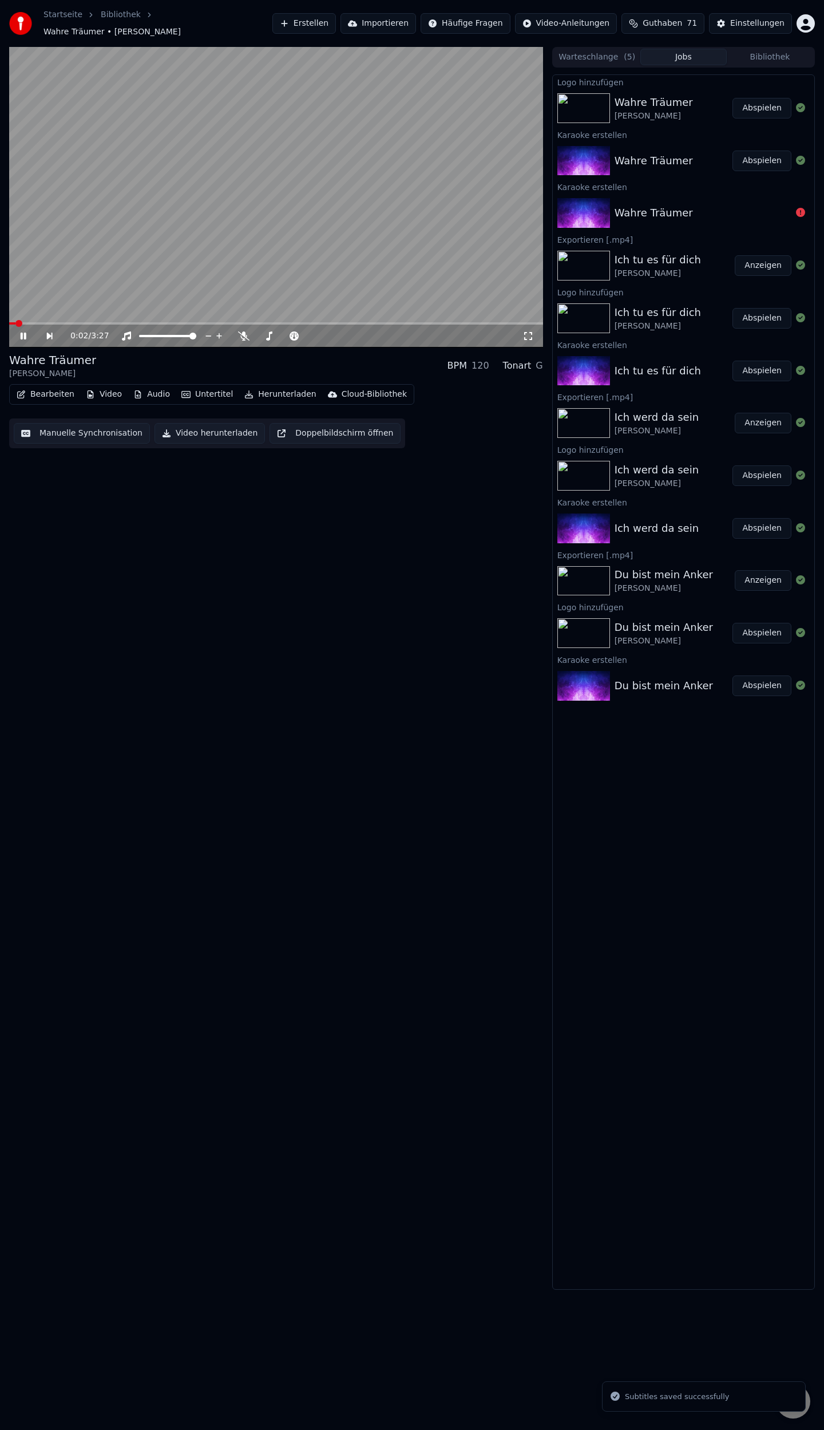
click at [259, 386] on button "Herunterladen" at bounding box center [280, 394] width 81 height 16
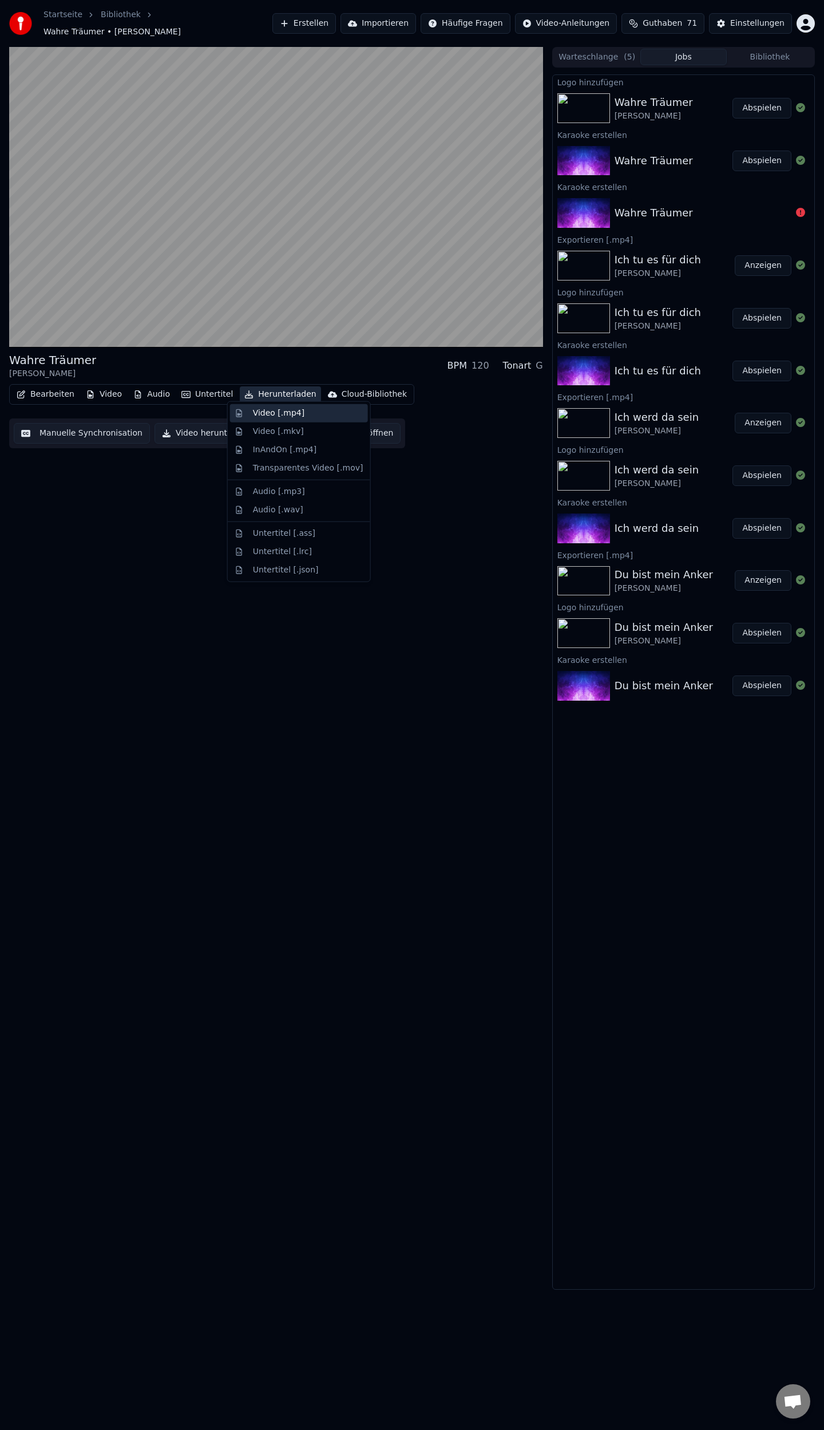
click at [268, 414] on div "Video [.mp4]" at bounding box center [279, 413] width 52 height 11
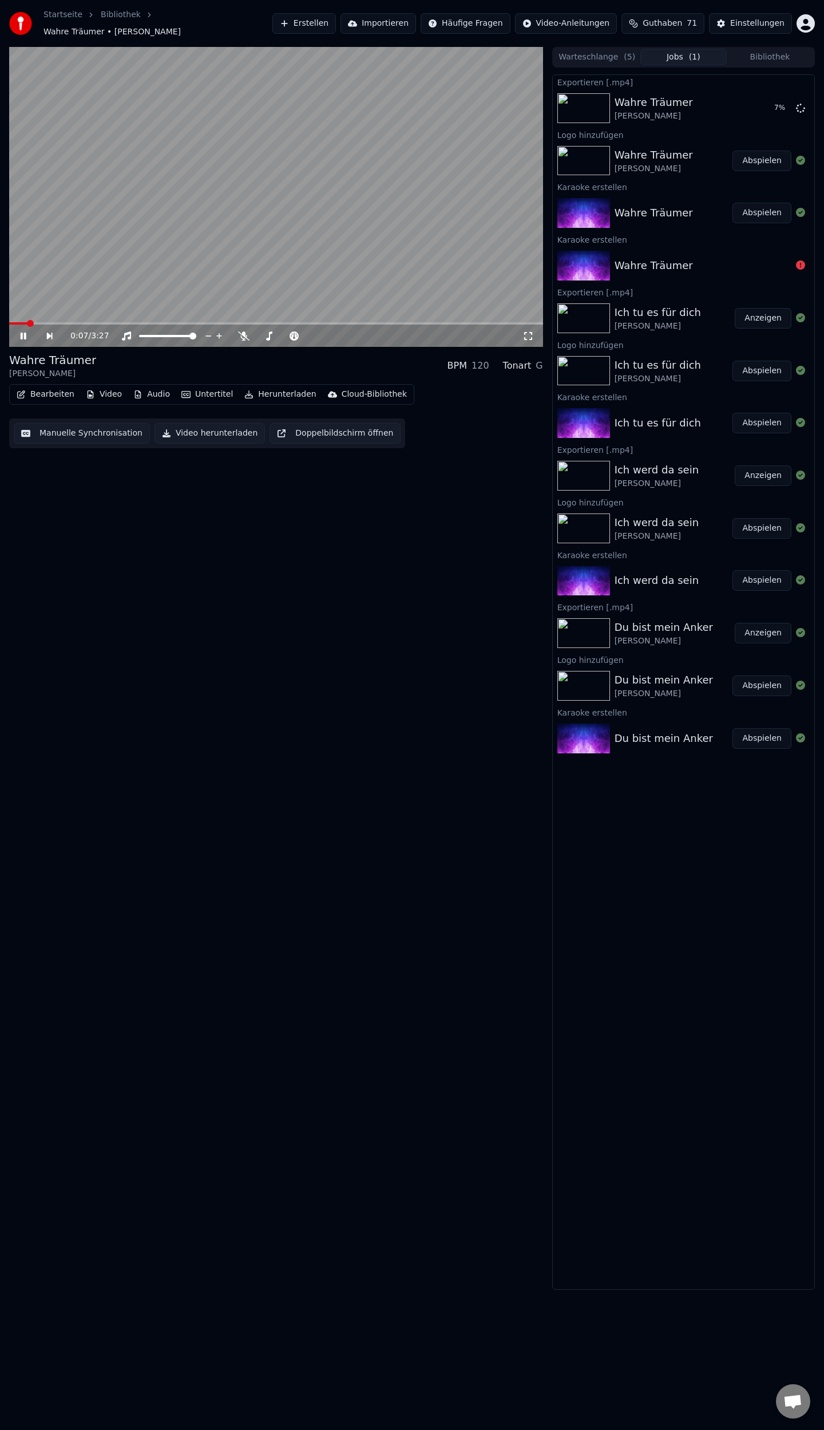
click at [23, 332] on icon at bounding box center [31, 335] width 26 height 9
